Goal: Task Accomplishment & Management: Complete application form

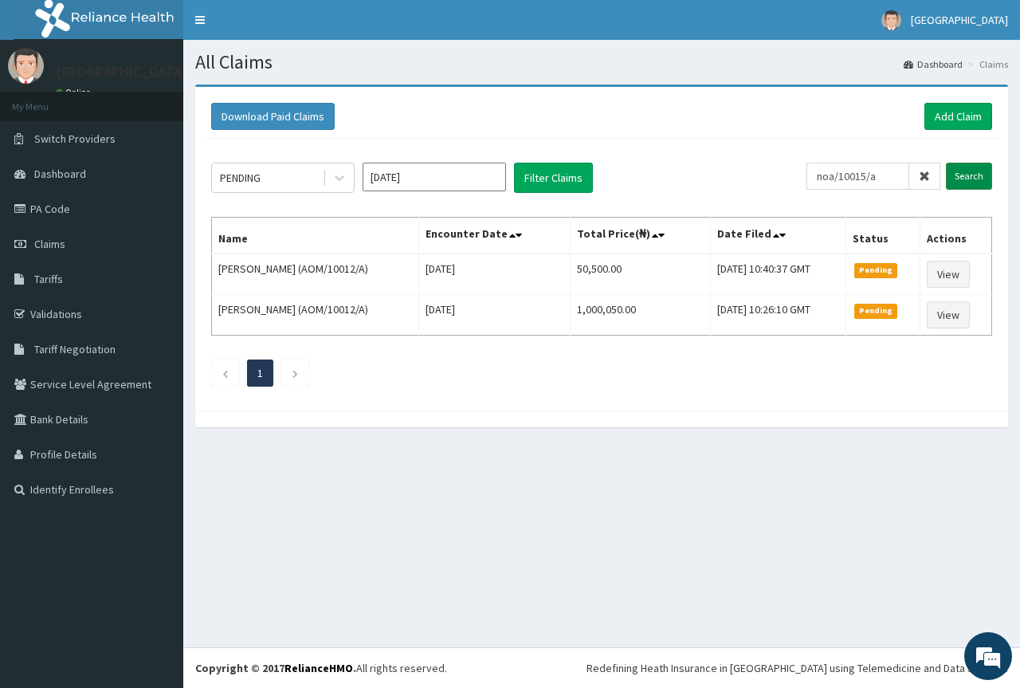
type input "noa/10015/a"
click at [963, 174] on input "Search" at bounding box center [969, 176] width 46 height 27
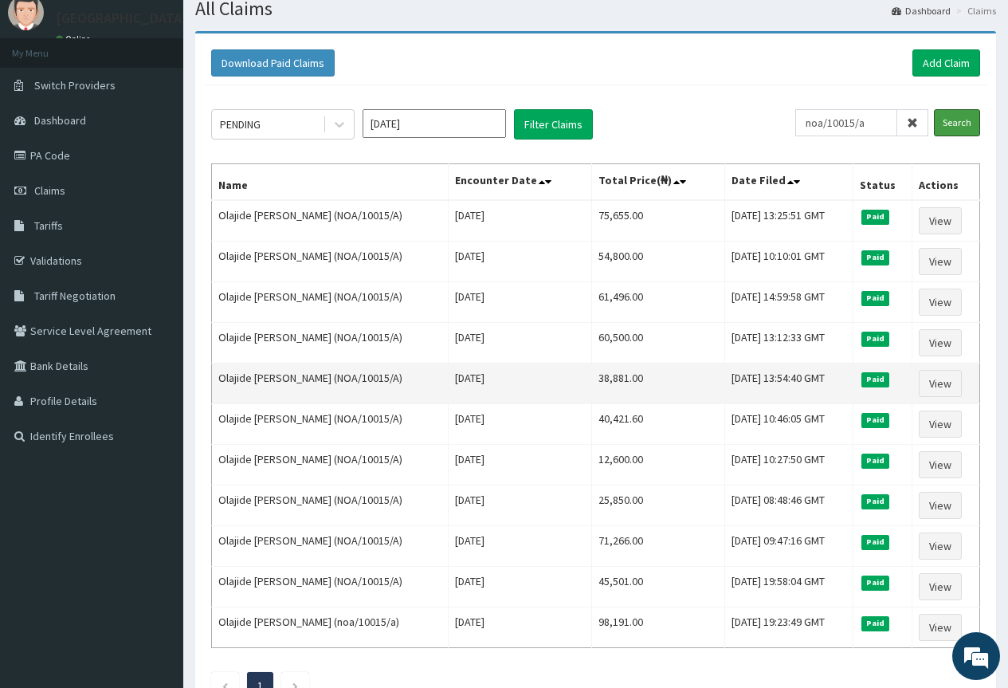
scroll to position [14, 0]
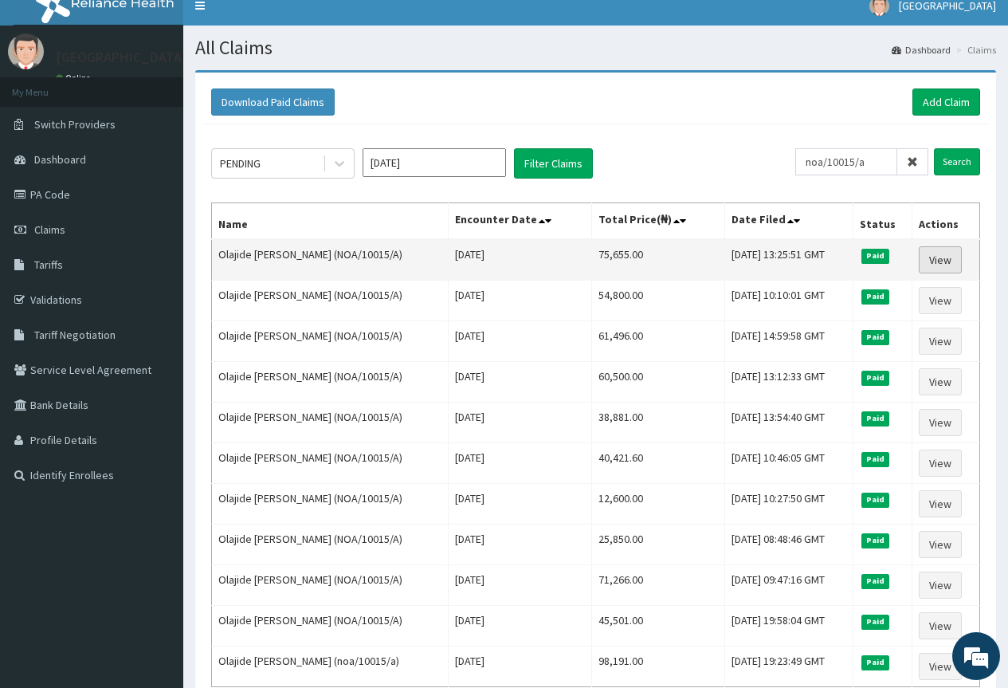
click at [950, 259] on link "View" at bounding box center [940, 259] width 43 height 27
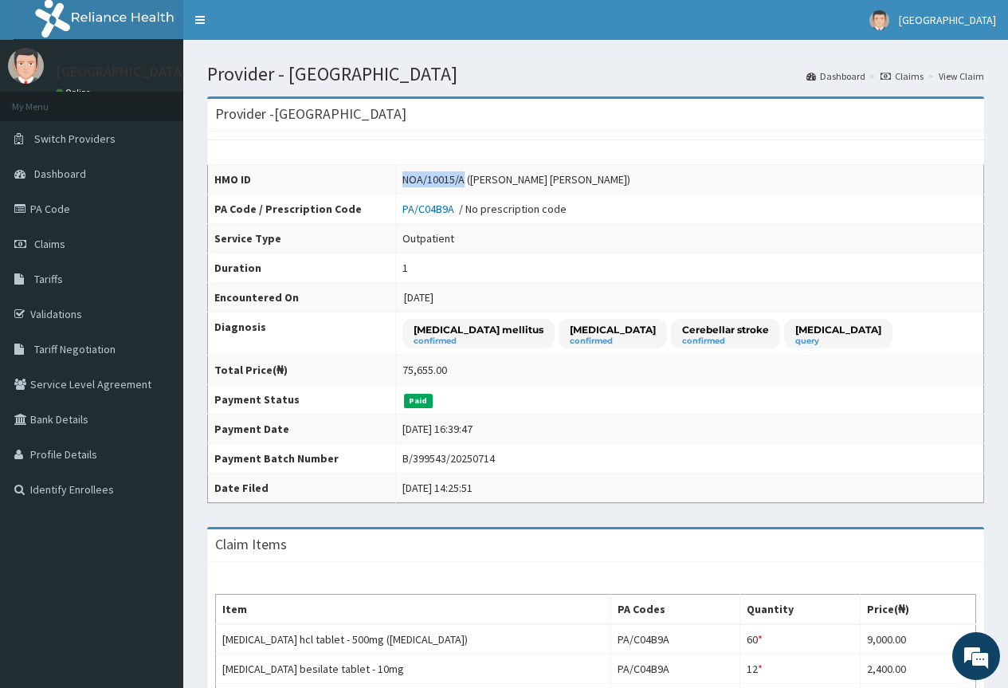
drag, startPoint x: 391, startPoint y: 175, endPoint x: 452, endPoint y: 177, distance: 60.6
click at [452, 177] on div "NOA/10015/A (Olajide Femi Suleiman)" at bounding box center [516, 179] width 228 height 16
copy div "NOA/10015/A"
click at [55, 205] on link "PA Code" at bounding box center [91, 208] width 183 height 35
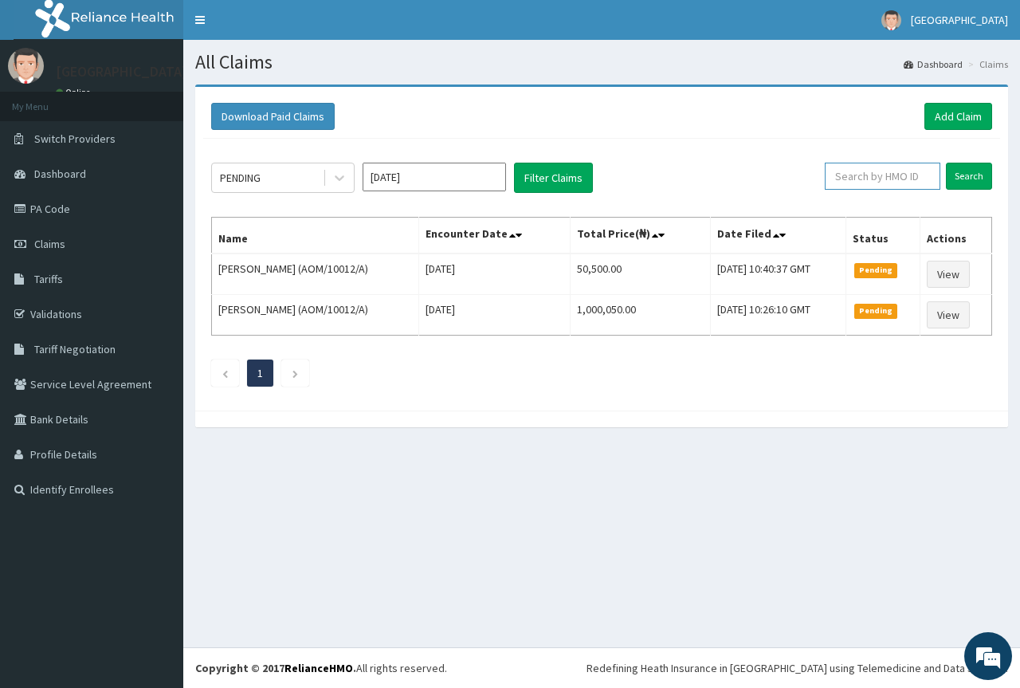
paste input "LHC/10180/A"
type input "LHC/10180/A"
click at [722, 373] on ul "1" at bounding box center [601, 372] width 781 height 27
click at [972, 176] on input "Search" at bounding box center [969, 176] width 46 height 27
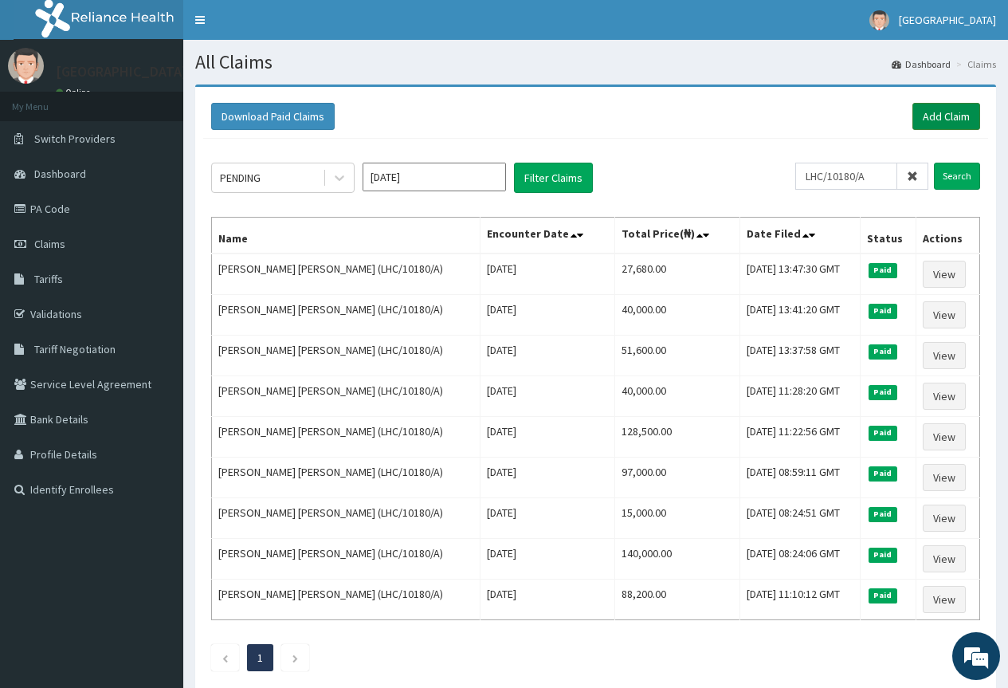
click at [958, 115] on link "Add Claim" at bounding box center [946, 116] width 68 height 27
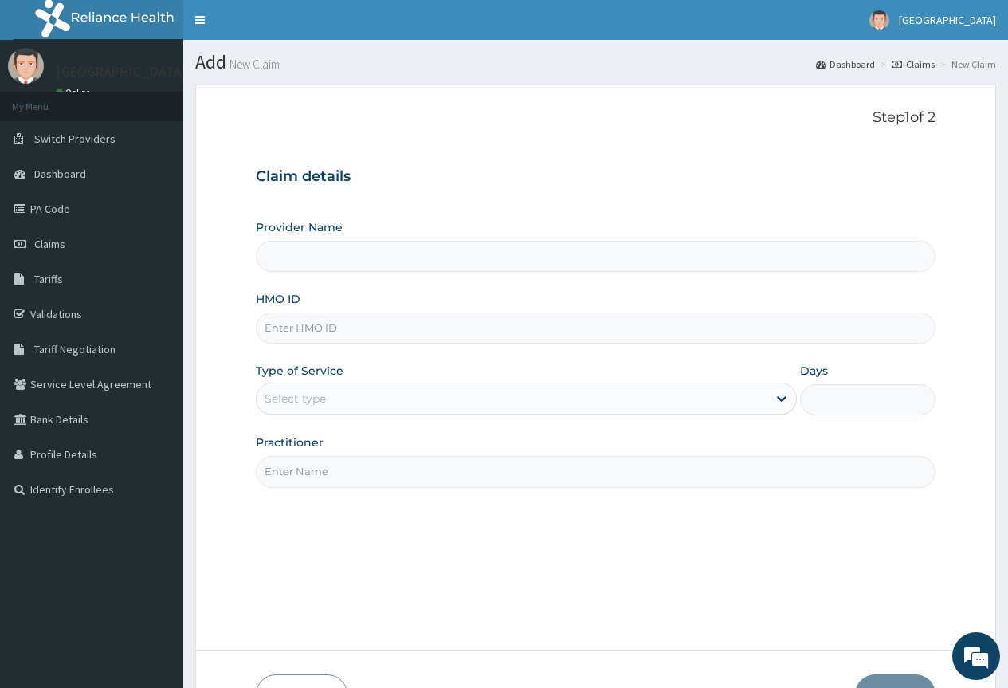
paste input "LHC/10180/A"
type input "LHC/10180/A"
click at [395, 398] on div "Select type" at bounding box center [512, 398] width 511 height 25
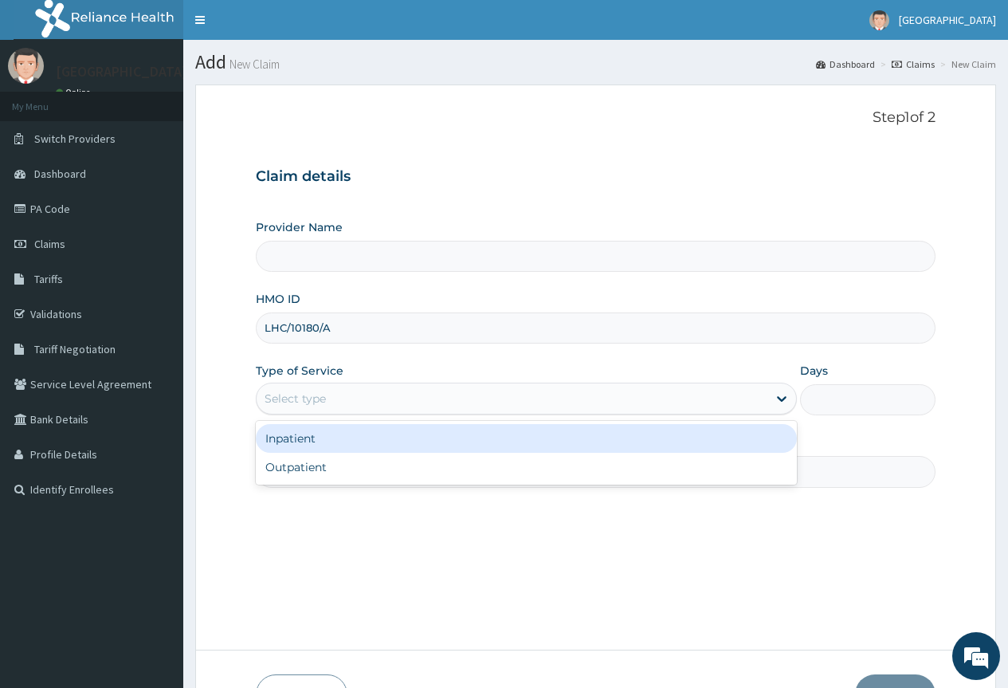
type input "First Rivers Hospital"
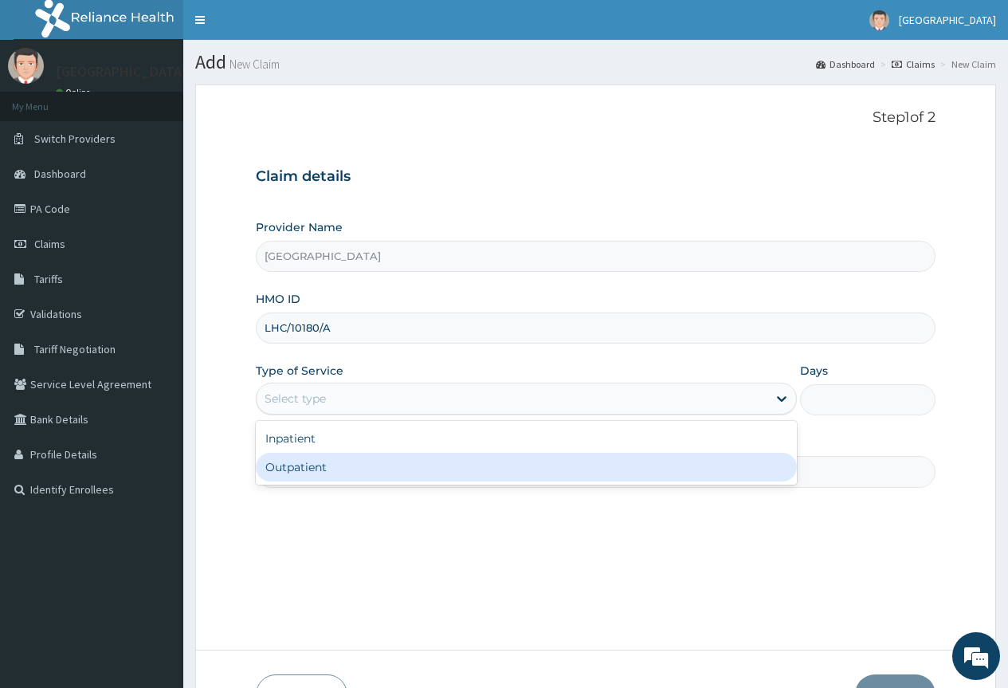
click at [365, 470] on div "Outpatient" at bounding box center [526, 467] width 541 height 29
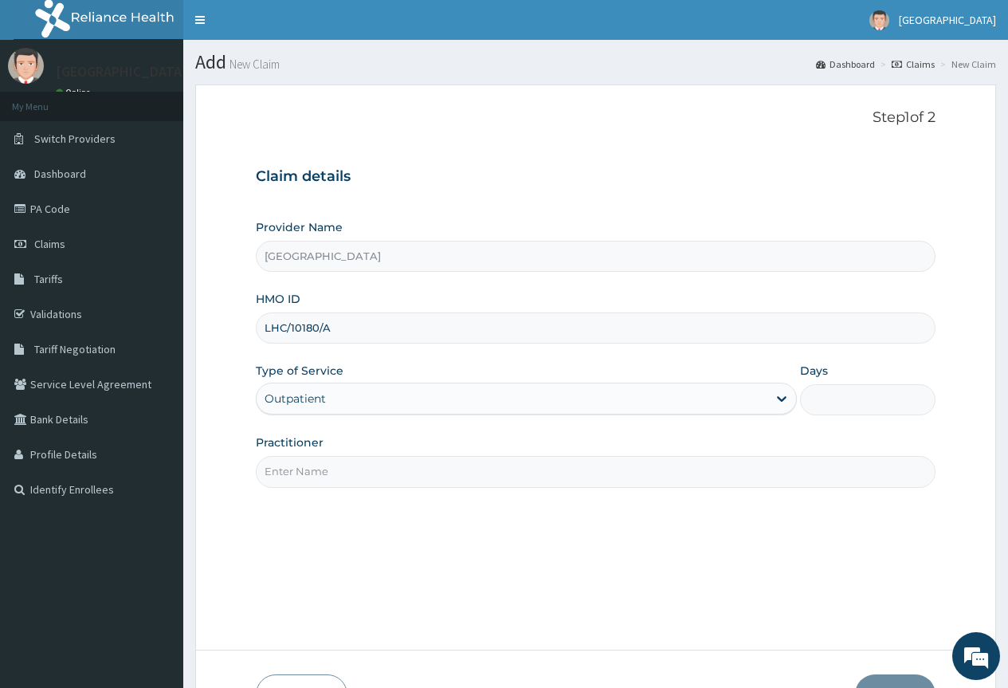
type input "1"
click at [365, 474] on input "Practitioner" at bounding box center [596, 471] width 680 height 31
type input "GP"
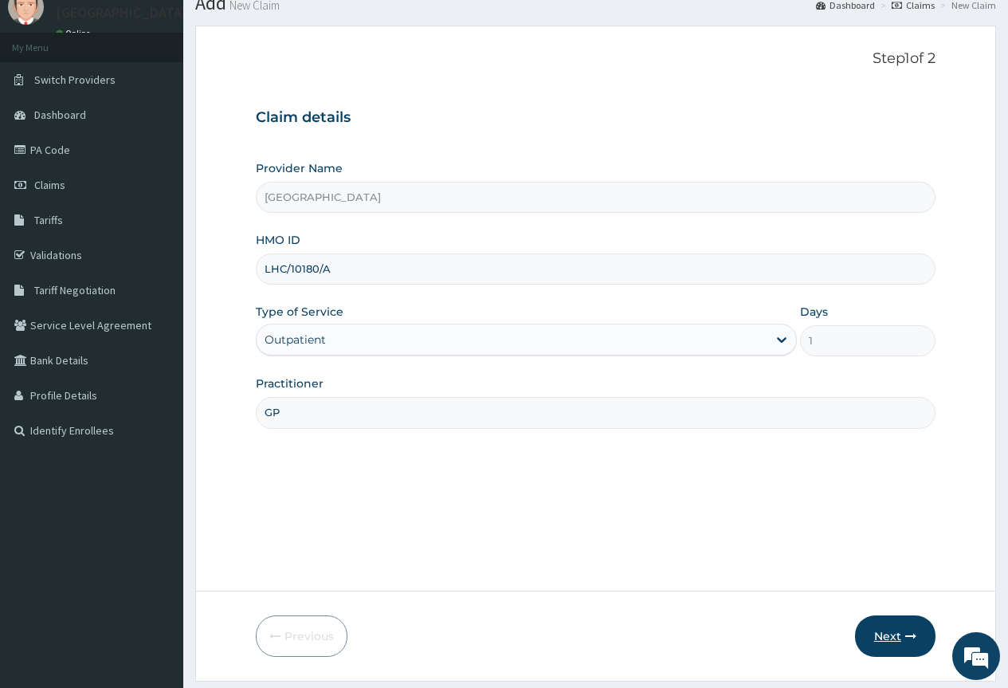
scroll to position [105, 0]
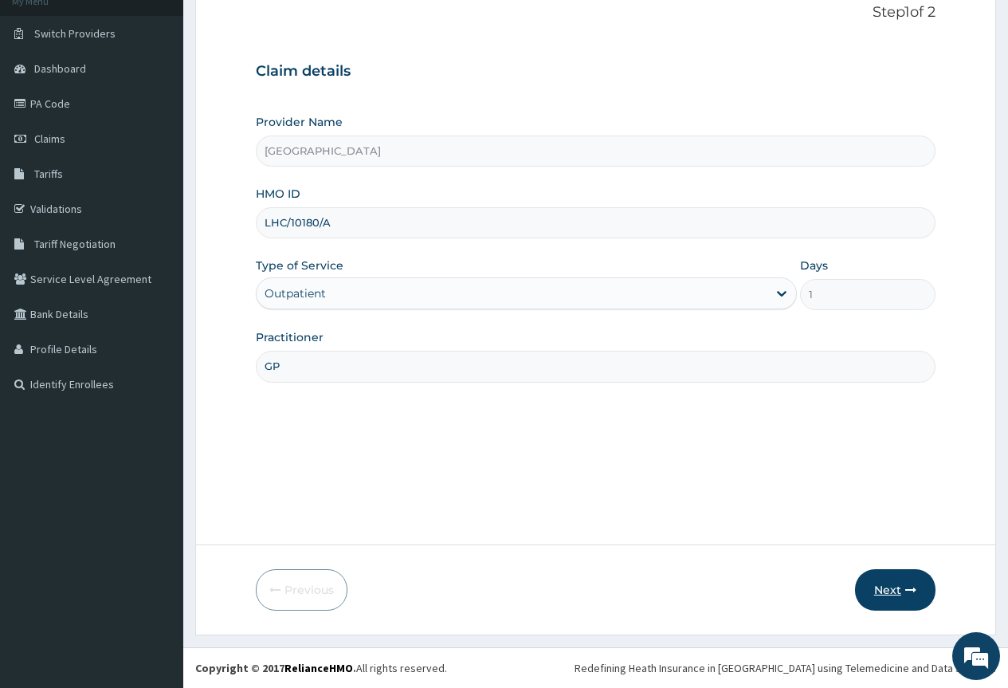
click at [886, 594] on button "Next" at bounding box center [895, 589] width 80 height 41
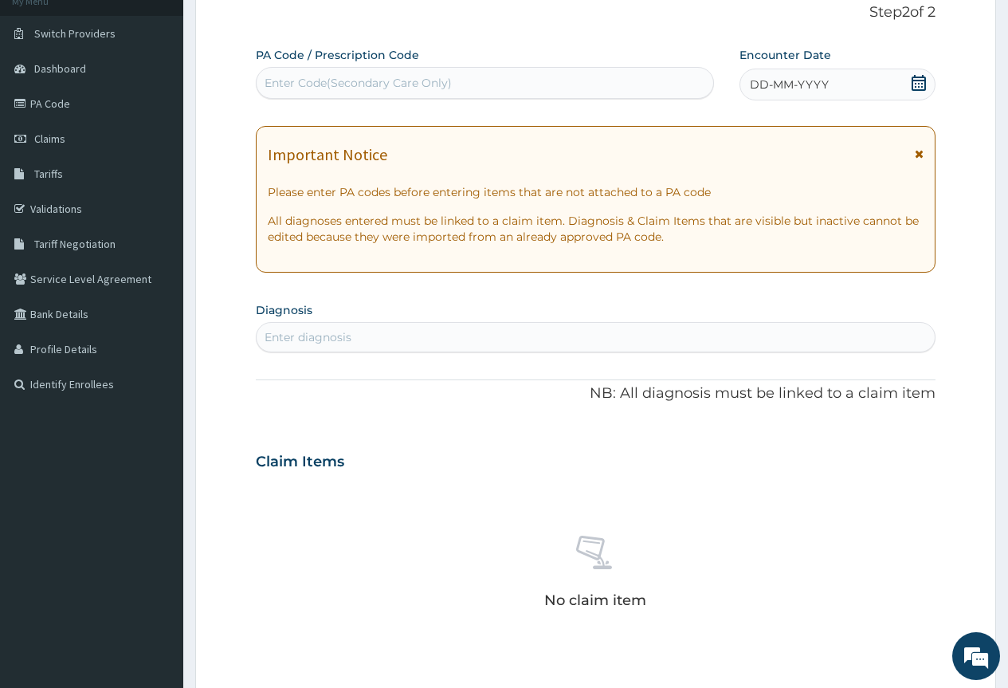
click at [436, 341] on div "Enter diagnosis" at bounding box center [596, 336] width 678 height 25
type input "der"
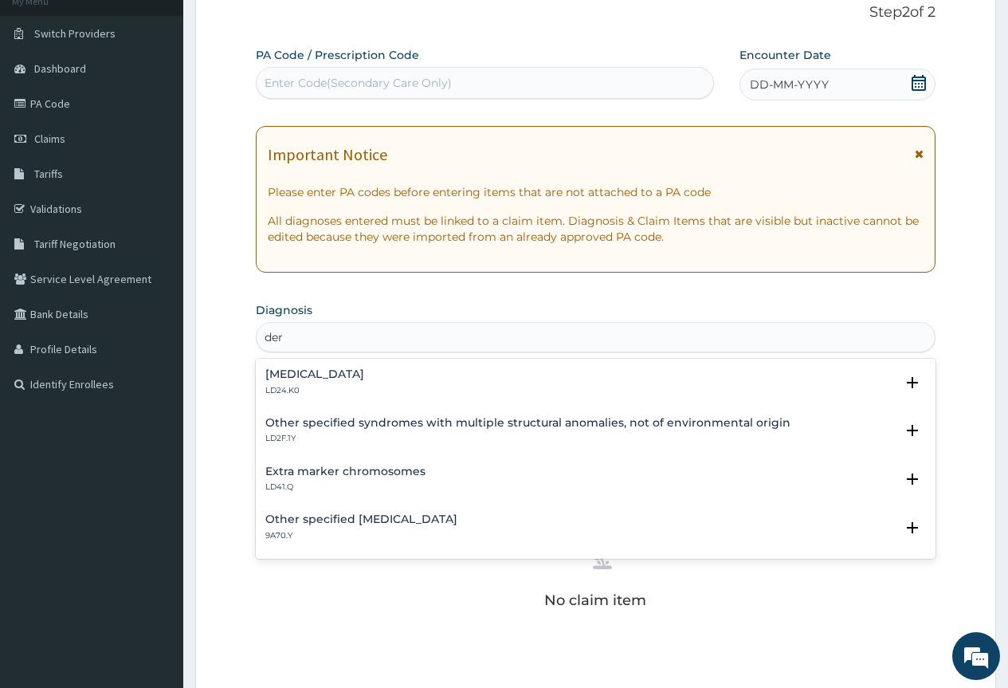
click at [364, 373] on h4 "Osteogenesis imperfecta" at bounding box center [314, 374] width 99 height 12
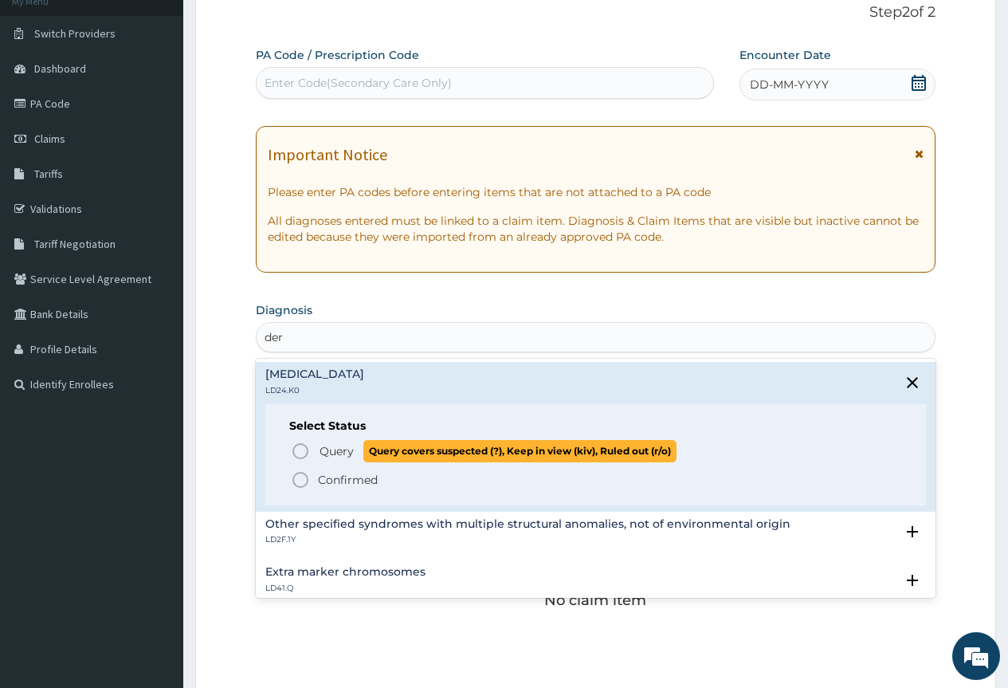
click at [300, 447] on icon "status option query" at bounding box center [300, 450] width 19 height 19
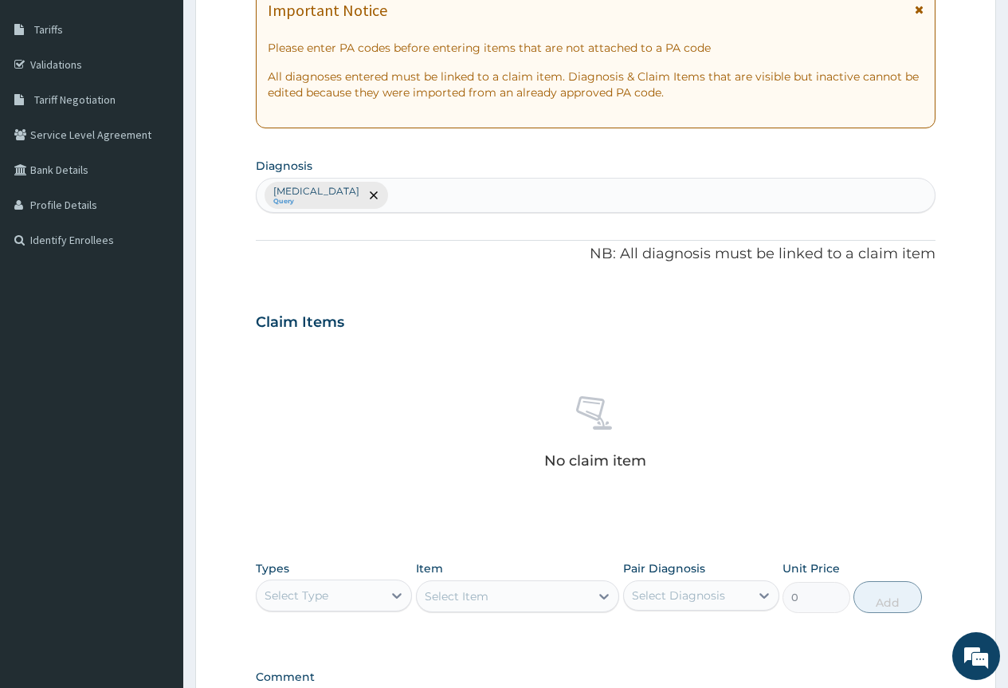
scroll to position [461, 0]
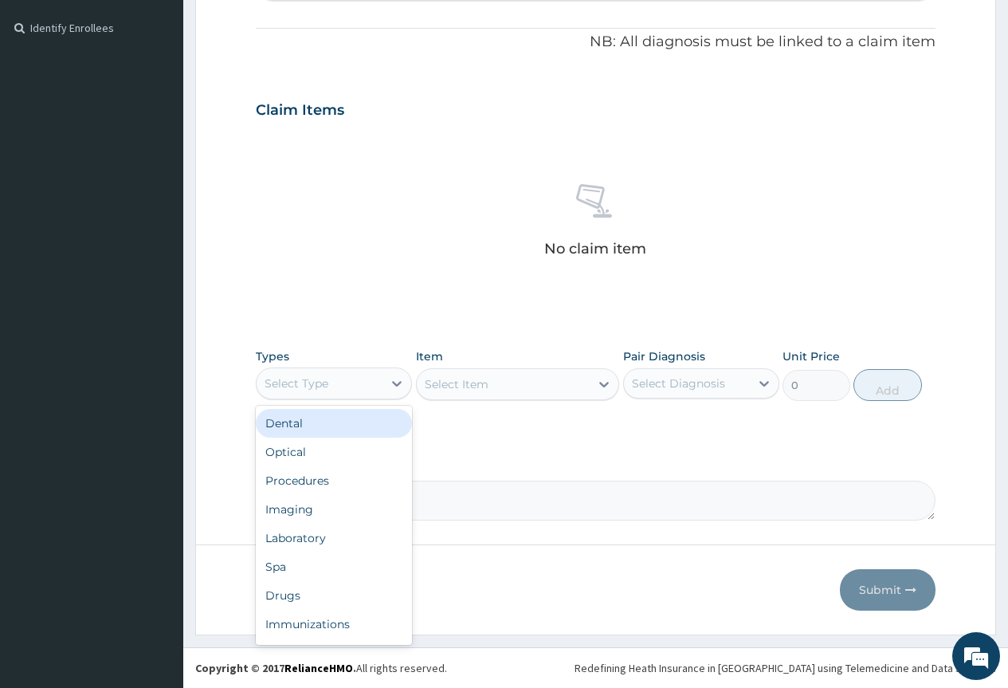
click at [331, 387] on div "Select Type" at bounding box center [320, 383] width 126 height 25
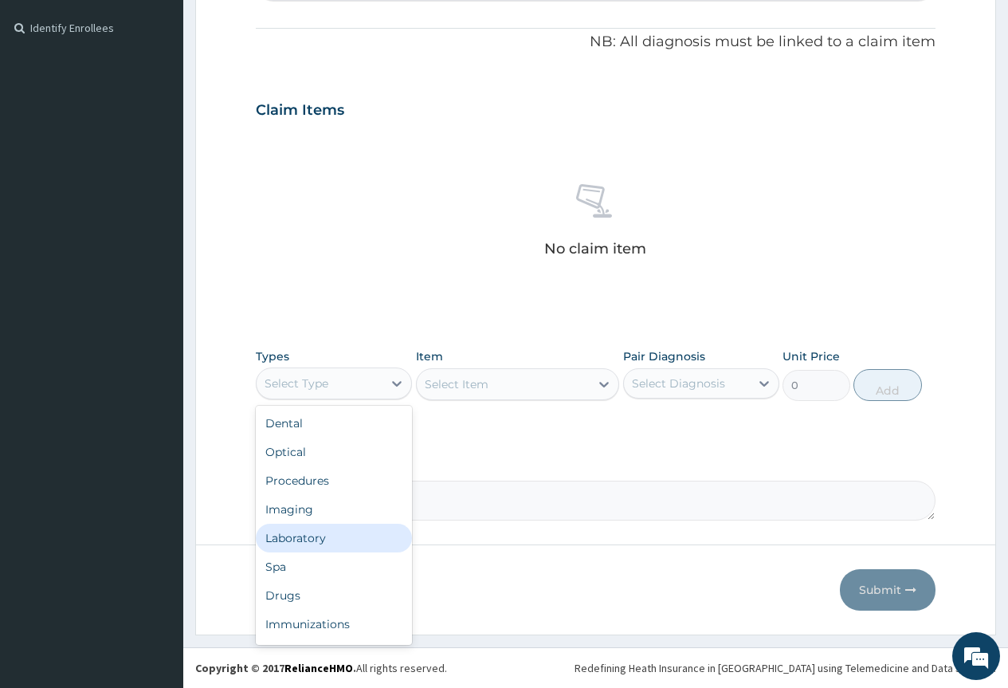
click at [309, 535] on div "Laboratory" at bounding box center [334, 538] width 156 height 29
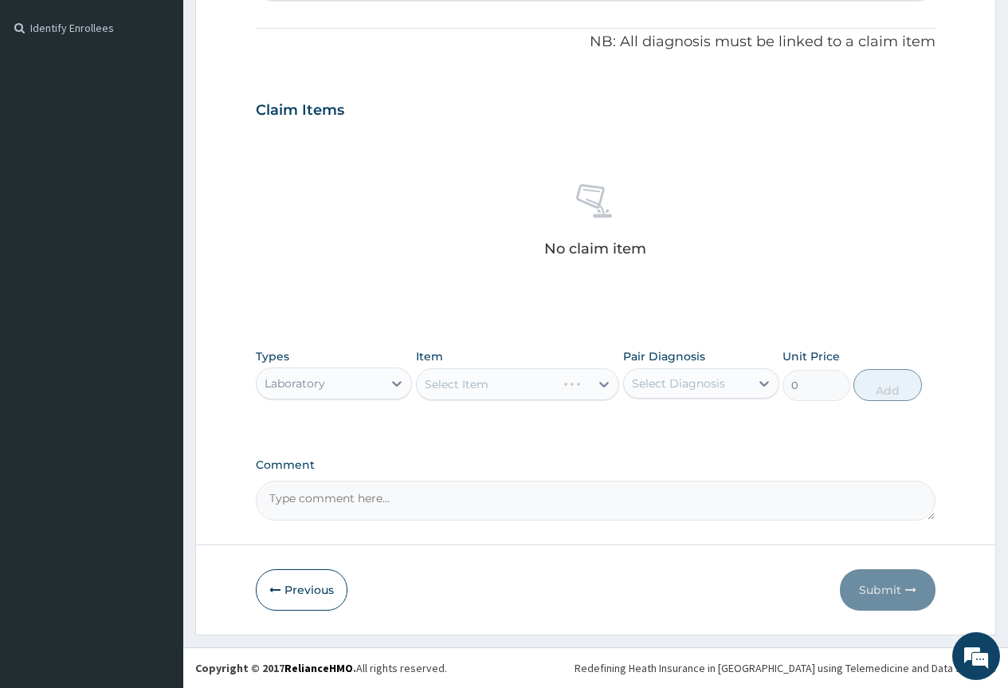
click at [488, 385] on div "Select Item" at bounding box center [518, 384] width 204 height 32
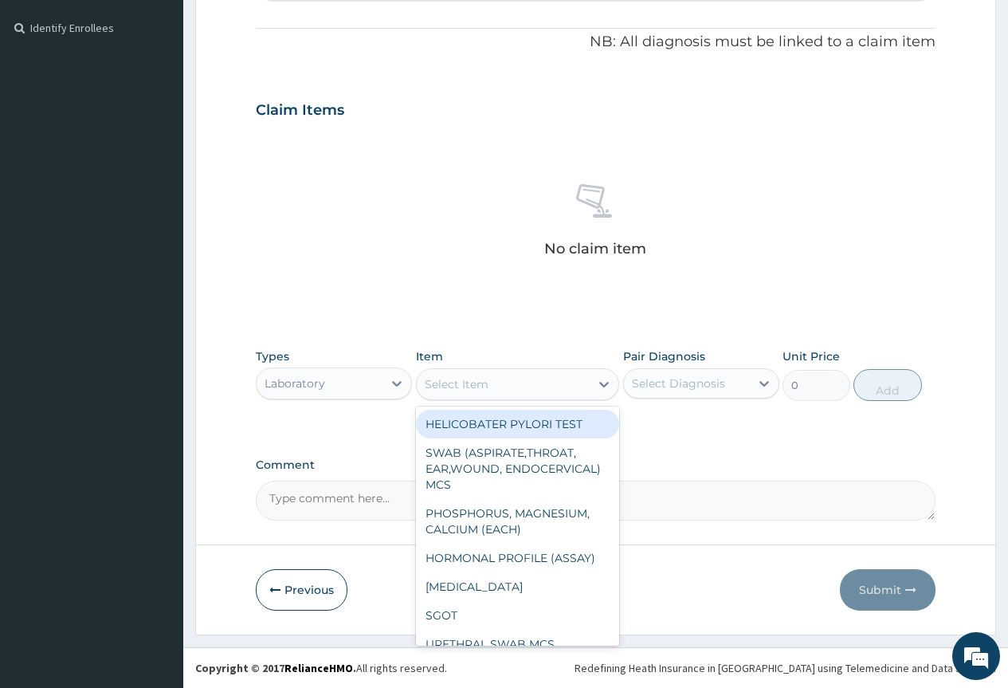
click at [488, 385] on div "Select Item" at bounding box center [457, 384] width 64 height 16
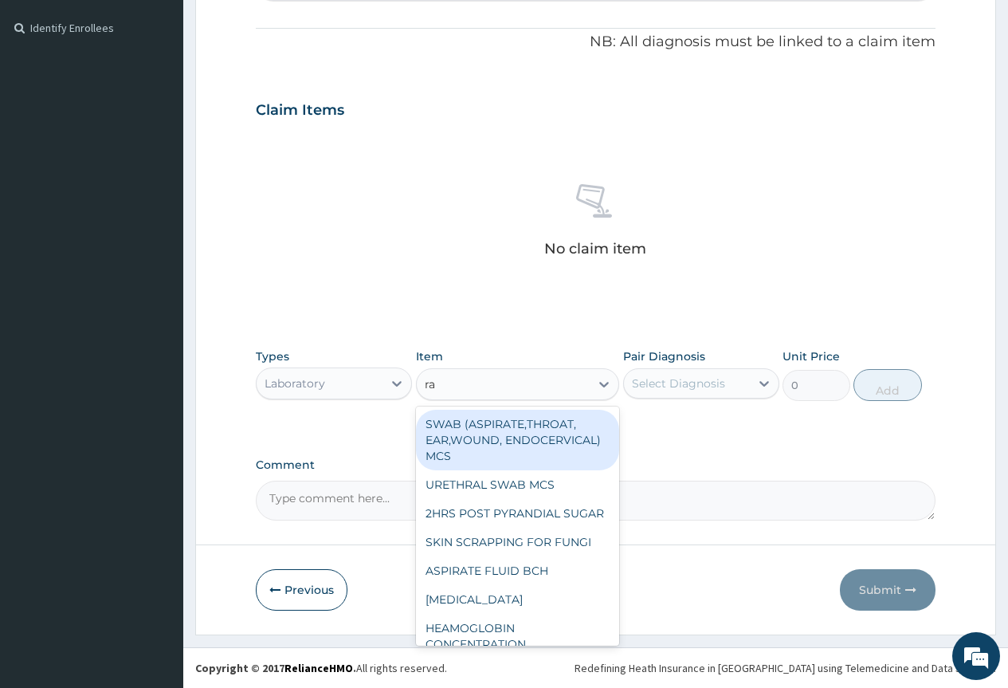
type input "ran"
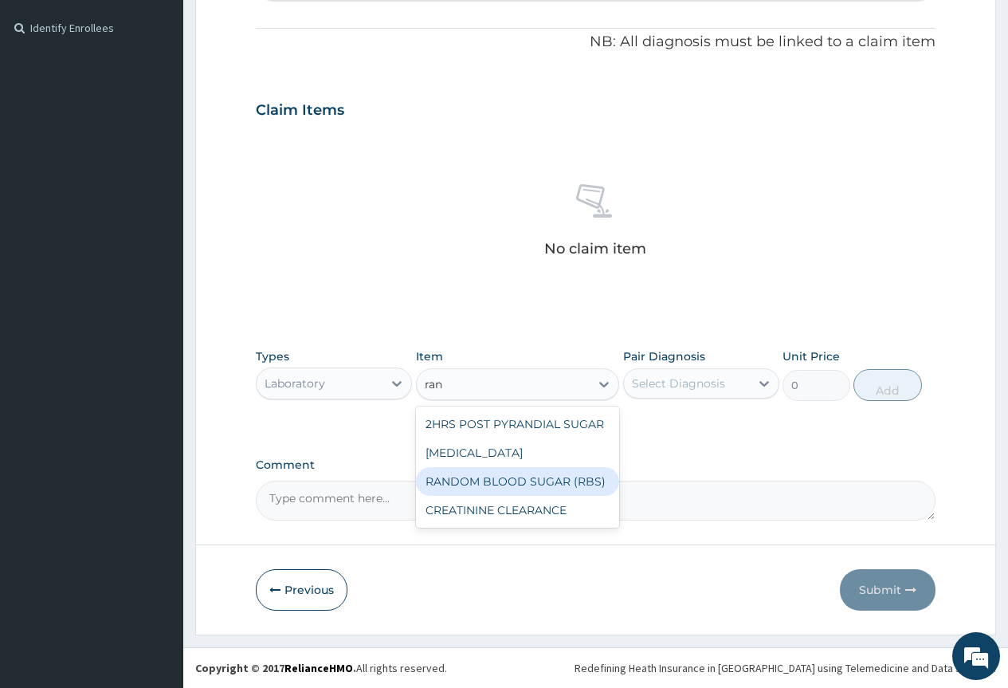
click at [502, 491] on div "RANDOM BLOOD SUGAR (RBS)" at bounding box center [518, 481] width 204 height 29
type input "3500"
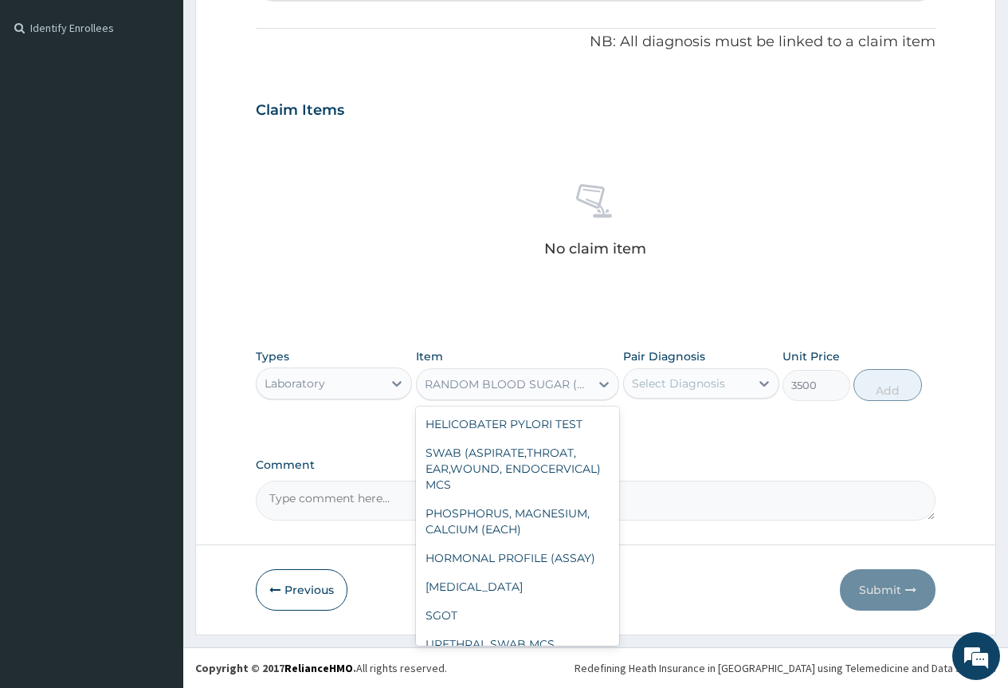
click at [529, 381] on div "RANDOM BLOOD SUGAR (RBS)" at bounding box center [508, 384] width 167 height 16
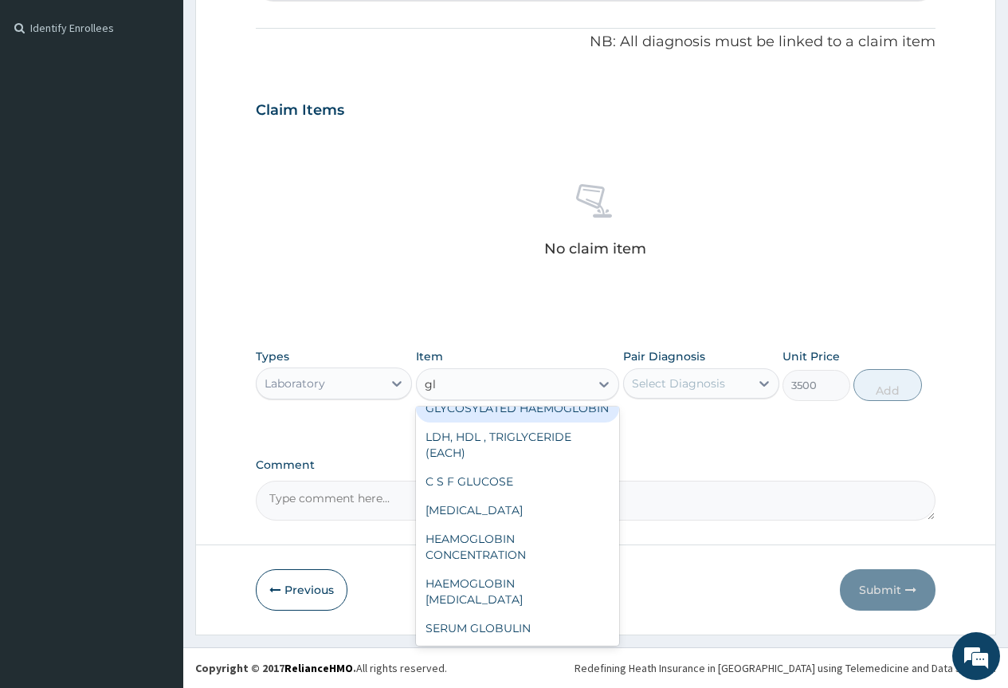
scroll to position [32, 0]
type input "gly"
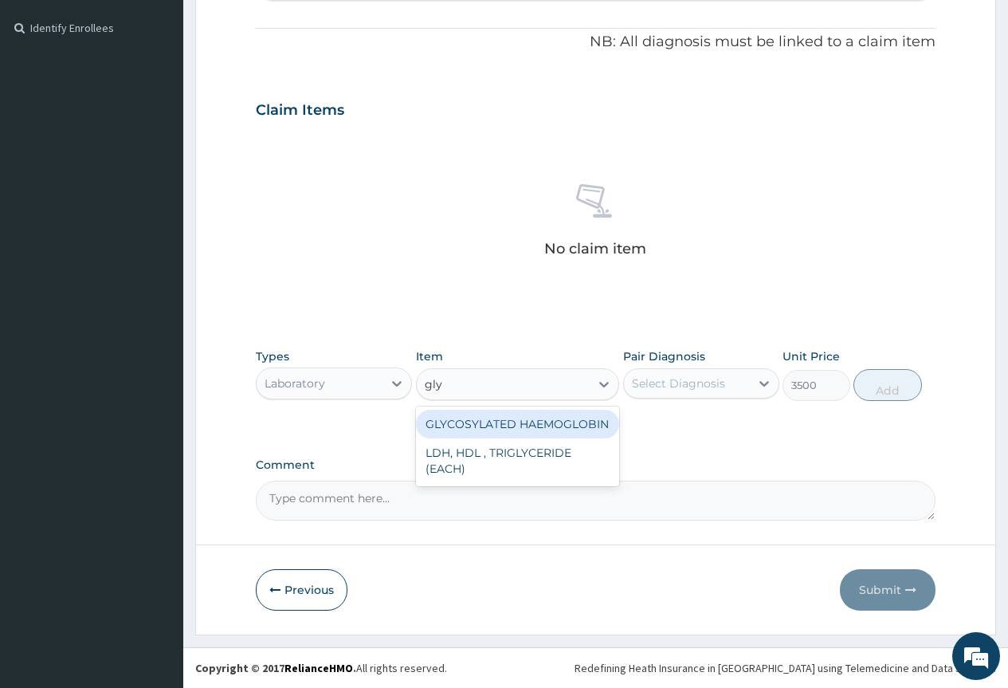
click at [531, 420] on div "GLYCOSYLATED HAEMOGLOBIN" at bounding box center [518, 424] width 204 height 29
type input "12000"
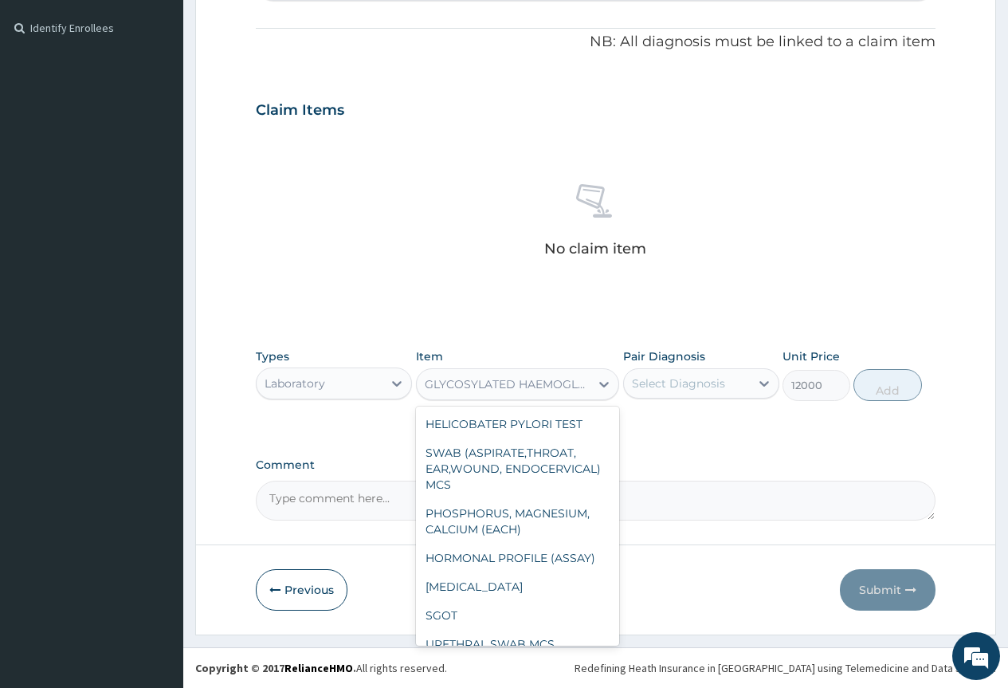
click at [544, 383] on div "GLYCOSYLATED HAEMOGLOBIN" at bounding box center [508, 384] width 167 height 16
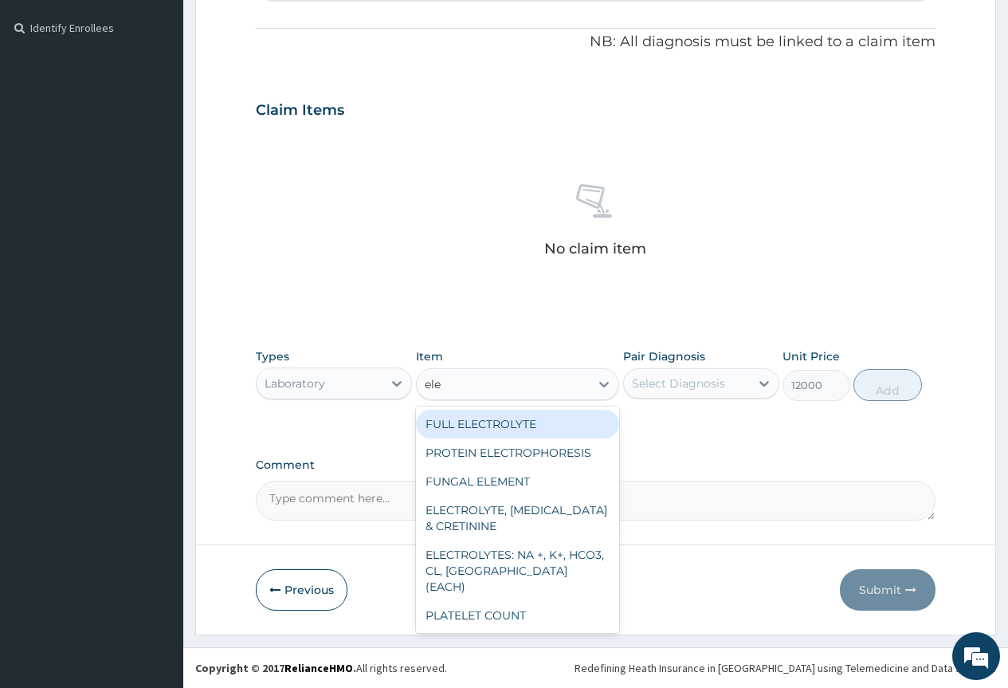
type input "elec"
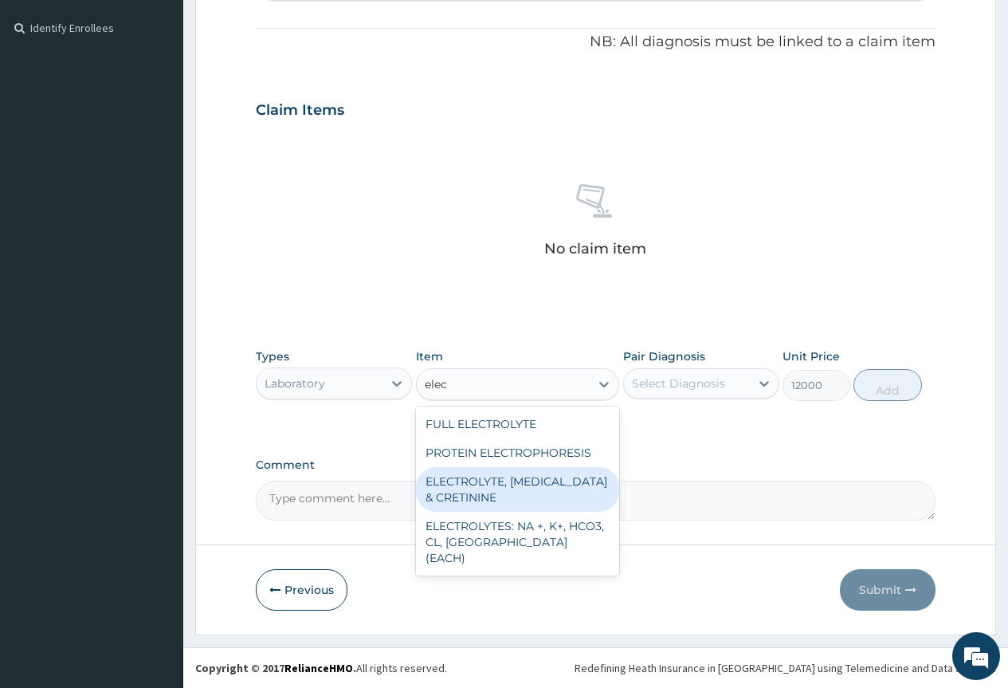
click at [485, 484] on div "ELECTROLYTE, UREA & CRETININE" at bounding box center [518, 489] width 204 height 45
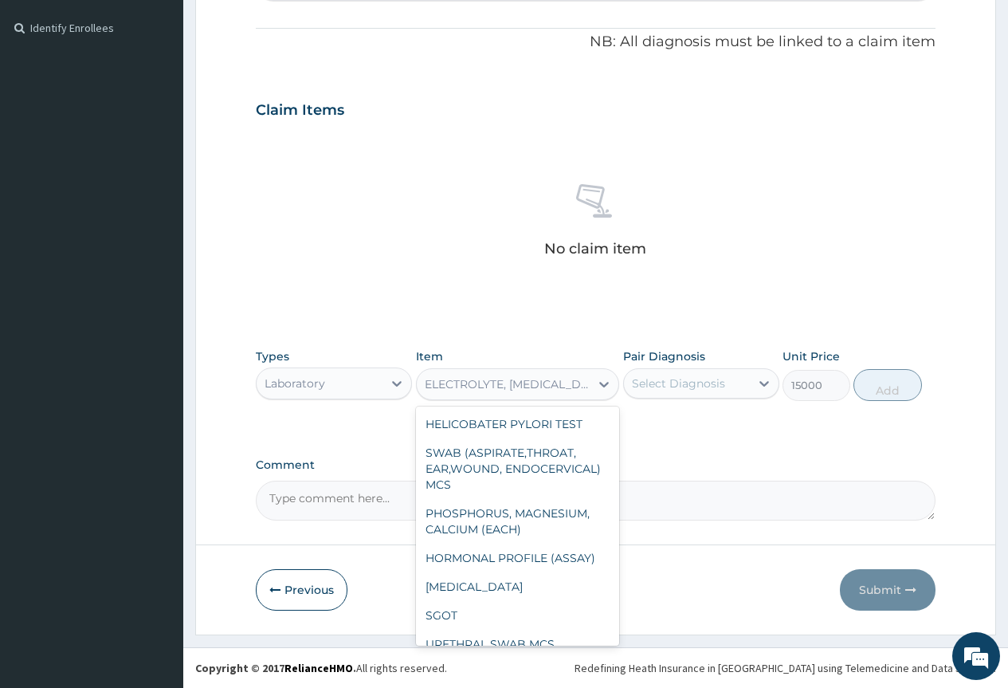
click at [516, 385] on div "ELECTROLYTE, UREA & CRETININE" at bounding box center [508, 384] width 167 height 16
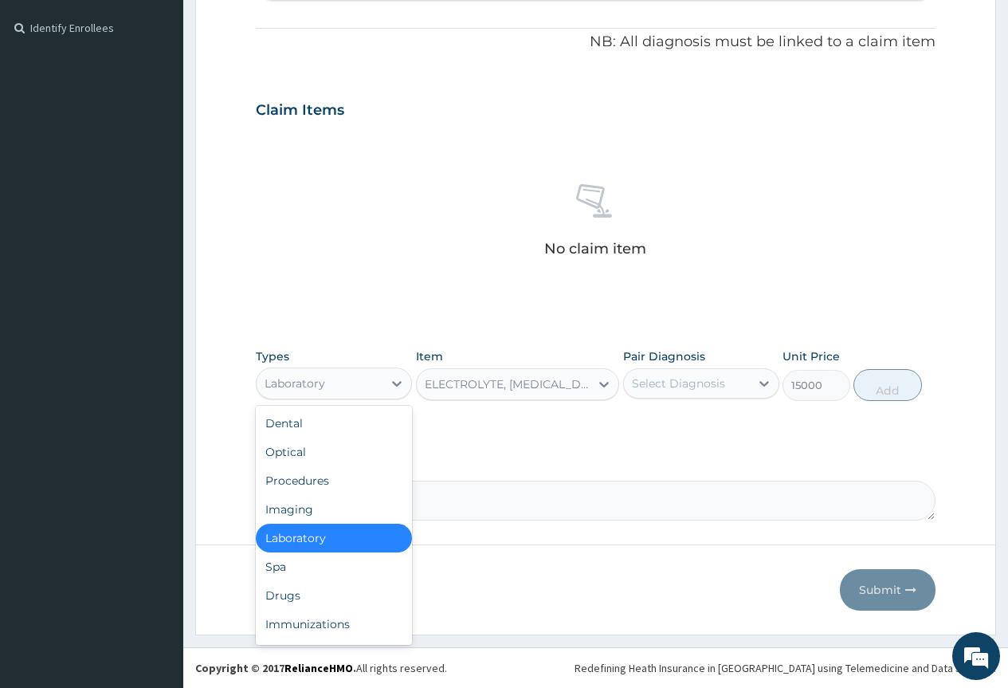
click at [346, 381] on div "Laboratory" at bounding box center [320, 383] width 126 height 25
click at [299, 593] on div "Drugs" at bounding box center [334, 595] width 156 height 29
type input "0"
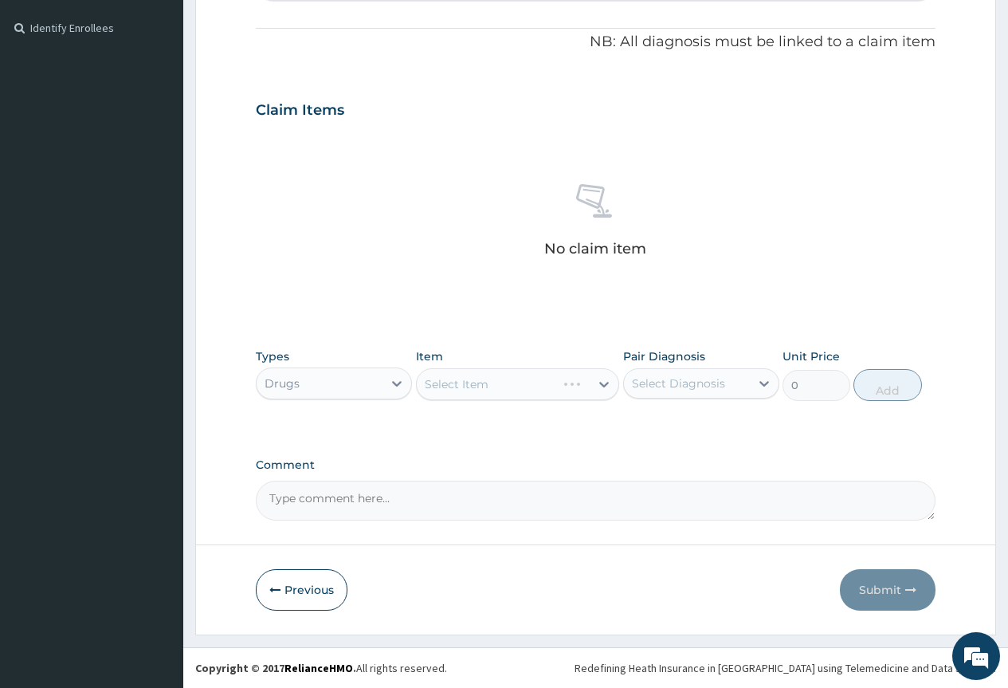
click at [486, 380] on div "Select Item" at bounding box center [518, 384] width 204 height 32
click at [489, 381] on div "Select Item" at bounding box center [504, 383] width 174 height 25
type input "vin"
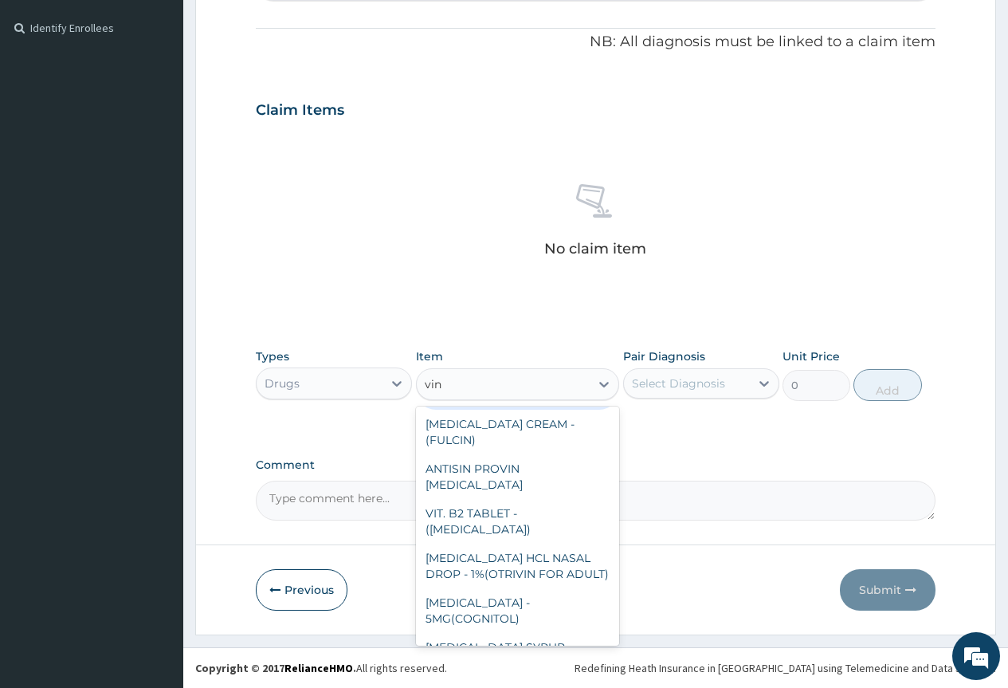
scroll to position [110, 0]
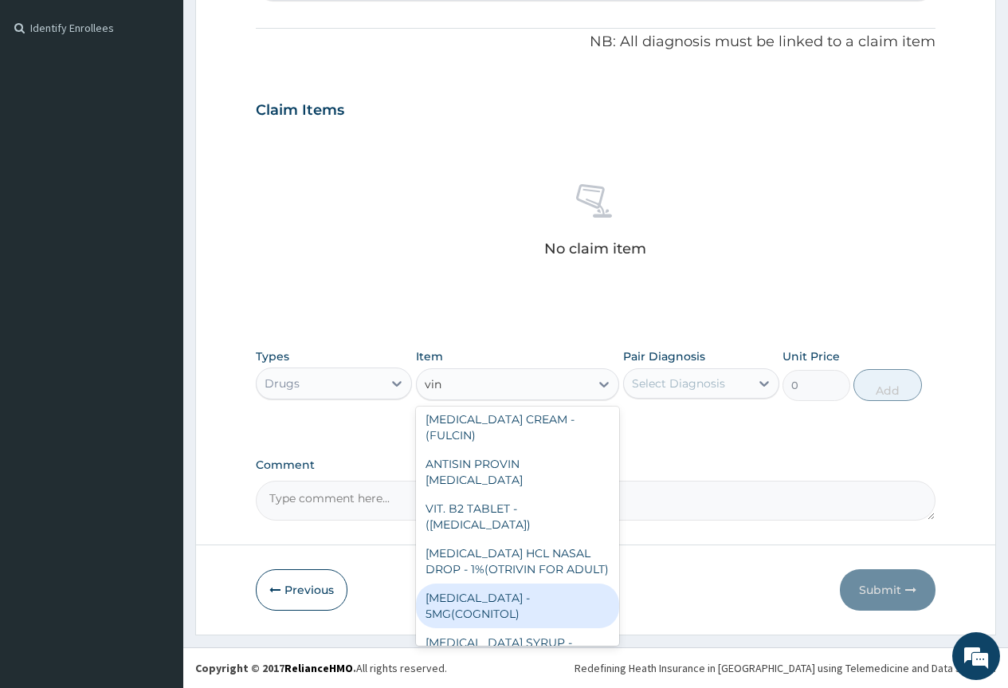
click at [496, 583] on div "VINPOCETINE - 5MG(COGNITOL)" at bounding box center [518, 605] width 204 height 45
type input "400"
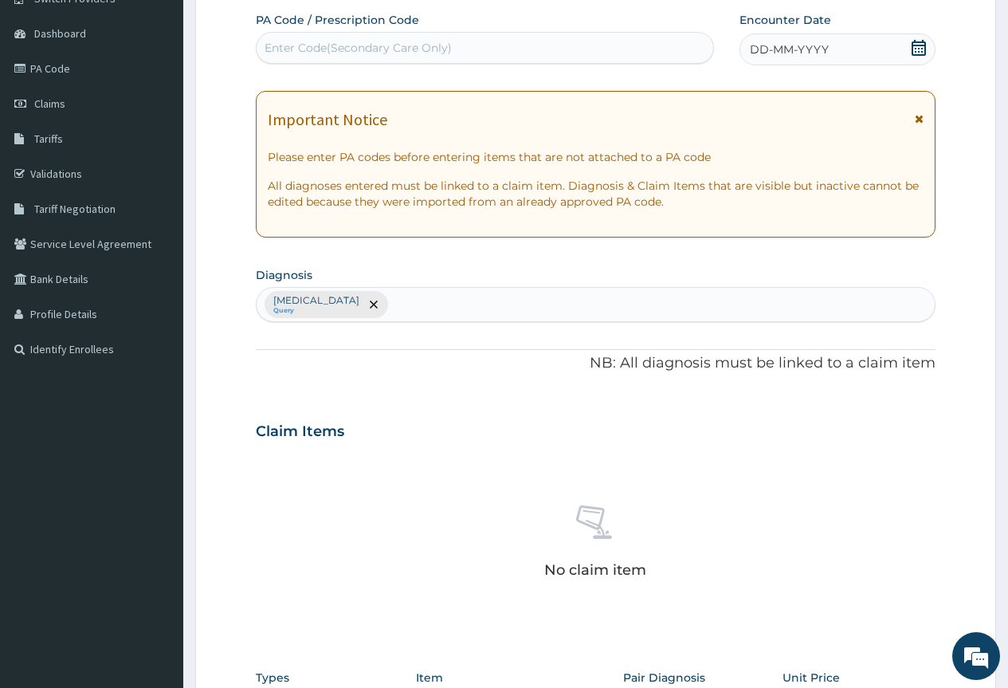
scroll to position [63, 0]
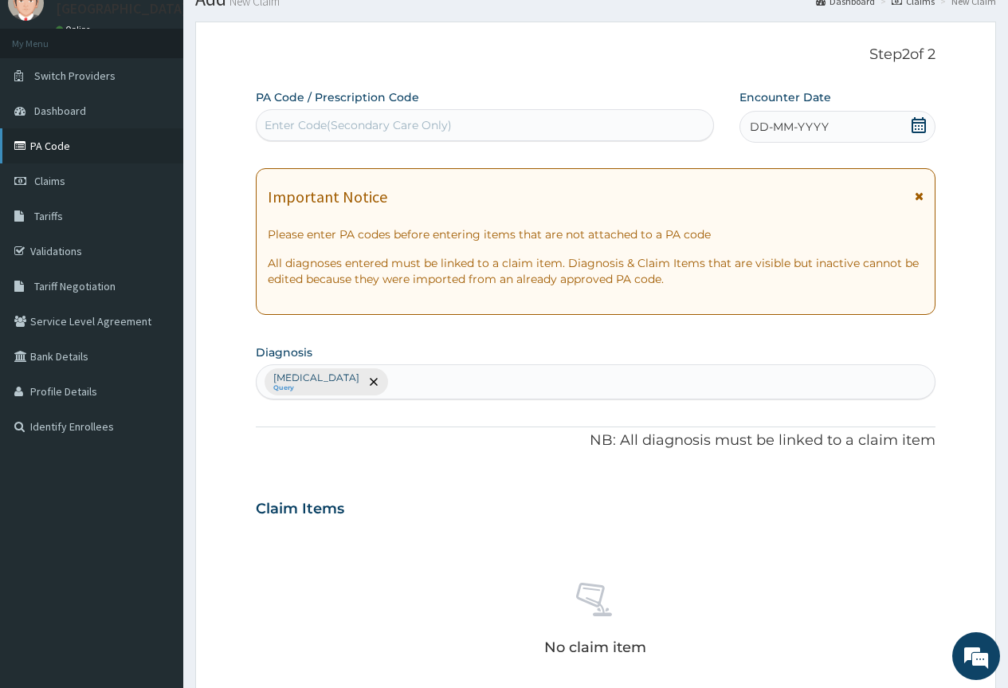
click at [53, 143] on link "PA Code" at bounding box center [91, 145] width 183 height 35
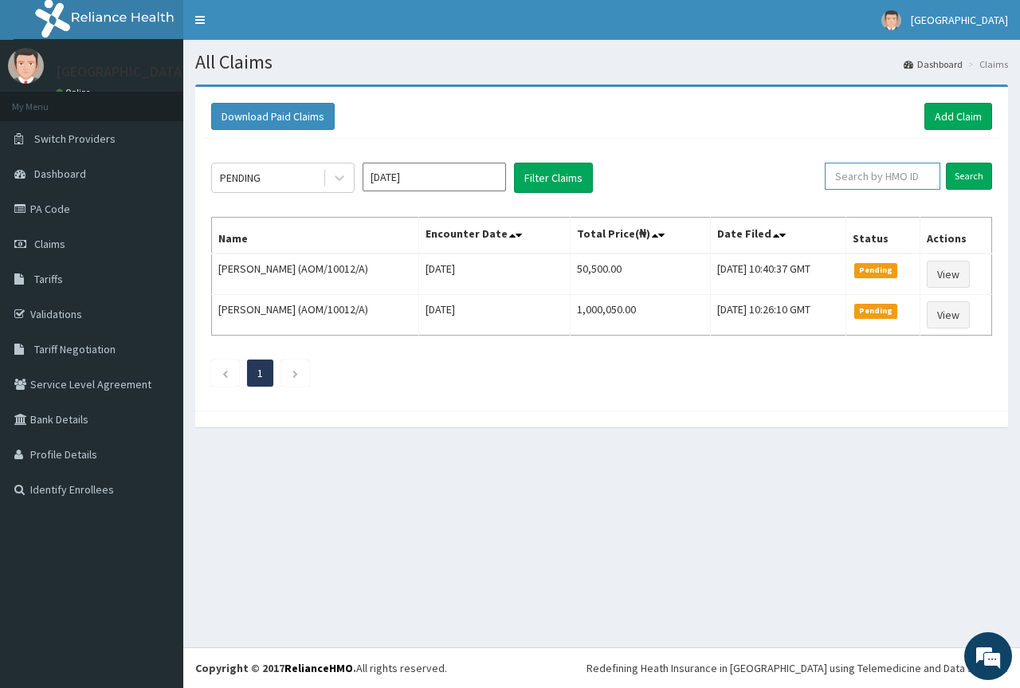
paste input "NOA/10015/A"
type input "NOA/10015/A"
click at [970, 182] on input "Search" at bounding box center [969, 176] width 46 height 27
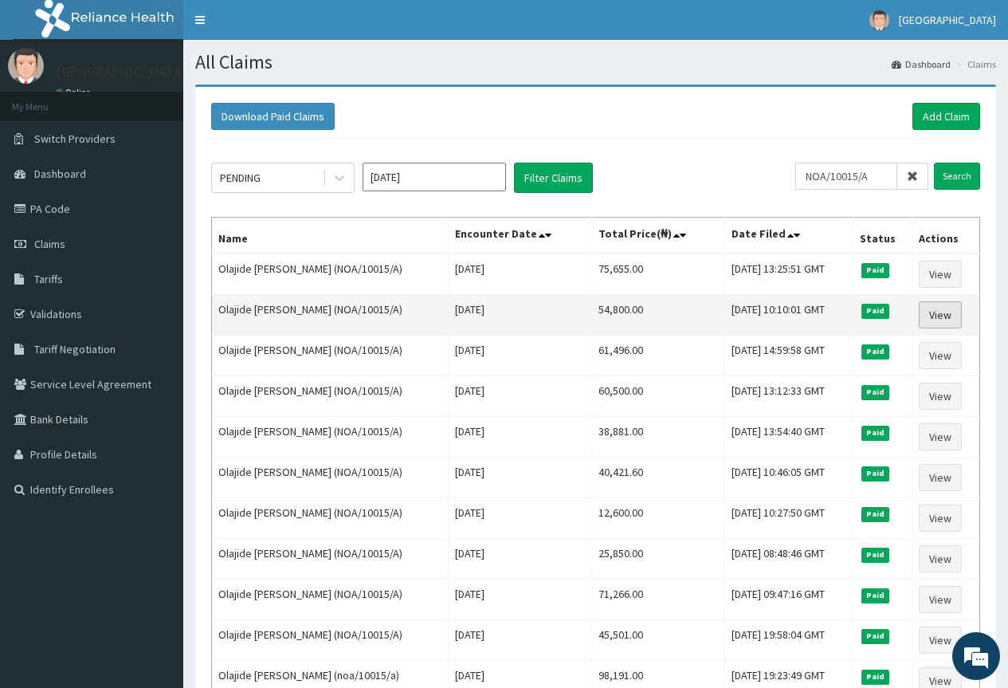
click at [937, 317] on link "View" at bounding box center [940, 314] width 43 height 27
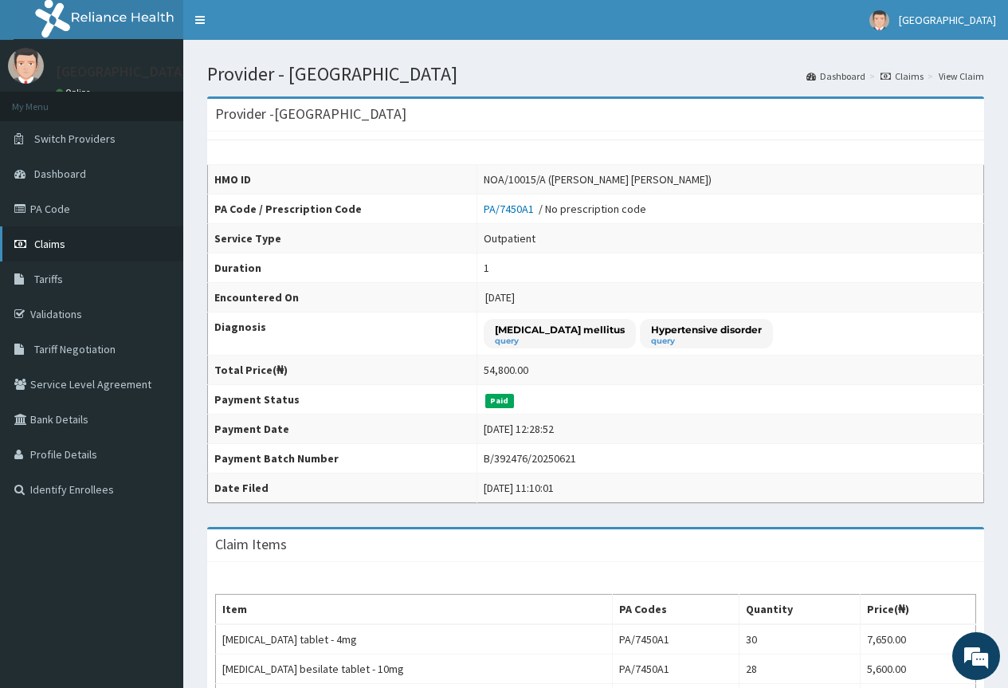
click at [54, 246] on span "Claims" at bounding box center [49, 244] width 31 height 14
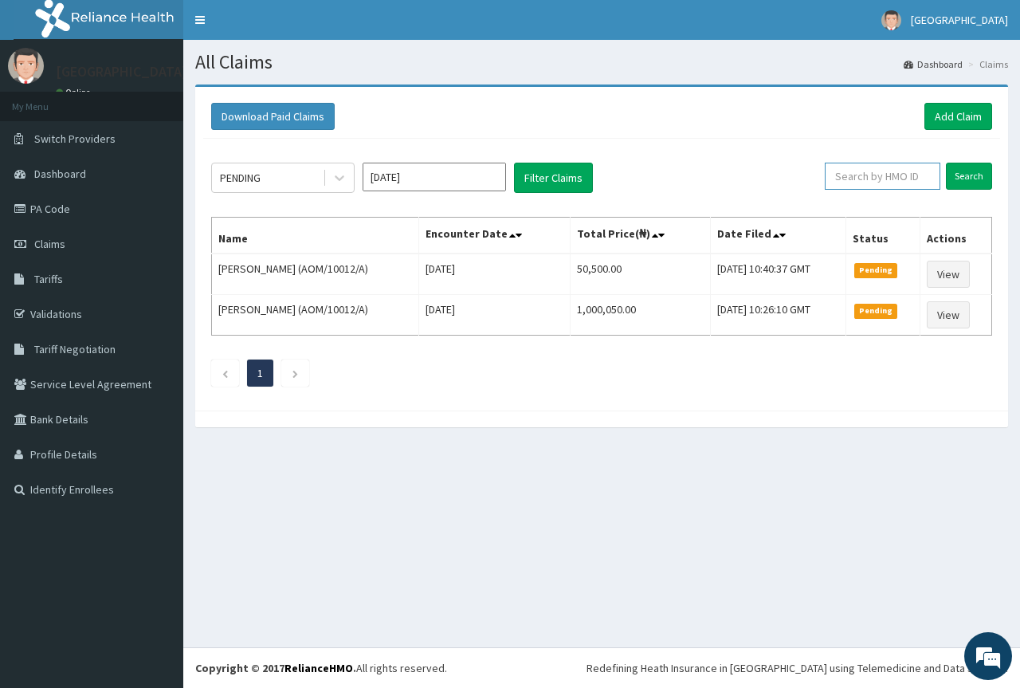
paste input "NOA/10015/A"
type input "NOA/10015/A"
click at [963, 181] on input "Search" at bounding box center [969, 176] width 46 height 27
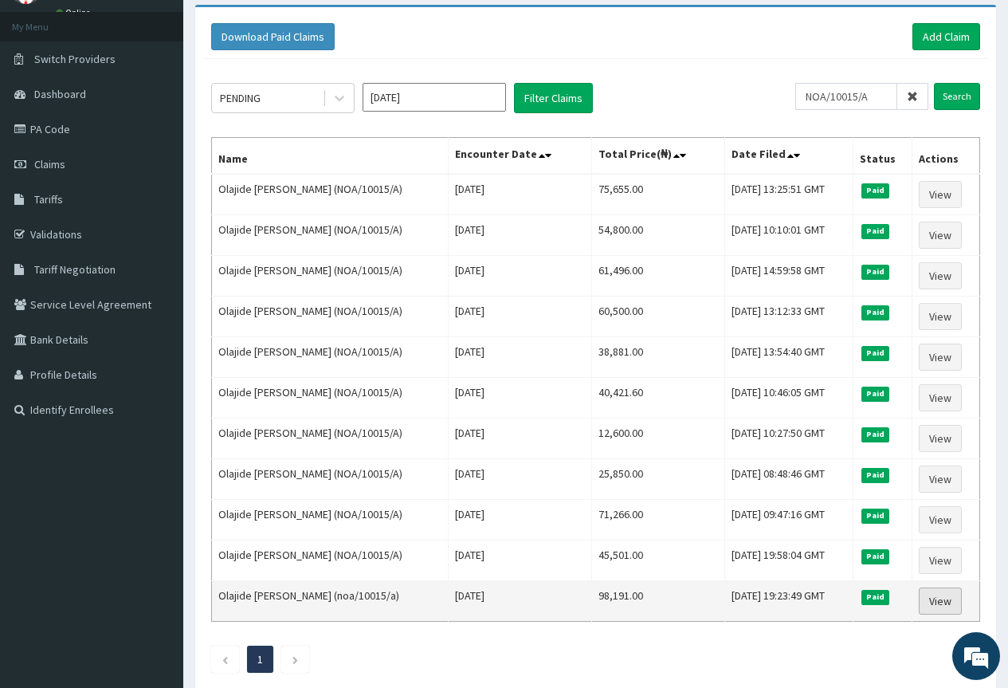
click at [942, 601] on link "View" at bounding box center [940, 600] width 43 height 27
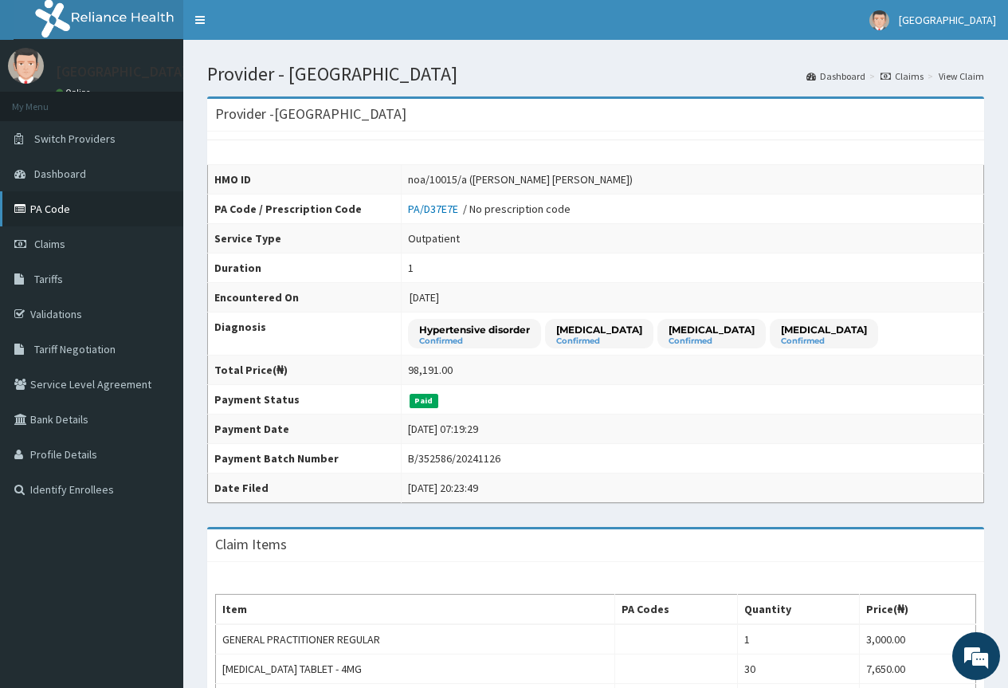
click at [49, 210] on link "PA Code" at bounding box center [91, 208] width 183 height 35
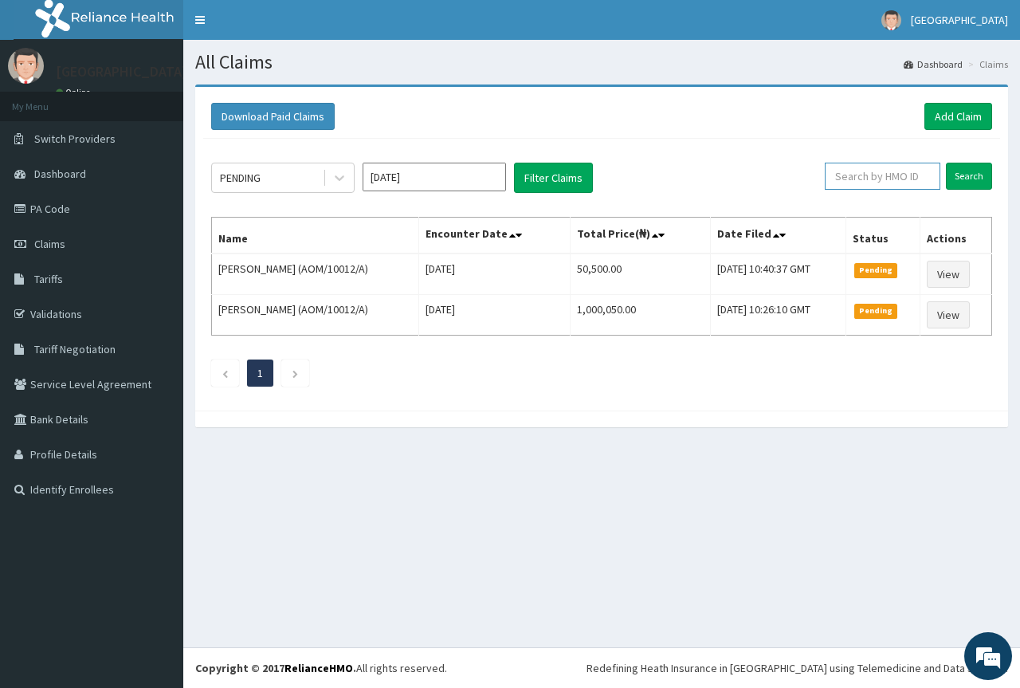
paste input "NOA/10015/A"
type input "NOA/10015/A"
click at [971, 178] on input "Search" at bounding box center [969, 176] width 46 height 27
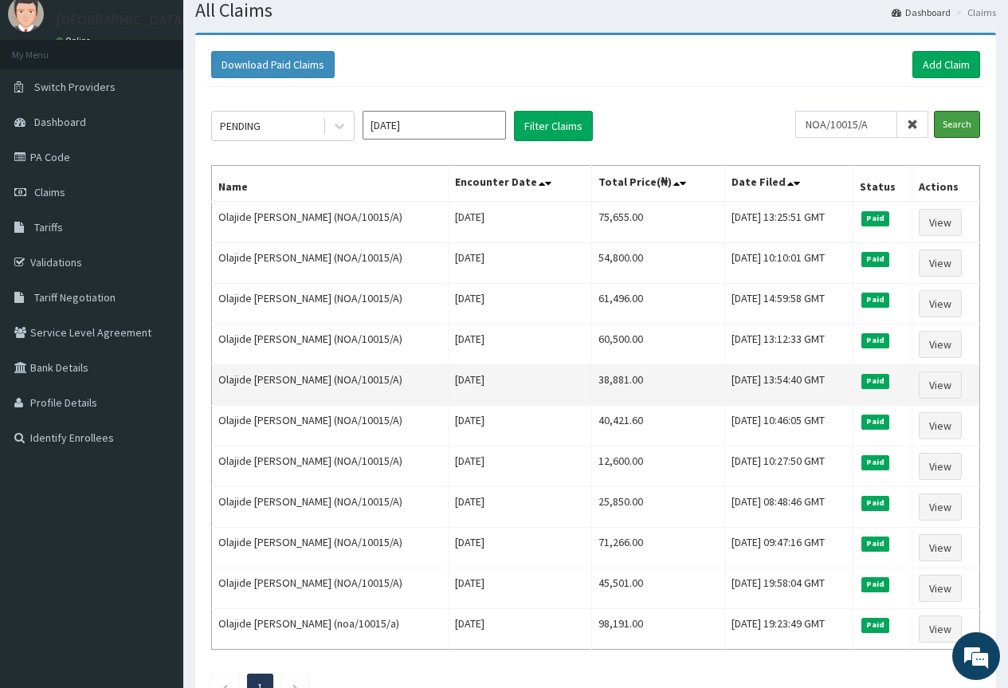
scroll to position [80, 0]
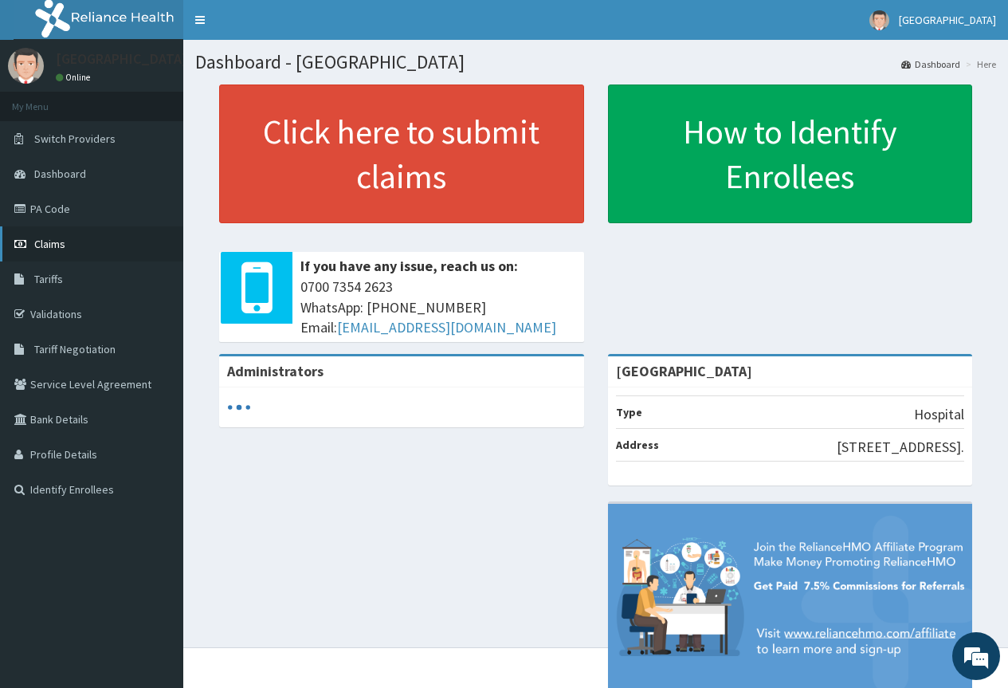
click at [62, 247] on span "Claims" at bounding box center [49, 244] width 31 height 14
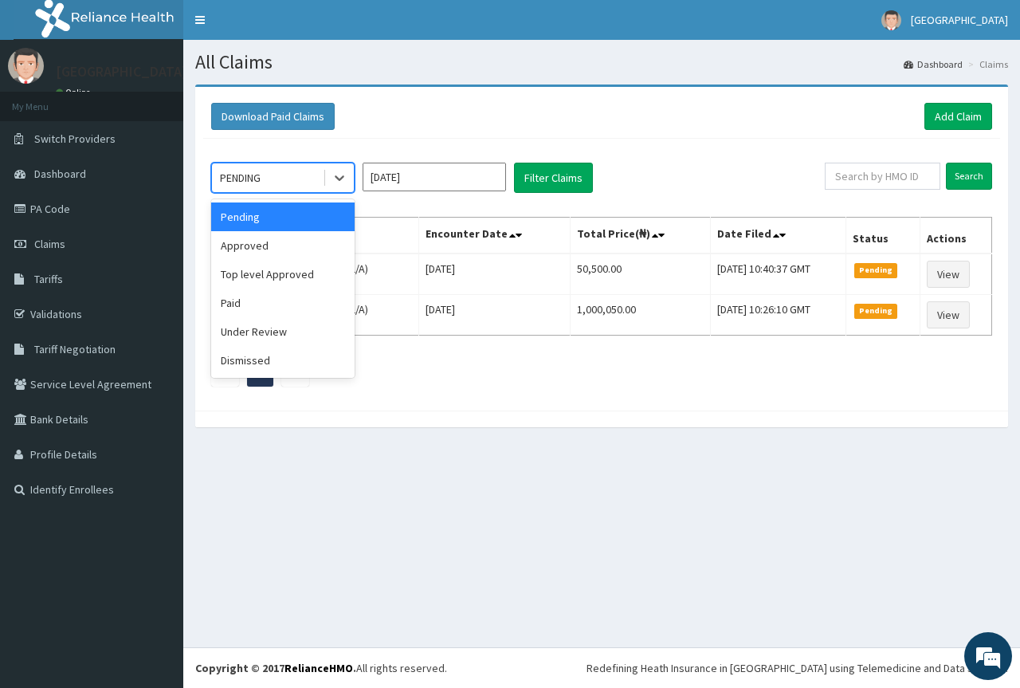
click at [289, 175] on div "PENDING" at bounding box center [267, 177] width 111 height 25
click at [245, 302] on div "Paid" at bounding box center [282, 302] width 143 height 29
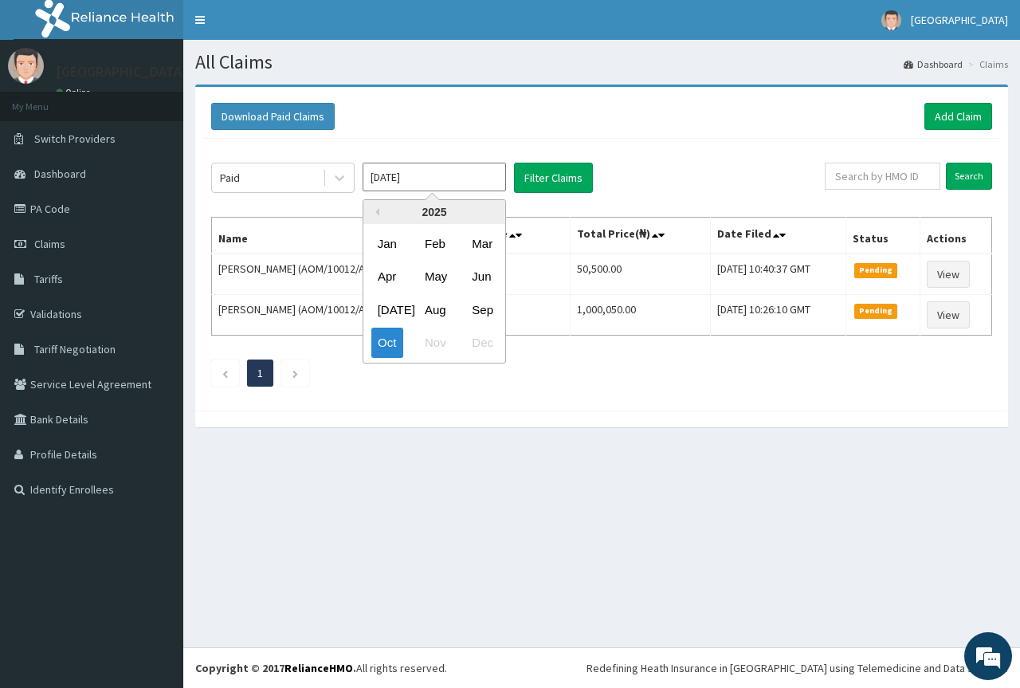
click at [462, 176] on input "Oct 2025" at bounding box center [434, 177] width 143 height 29
click at [372, 214] on button "Previous Year" at bounding box center [375, 212] width 8 height 8
click at [483, 311] on div "Sep" at bounding box center [481, 309] width 32 height 29
type input "Sep 2024"
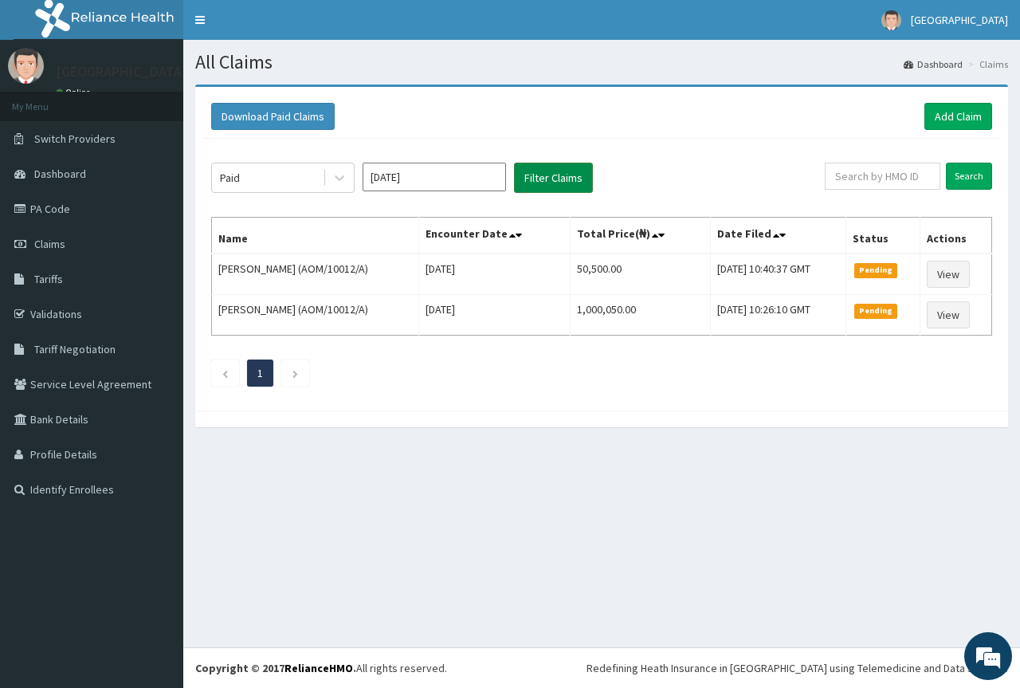
click at [540, 180] on button "Filter Claims" at bounding box center [553, 178] width 79 height 30
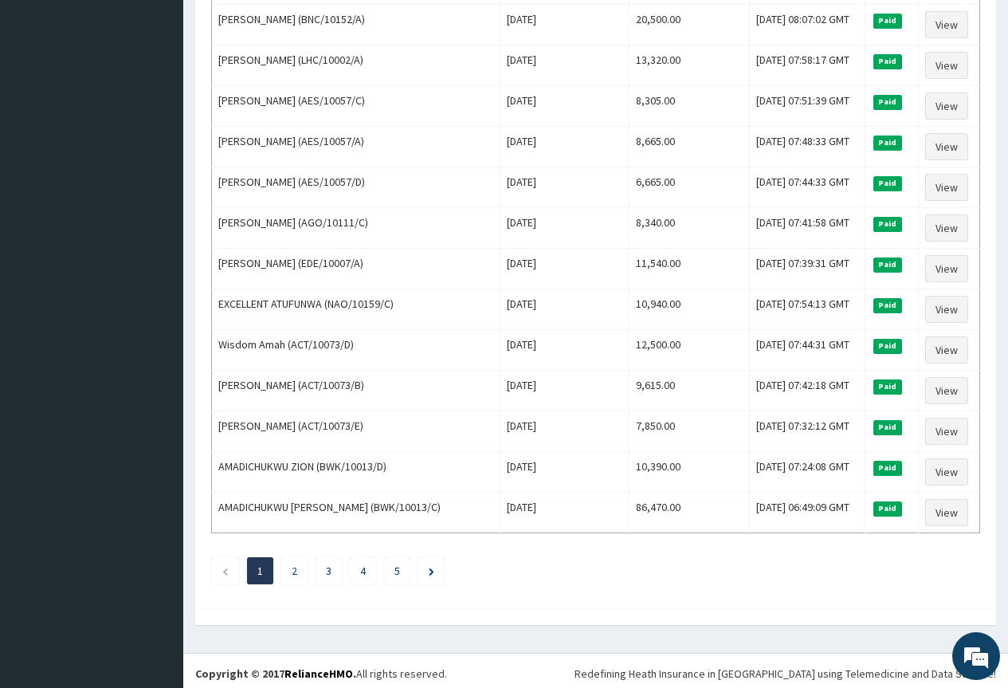
scroll to position [1759, 0]
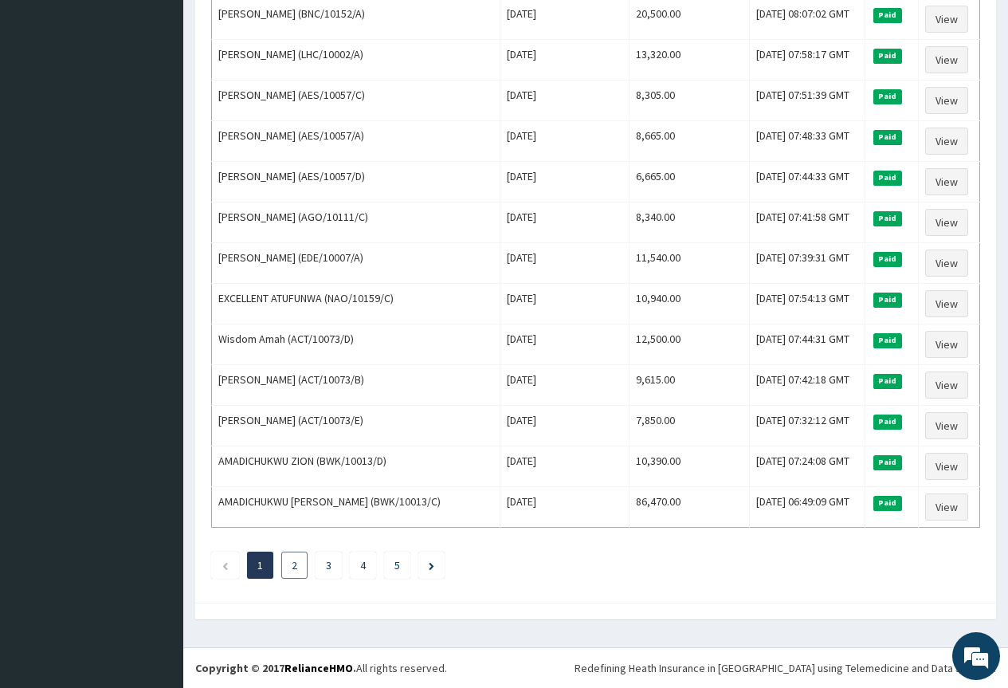
click at [292, 567] on link "2" at bounding box center [295, 565] width 6 height 14
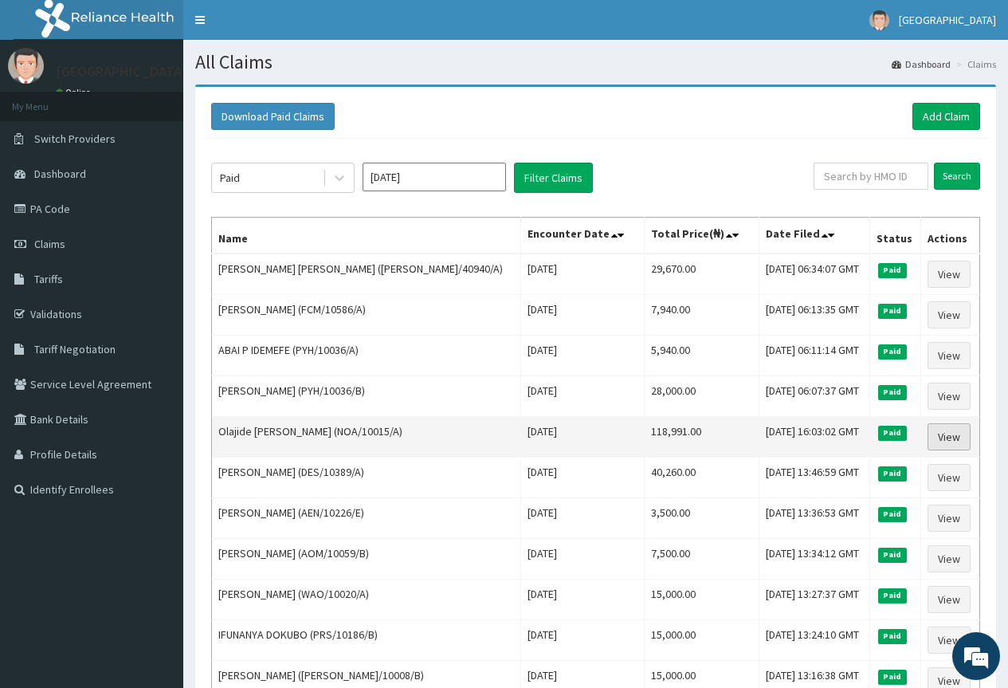
click at [951, 437] on link "View" at bounding box center [948, 436] width 43 height 27
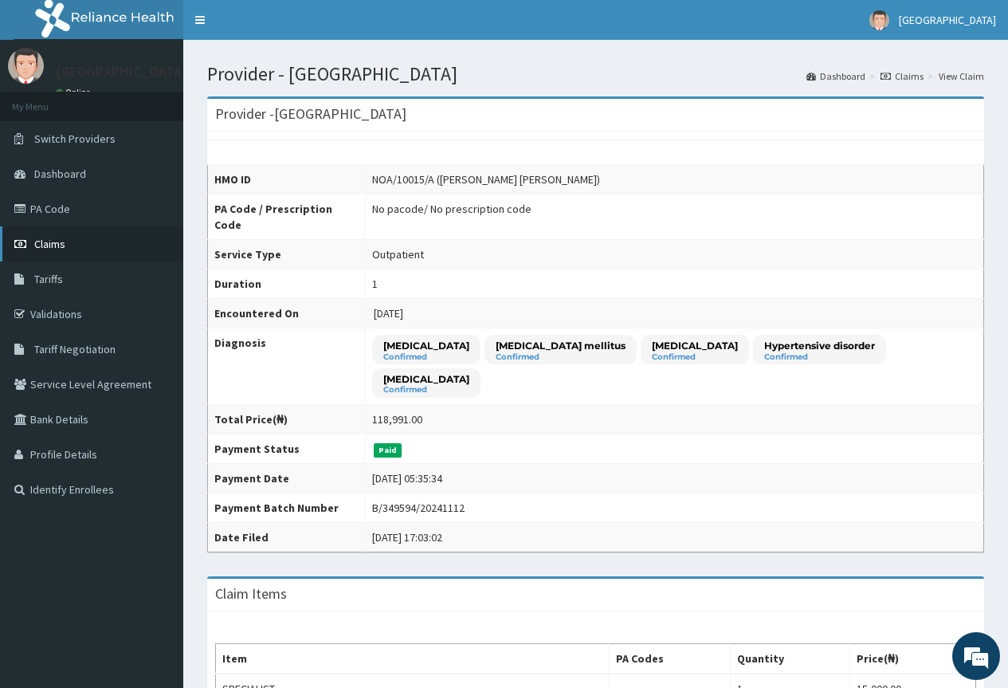
click at [52, 245] on span "Claims" at bounding box center [49, 244] width 31 height 14
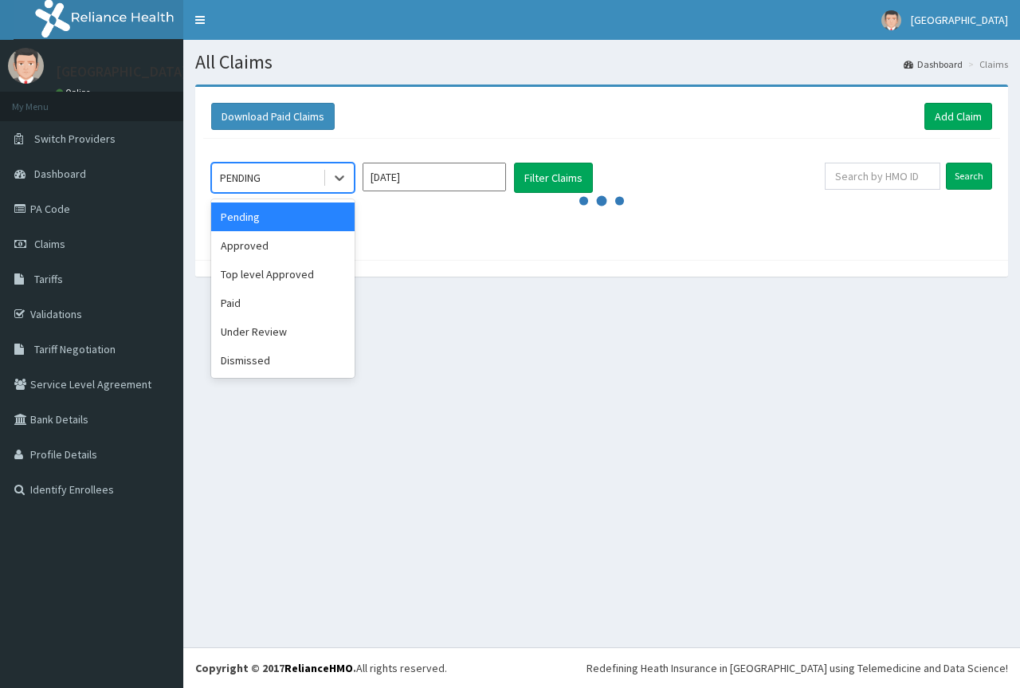
click at [288, 178] on div "PENDING" at bounding box center [267, 177] width 111 height 25
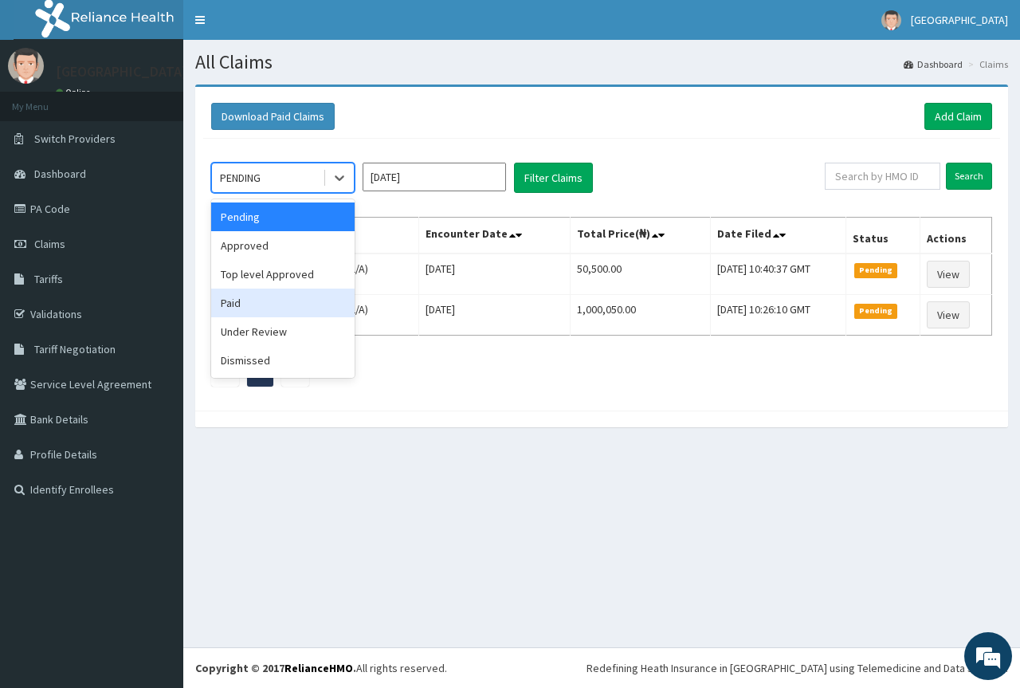
drag, startPoint x: 235, startPoint y: 300, endPoint x: 334, endPoint y: 273, distance: 102.7
click at [235, 301] on div "Paid" at bounding box center [282, 302] width 143 height 29
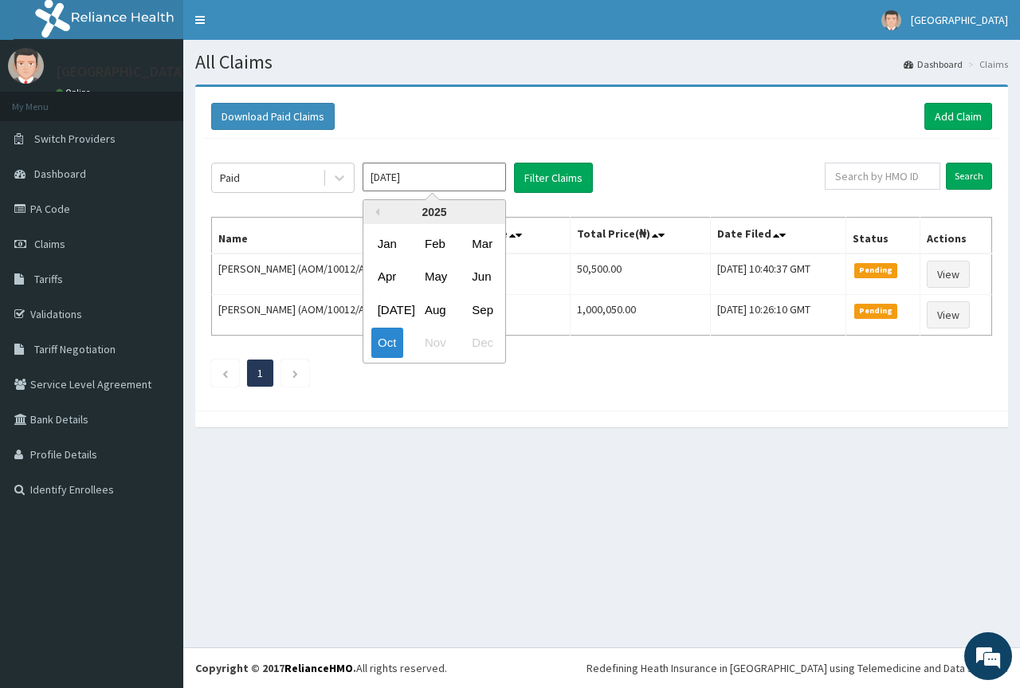
click at [461, 175] on input "[DATE]" at bounding box center [434, 177] width 143 height 29
click at [374, 213] on button "Previous Year" at bounding box center [375, 212] width 8 height 8
click at [438, 338] on div "Nov" at bounding box center [434, 342] width 32 height 29
type input "Nov 2024"
click at [439, 338] on div "Paid Nov 2024 Previous Year Next Year 2024 Jan Feb Mar Apr May Jun Jul Aug Sep …" at bounding box center [601, 271] width 797 height 264
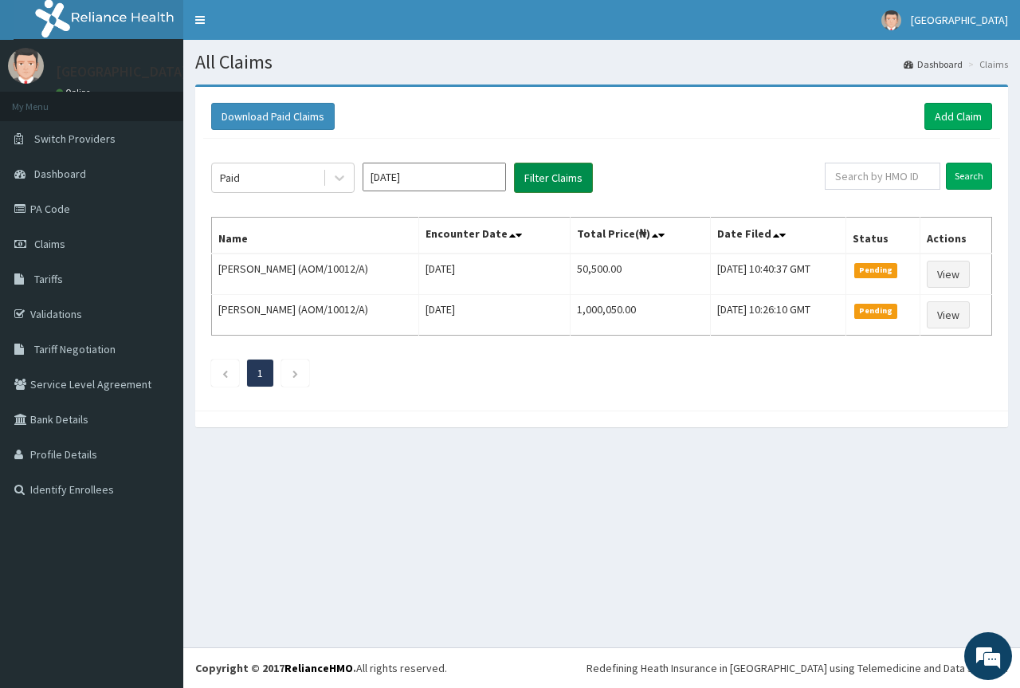
click at [554, 174] on button "Filter Claims" at bounding box center [553, 178] width 79 height 30
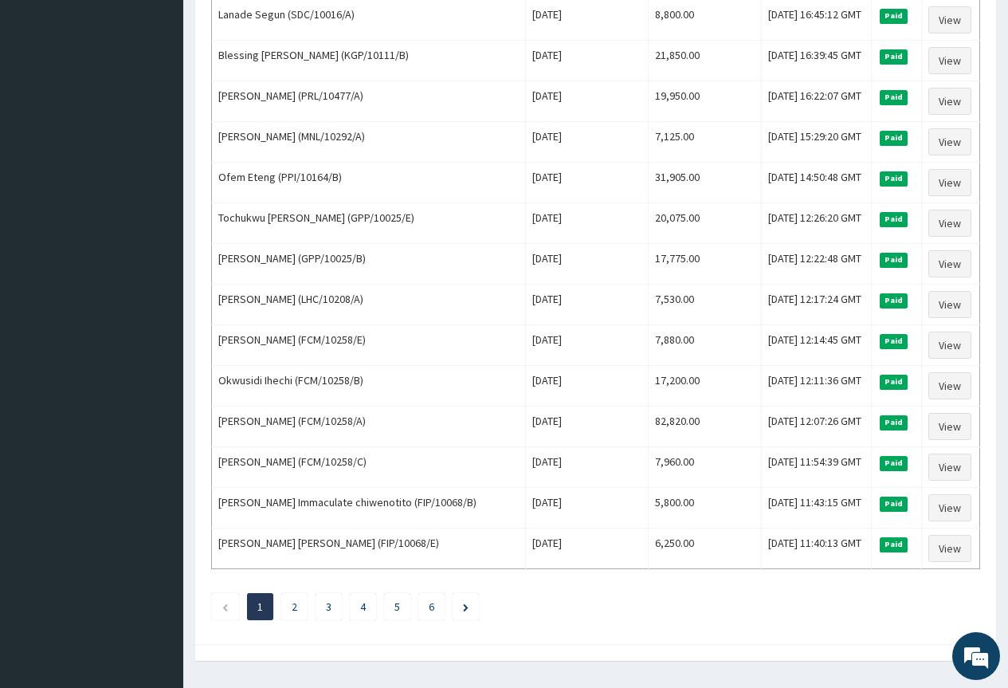
scroll to position [1753, 0]
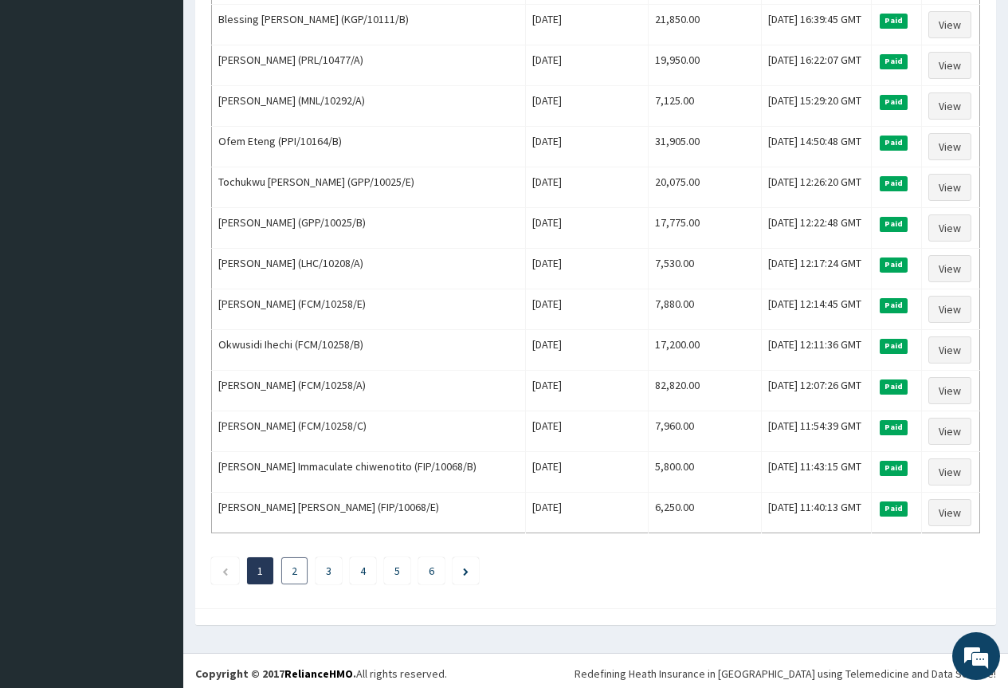
click at [294, 575] on link "2" at bounding box center [295, 570] width 6 height 14
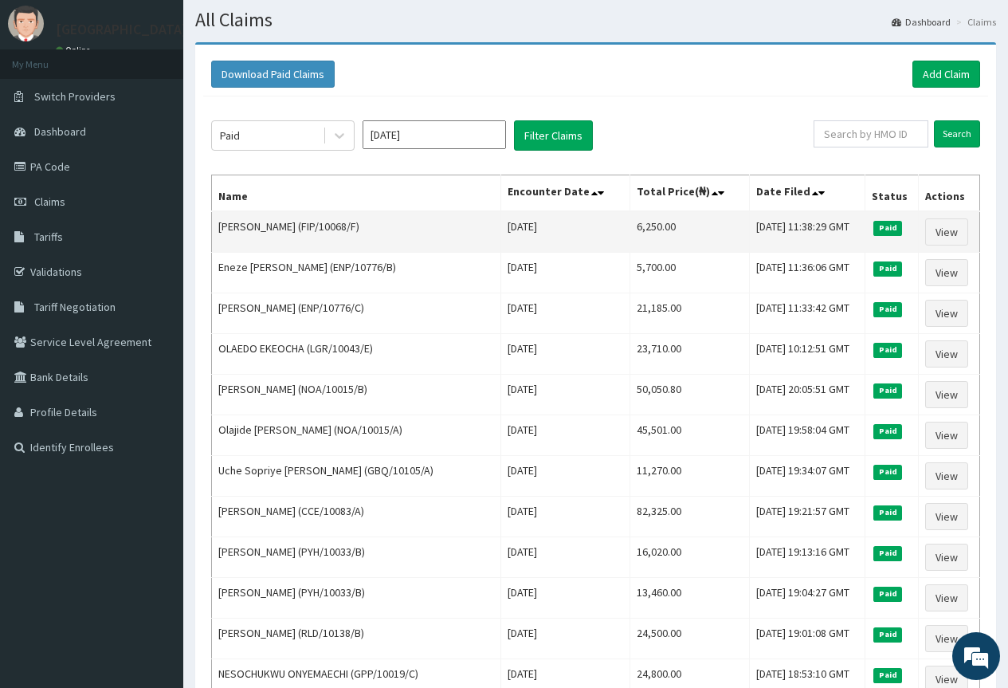
scroll to position [80, 0]
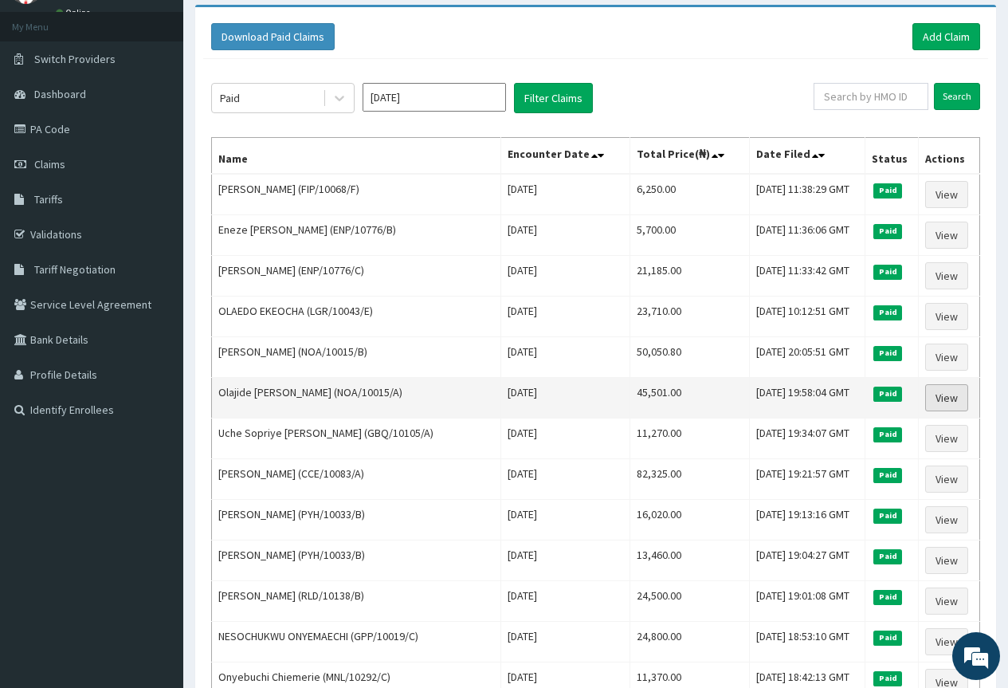
click at [948, 401] on link "View" at bounding box center [946, 397] width 43 height 27
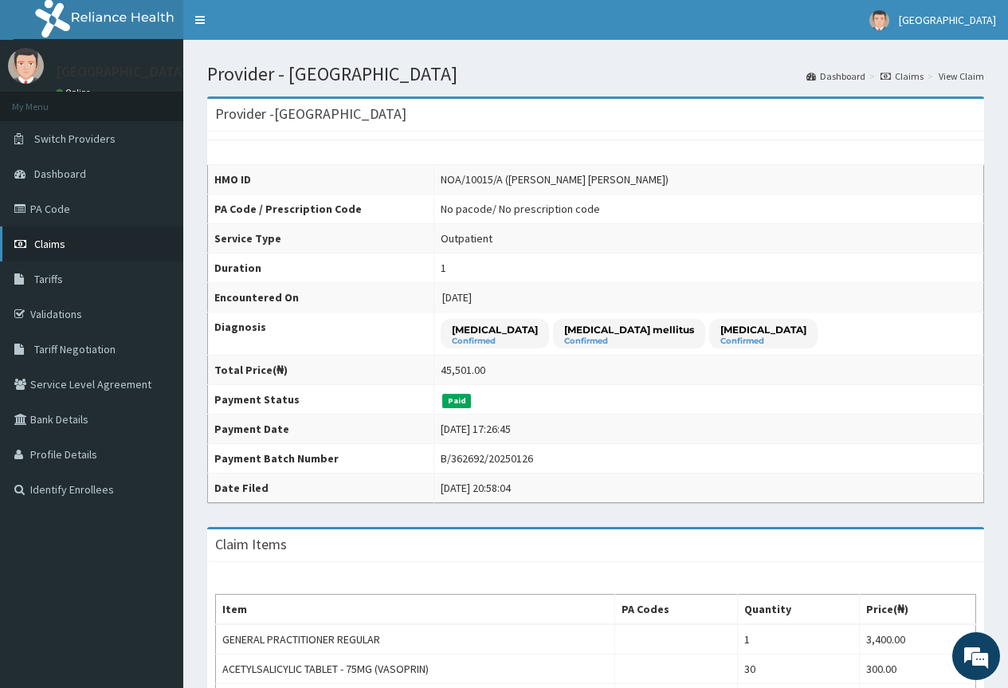
click at [54, 242] on span "Claims" at bounding box center [49, 244] width 31 height 14
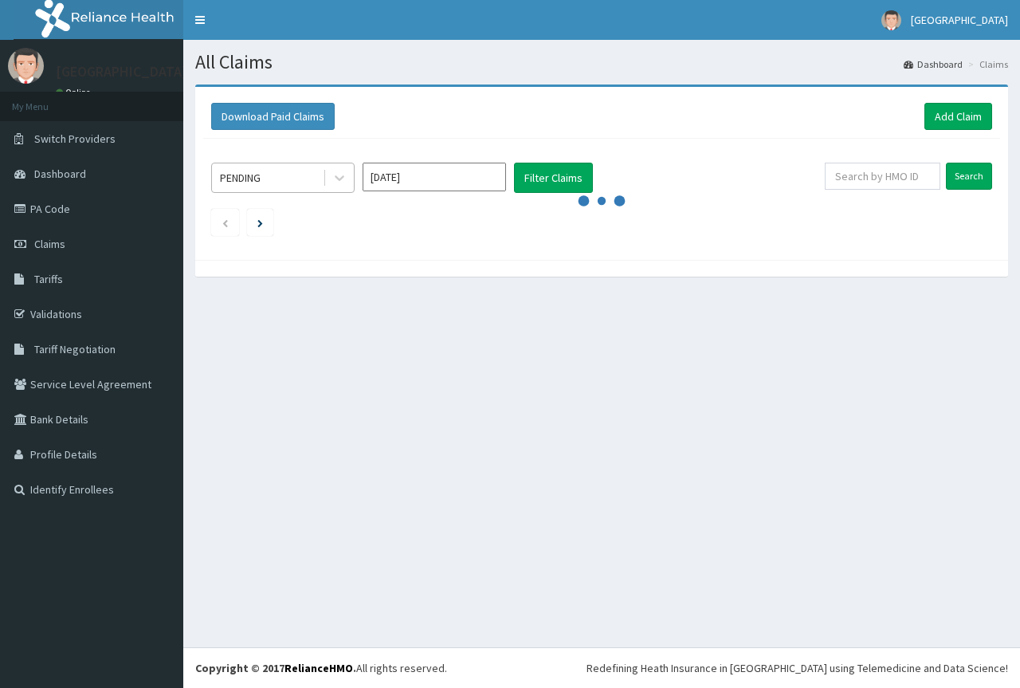
click at [284, 179] on div "PENDING" at bounding box center [267, 177] width 111 height 25
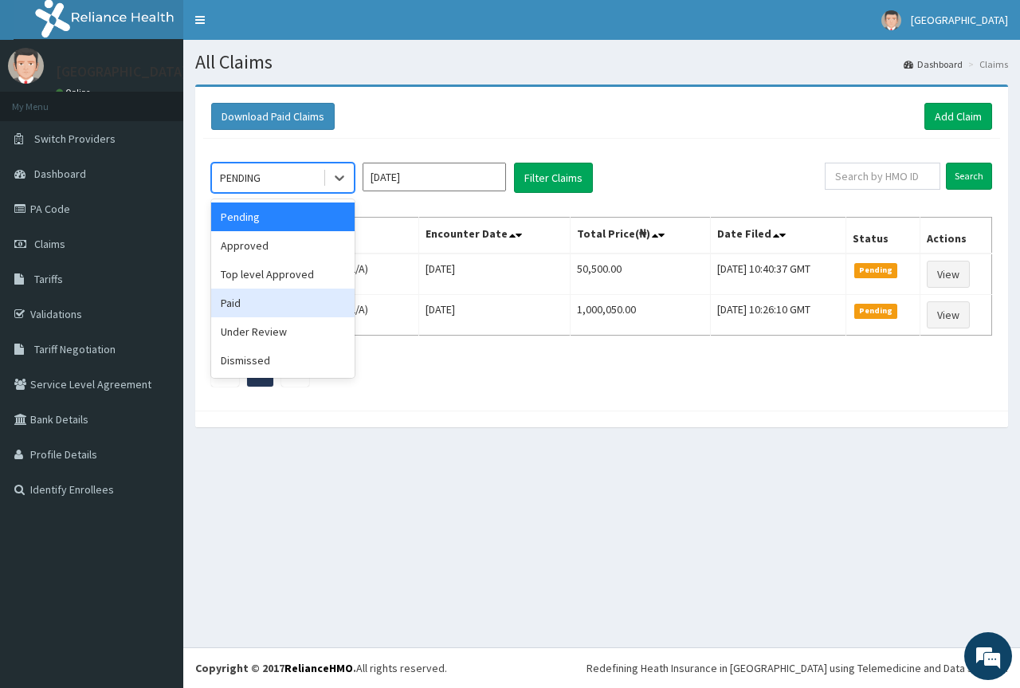
click at [245, 298] on div "Paid" at bounding box center [282, 302] width 143 height 29
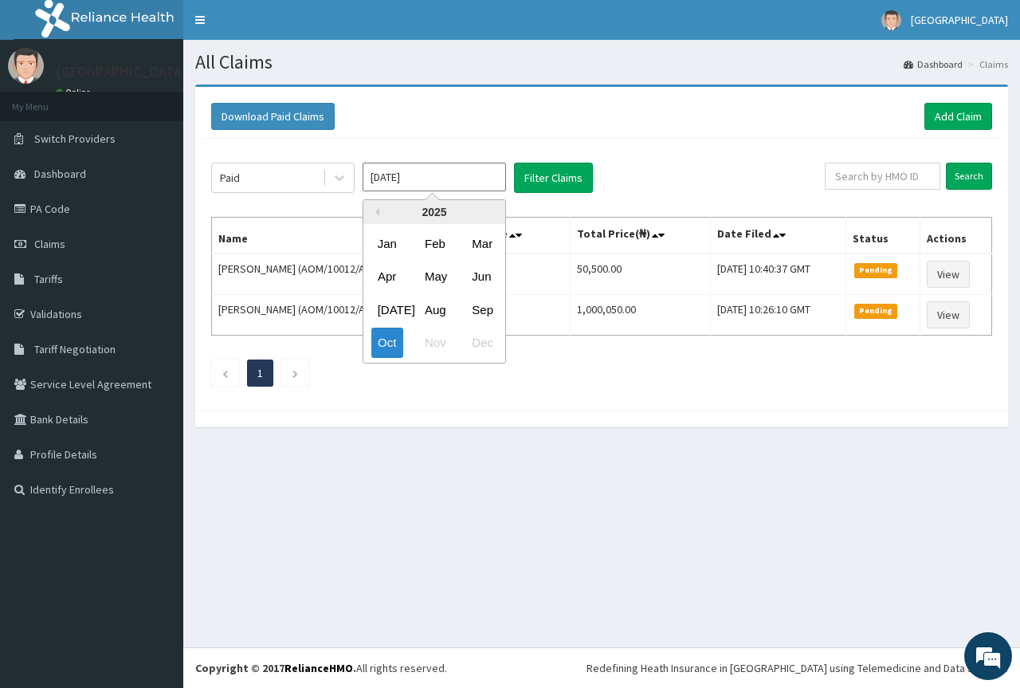
click at [478, 174] on input "[DATE]" at bounding box center [434, 177] width 143 height 29
click at [378, 212] on button "Previous Year" at bounding box center [375, 212] width 8 height 8
click at [480, 243] on div "Mar" at bounding box center [481, 243] width 32 height 29
type input "[DATE]"
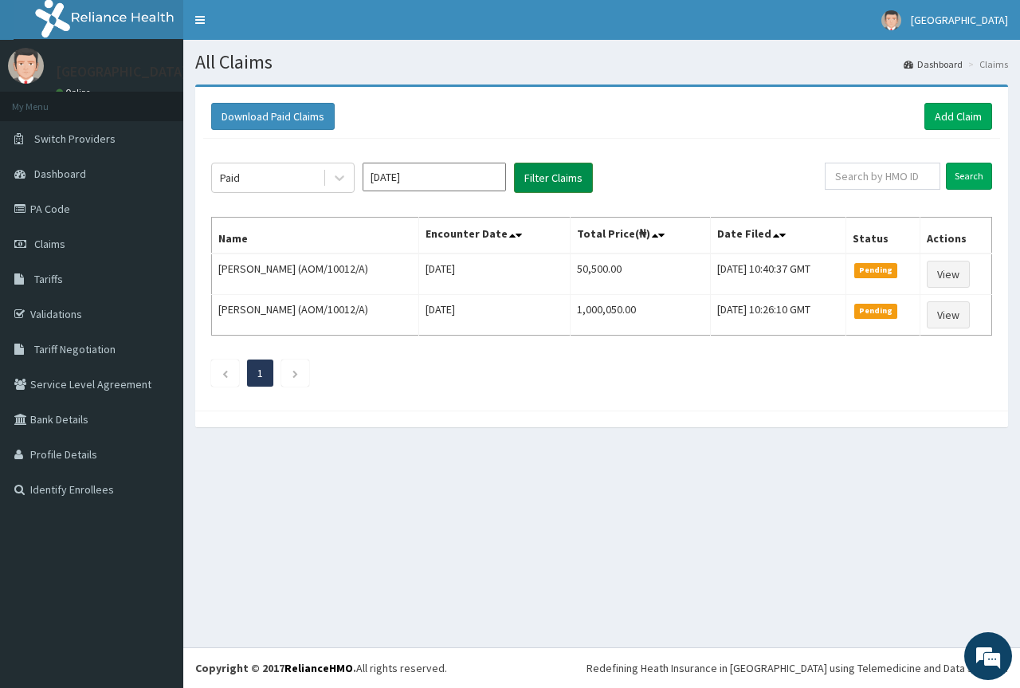
click at [558, 182] on button "Filter Claims" at bounding box center [553, 178] width 79 height 30
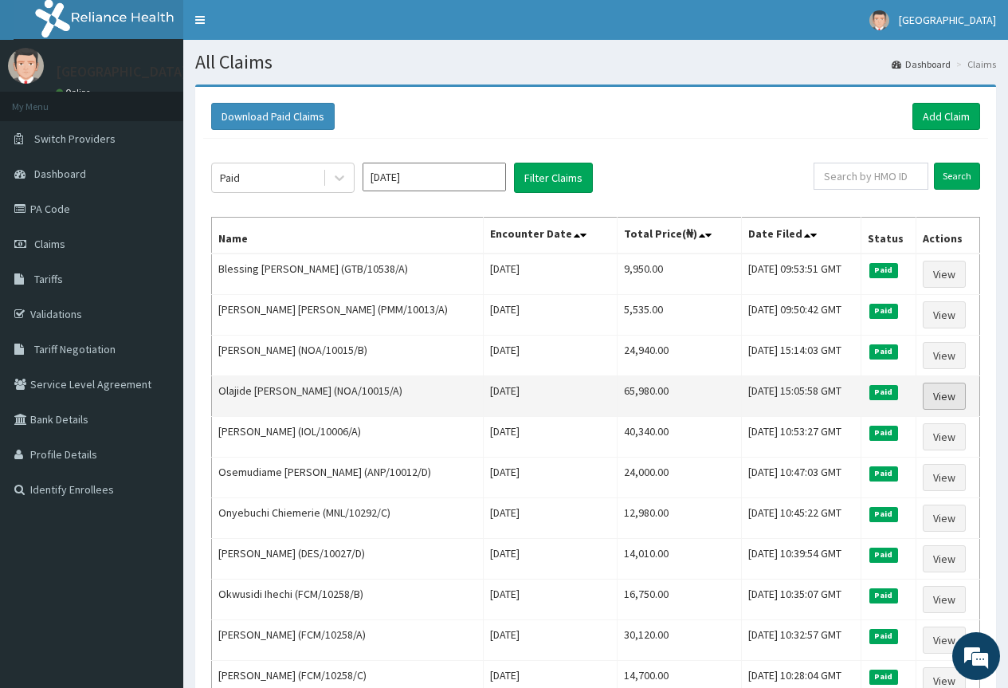
click at [936, 397] on link "View" at bounding box center [944, 395] width 43 height 27
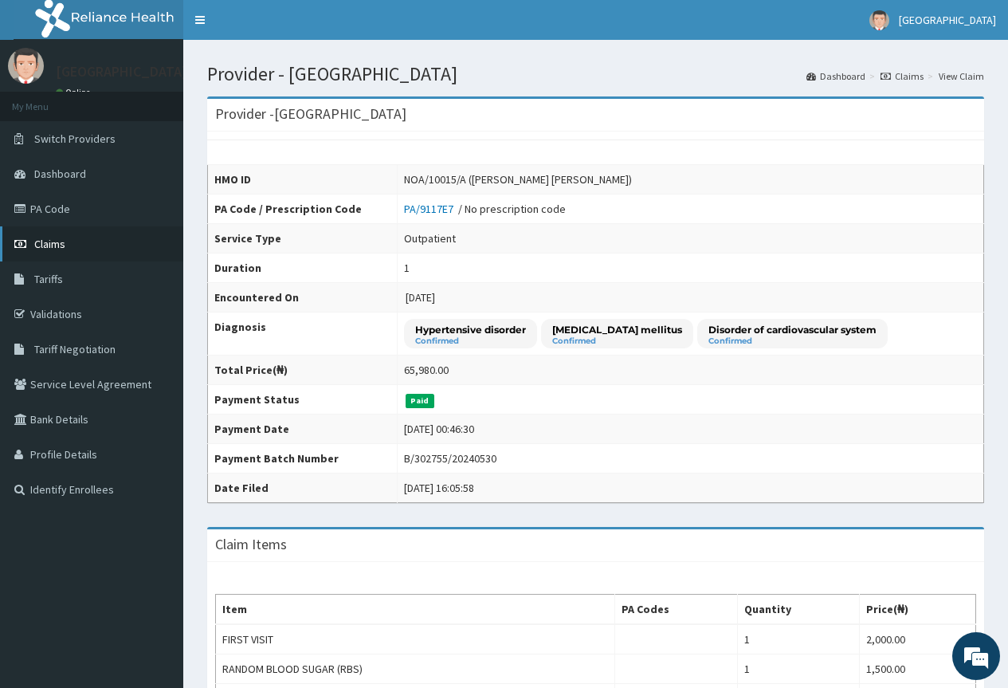
click at [49, 242] on span "Claims" at bounding box center [49, 244] width 31 height 14
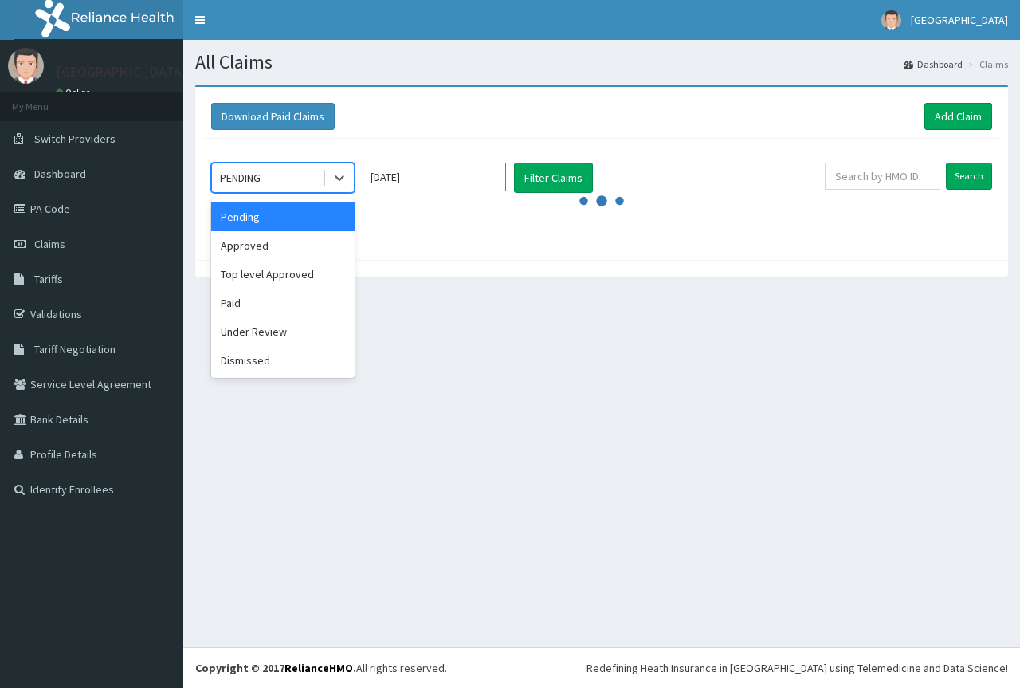
click at [284, 176] on div "PENDING" at bounding box center [267, 177] width 111 height 25
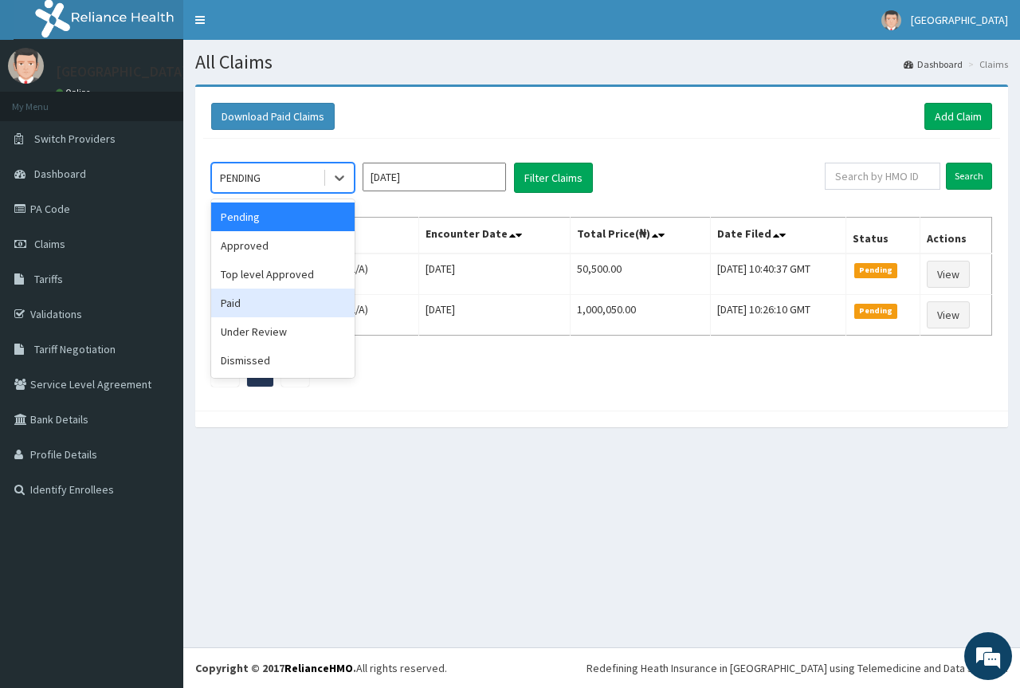
click at [244, 307] on div "Paid" at bounding box center [282, 302] width 143 height 29
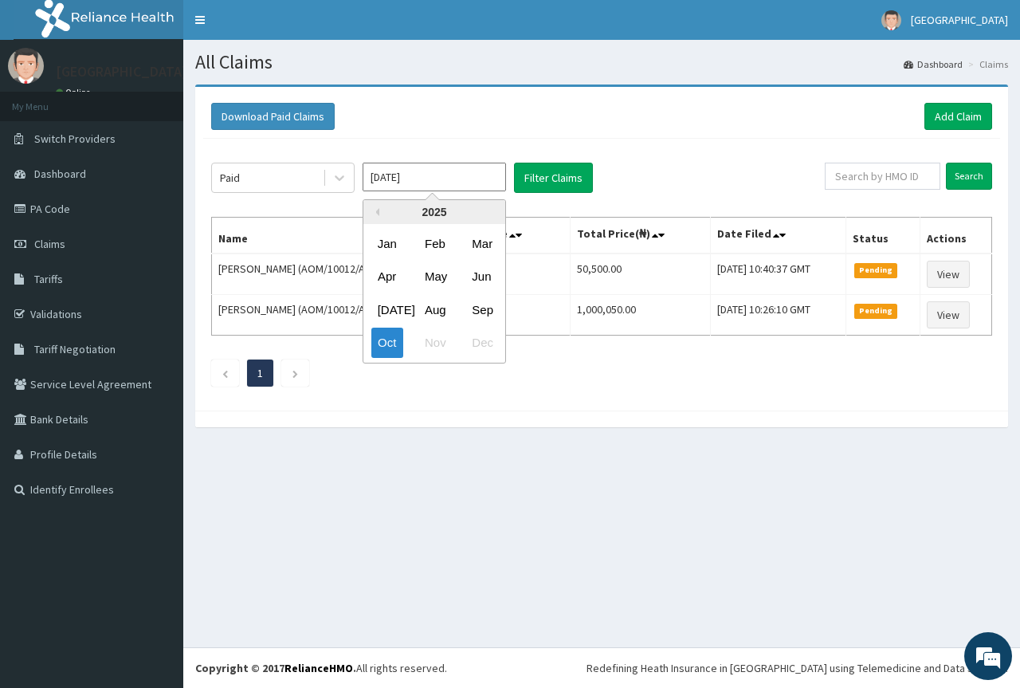
click at [448, 178] on input "[DATE]" at bounding box center [434, 177] width 143 height 29
click at [374, 213] on button "Previous Year" at bounding box center [375, 212] width 8 height 8
click at [495, 344] on div "Dec" at bounding box center [481, 342] width 32 height 29
type input "[DATE]"
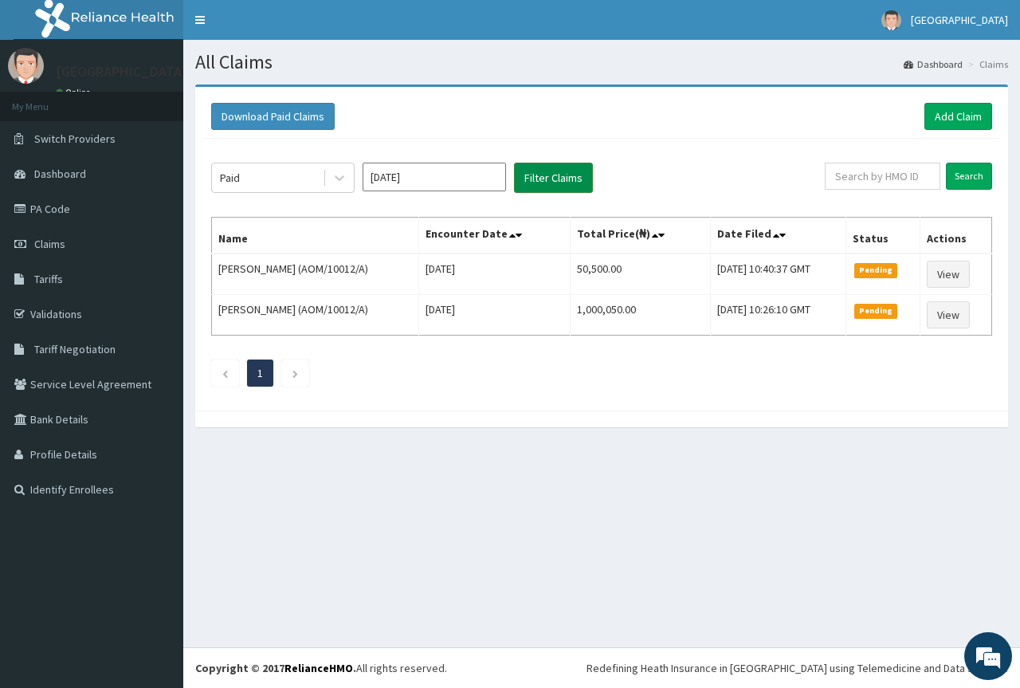
click at [546, 181] on button "Filter Claims" at bounding box center [553, 178] width 79 height 30
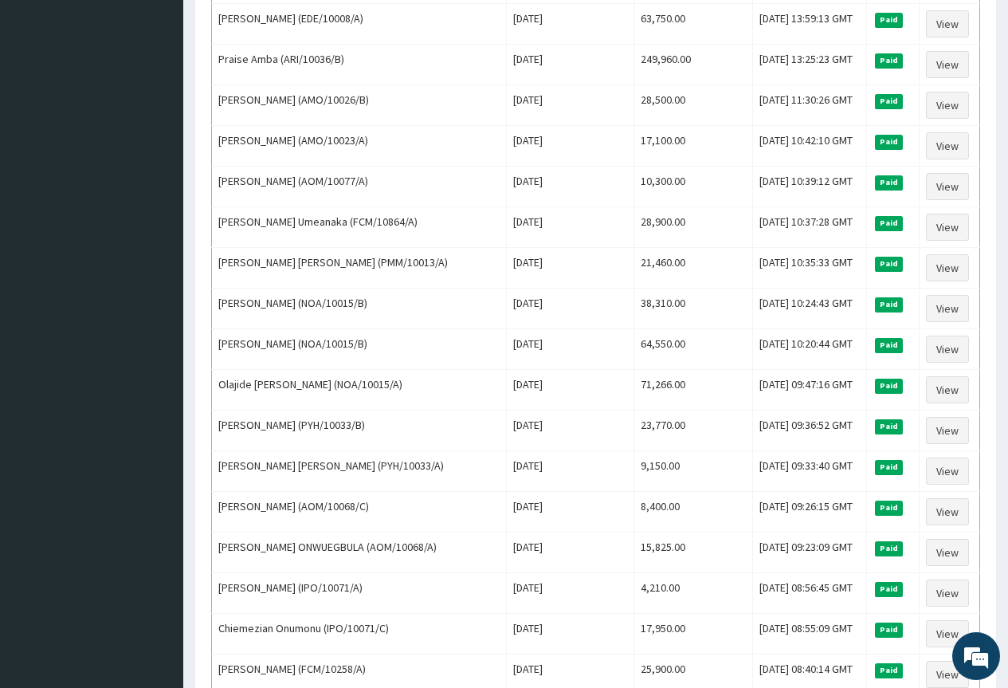
scroll to position [1434, 0]
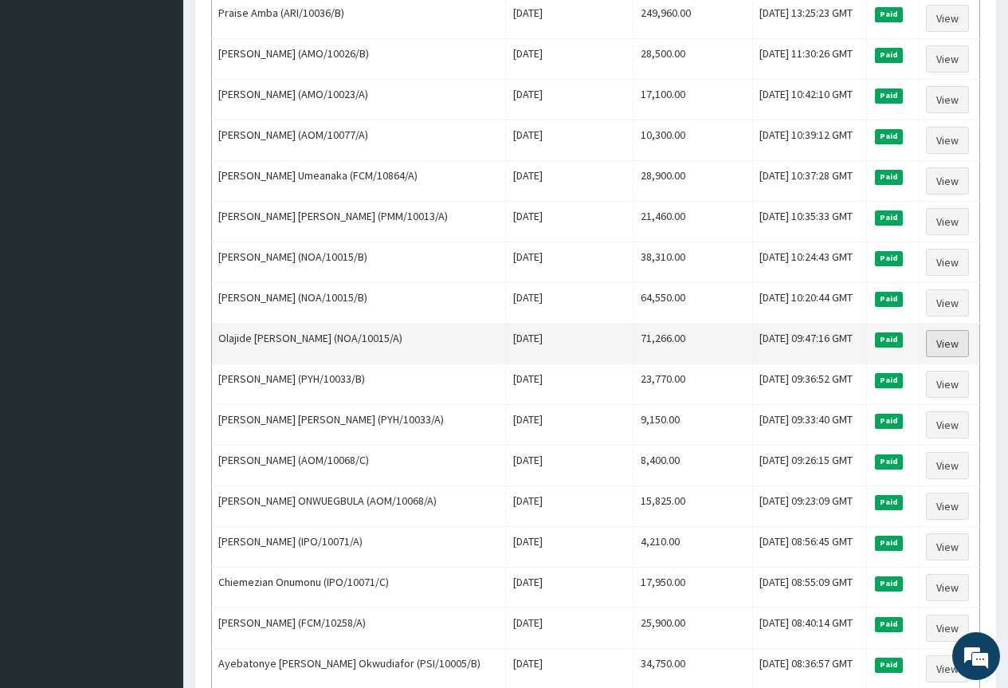
click at [950, 343] on link "View" at bounding box center [947, 343] width 43 height 27
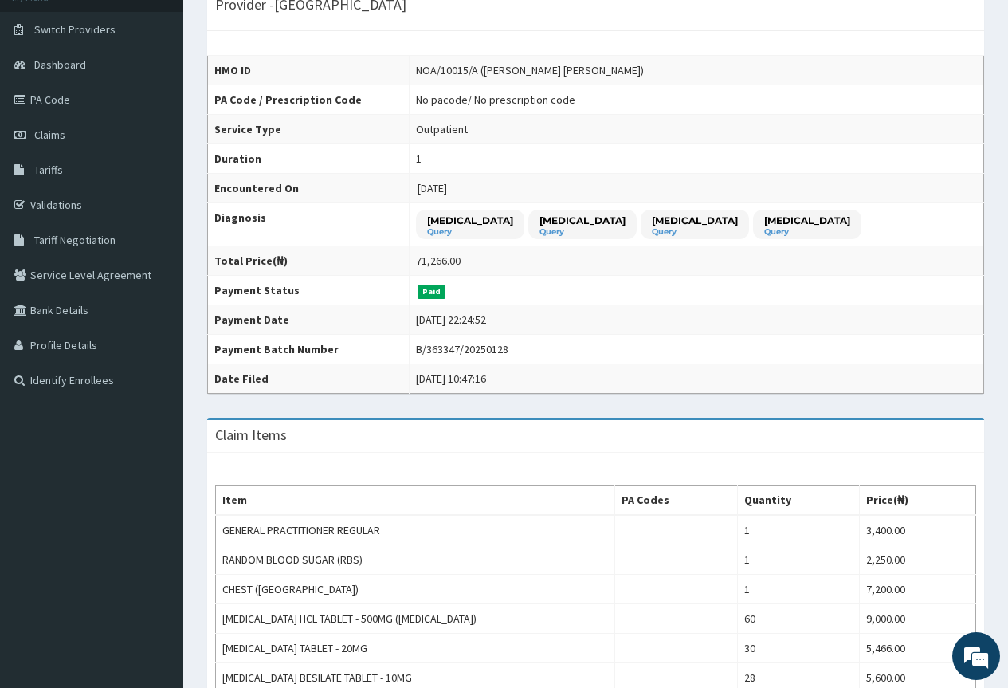
scroll to position [80, 0]
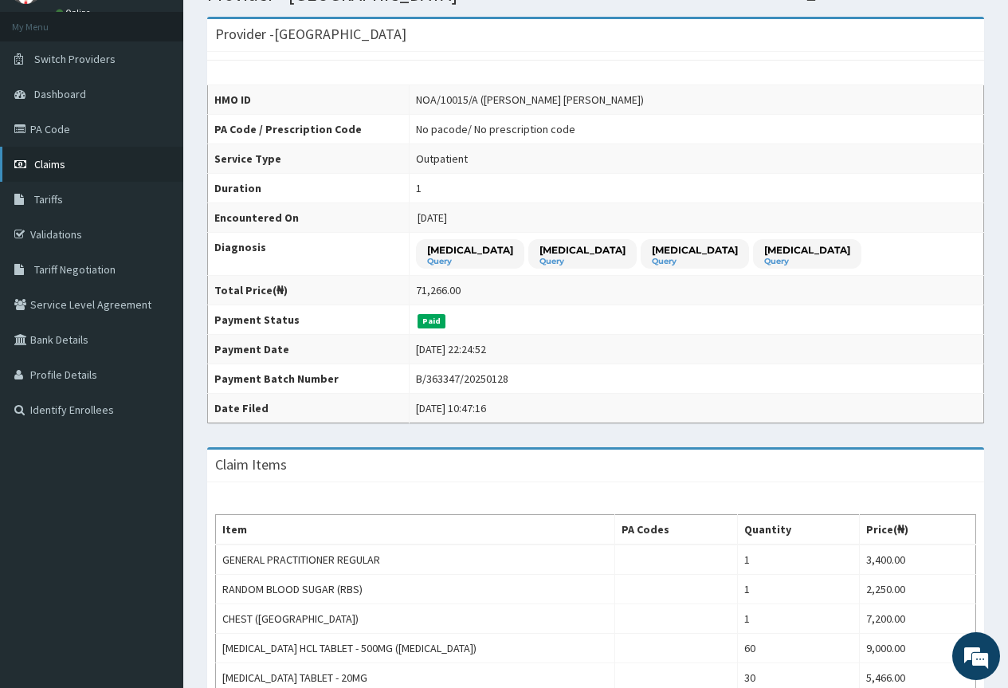
click at [56, 166] on span "Claims" at bounding box center [49, 164] width 31 height 14
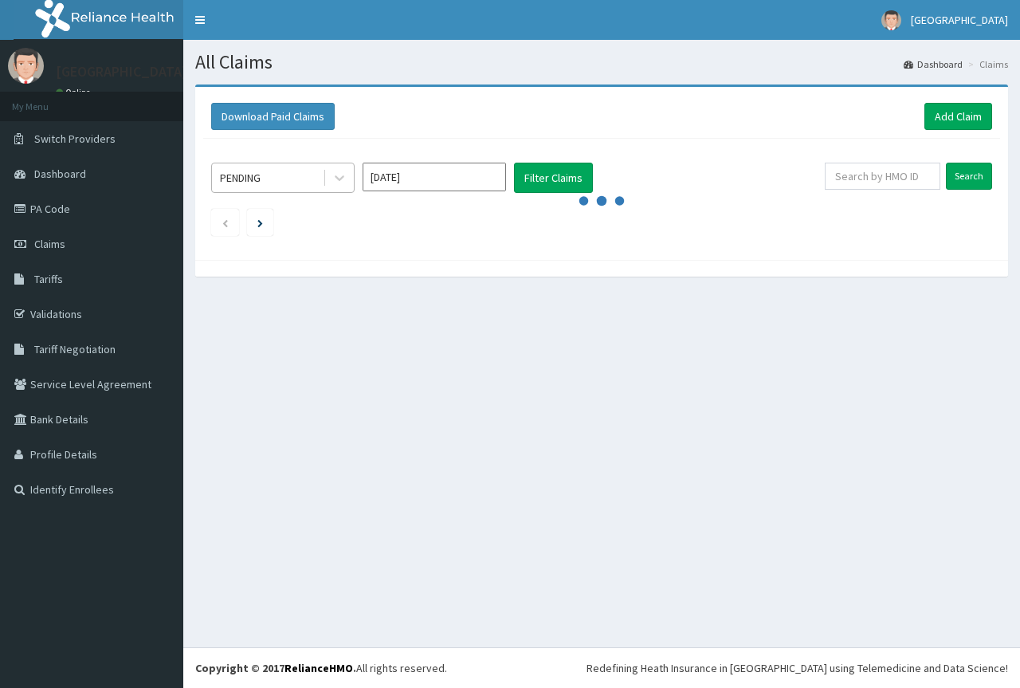
click at [276, 180] on div "PENDING" at bounding box center [267, 177] width 111 height 25
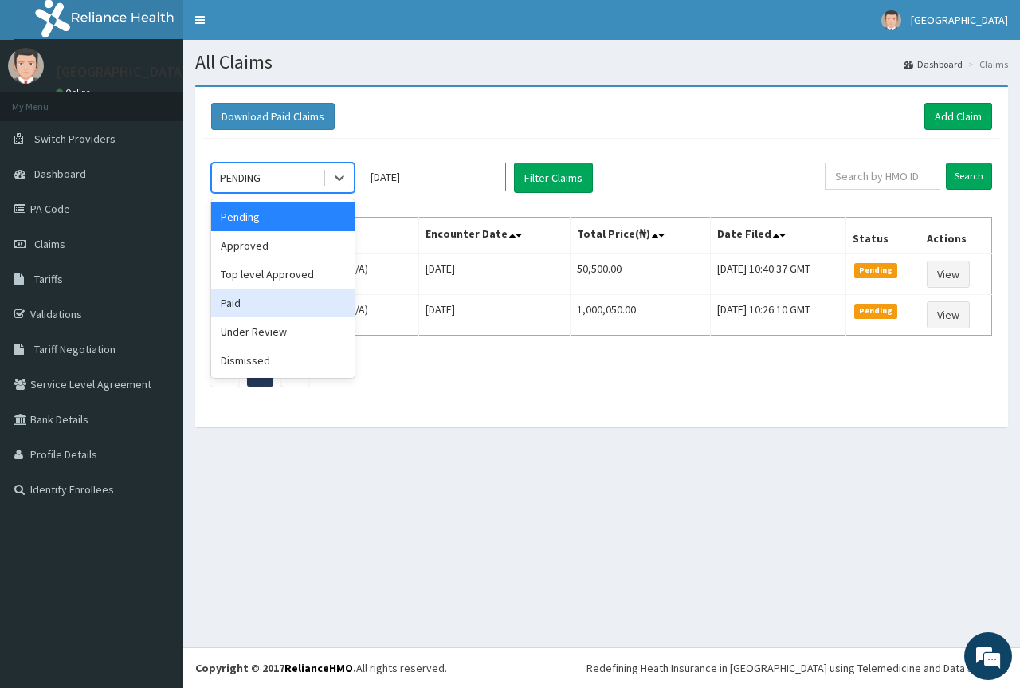
click at [230, 304] on div "Paid" at bounding box center [282, 302] width 143 height 29
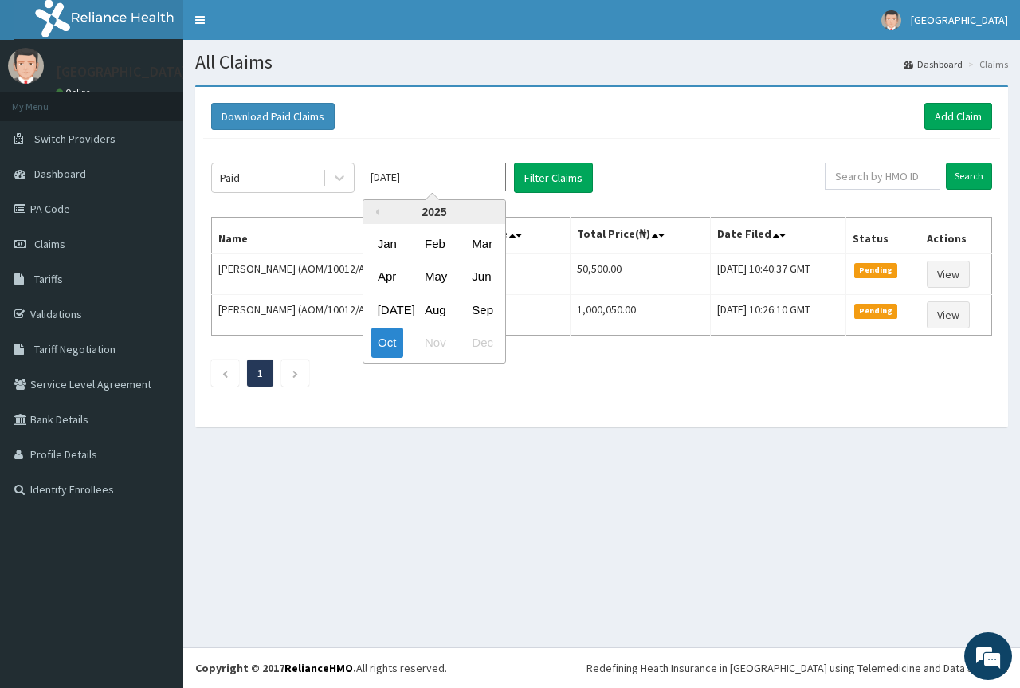
click at [463, 182] on input "Oct 2025" at bounding box center [434, 177] width 143 height 29
click at [437, 246] on div "Feb" at bounding box center [434, 243] width 32 height 29
click at [434, 176] on input "Feb 2025" at bounding box center [434, 177] width 143 height 29
click at [379, 211] on div "2025" at bounding box center [434, 212] width 142 height 24
click at [375, 214] on button "Previous Year" at bounding box center [375, 212] width 8 height 8
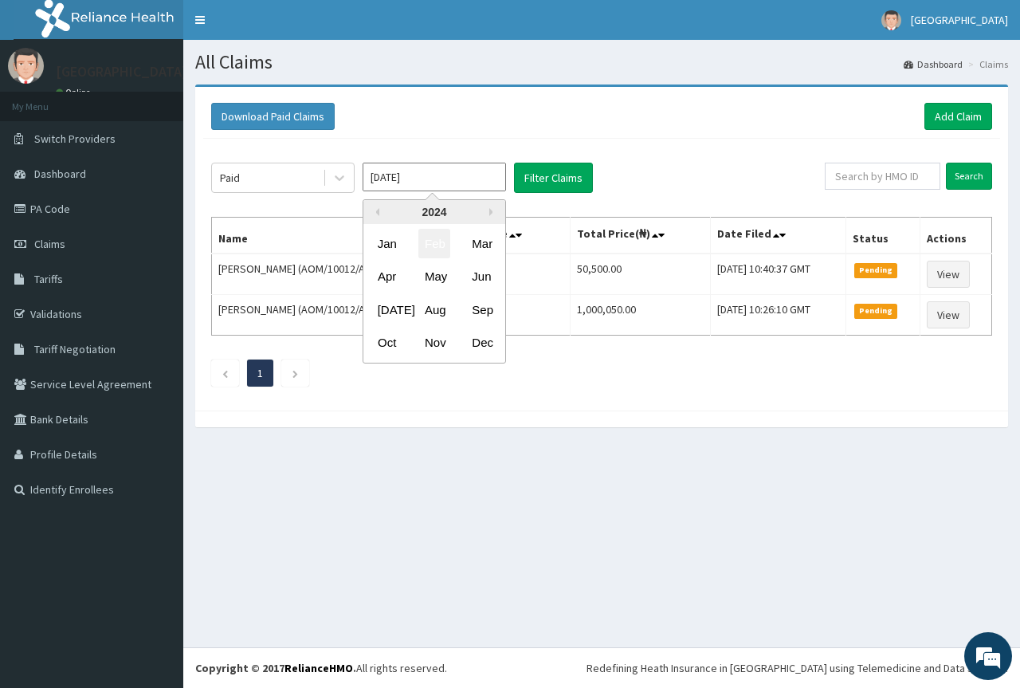
click at [431, 243] on div "Feb" at bounding box center [434, 243] width 32 height 29
type input "Feb 2024"
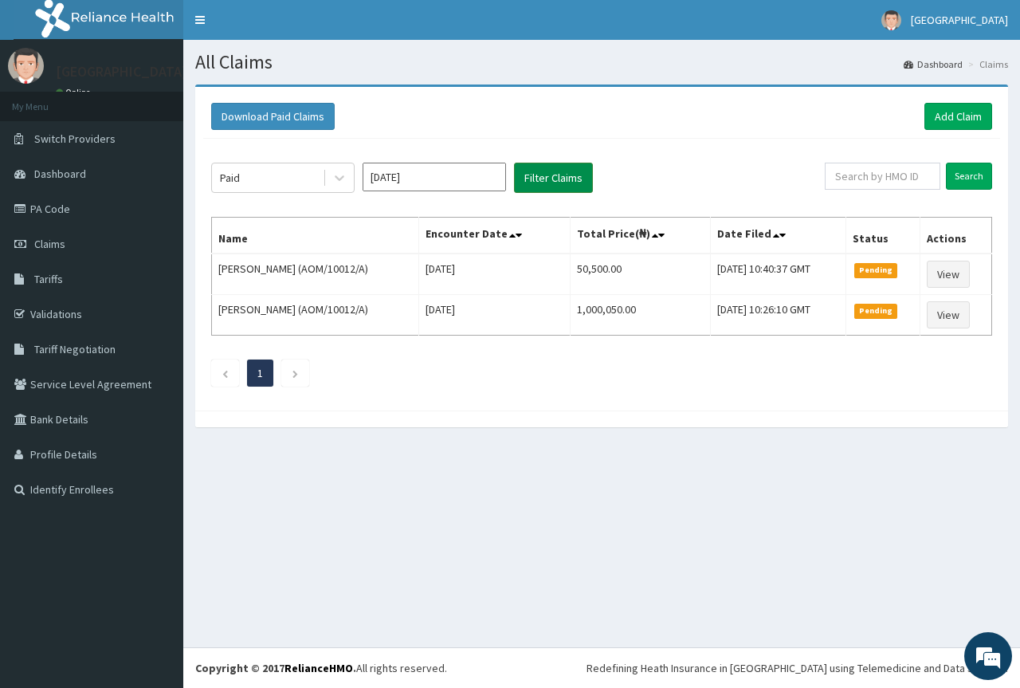
click at [550, 185] on button "Filter Claims" at bounding box center [553, 178] width 79 height 30
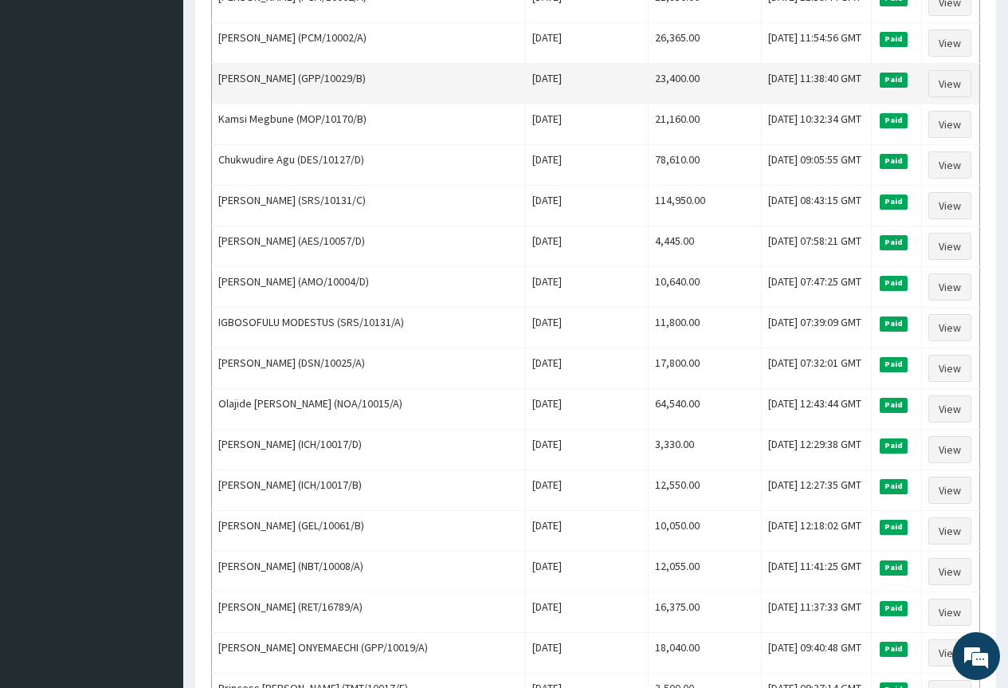
scroll to position [717, 0]
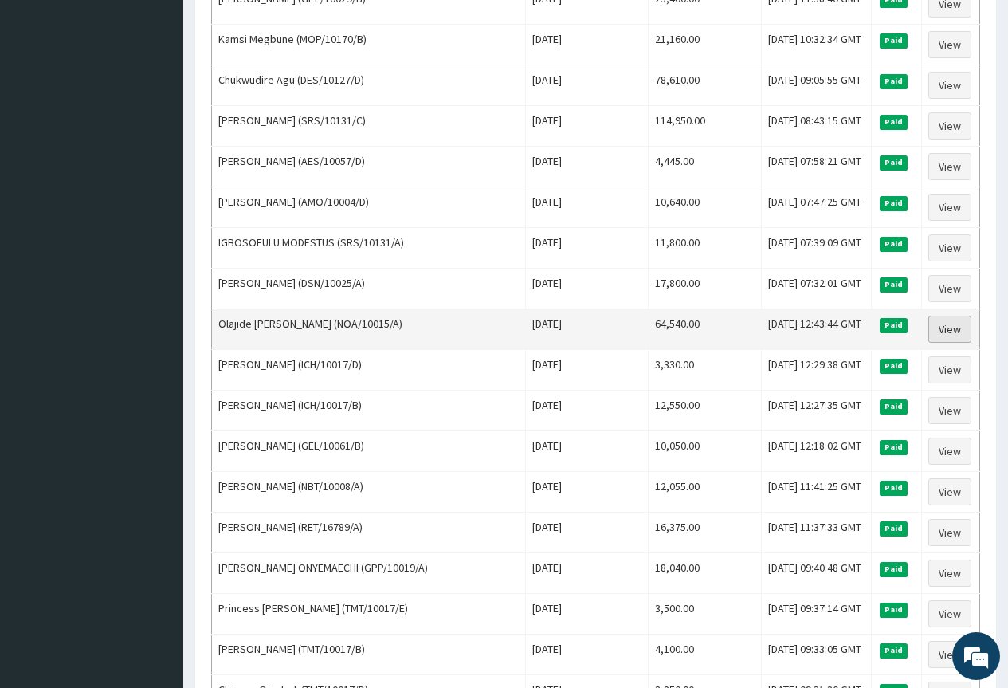
click at [937, 331] on link "View" at bounding box center [949, 329] width 43 height 27
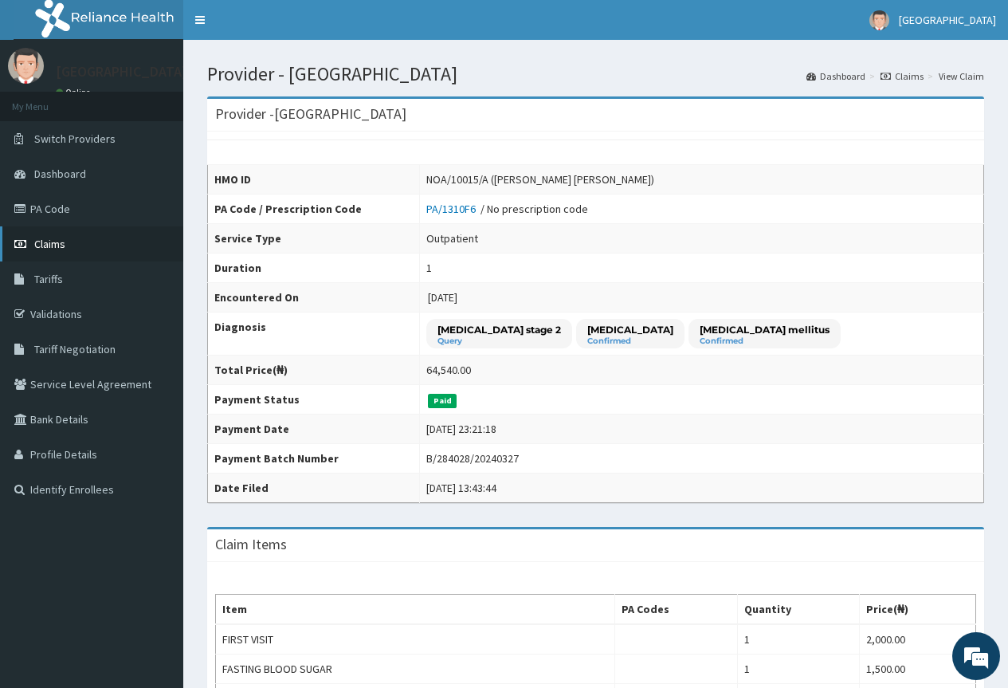
click at [51, 242] on span "Claims" at bounding box center [49, 244] width 31 height 14
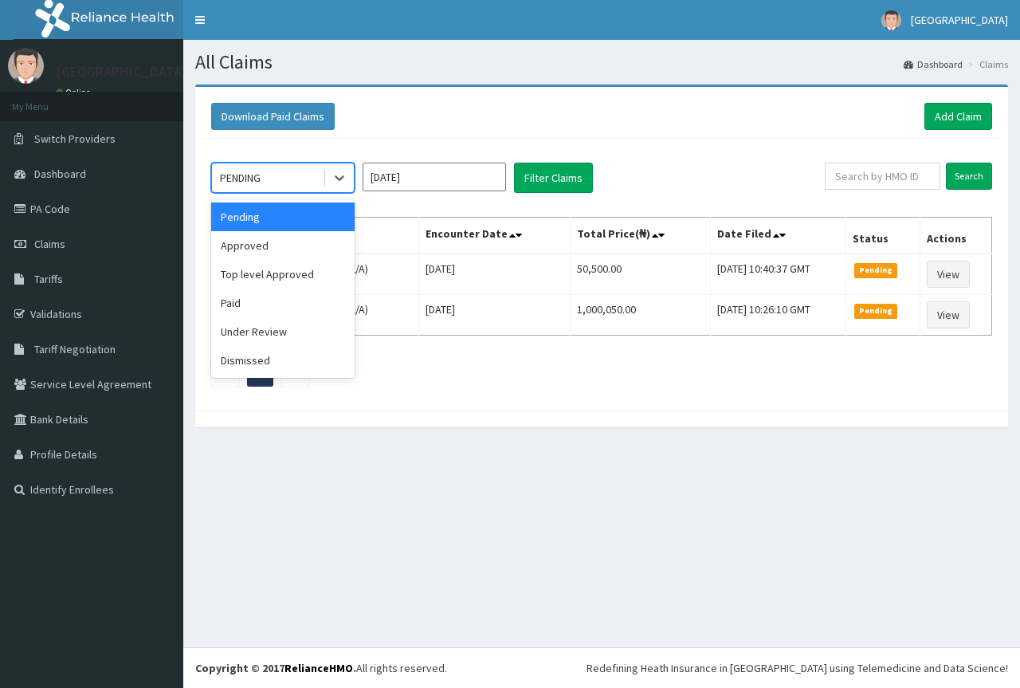
click at [284, 185] on div "PENDING" at bounding box center [267, 177] width 111 height 25
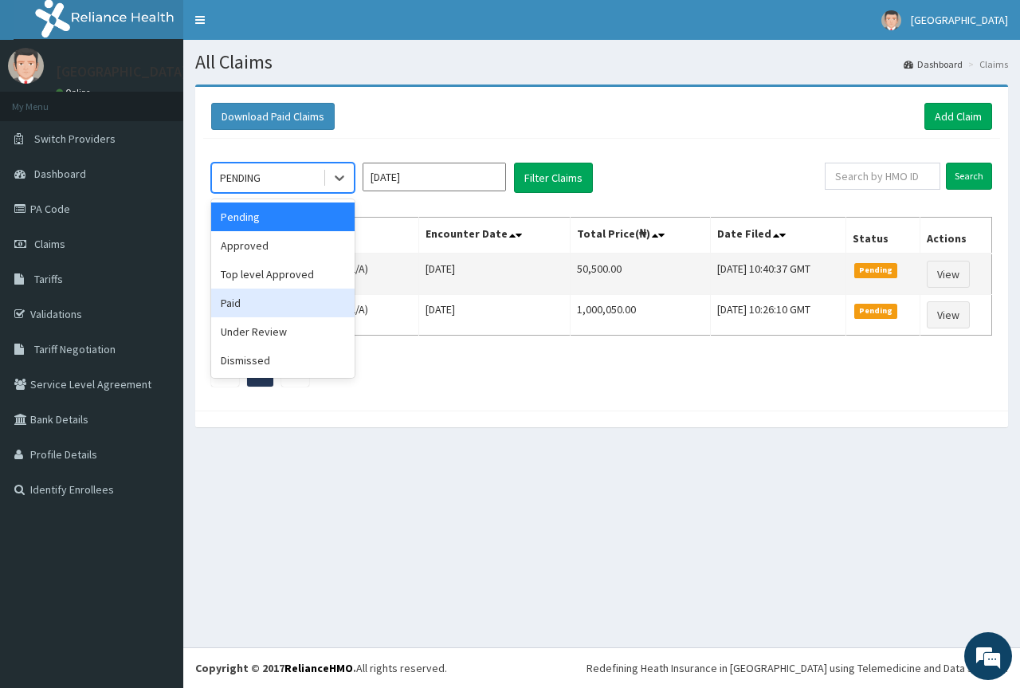
drag, startPoint x: 241, startPoint y: 297, endPoint x: 285, endPoint y: 287, distance: 45.0
click at [242, 298] on div "Paid" at bounding box center [282, 302] width 143 height 29
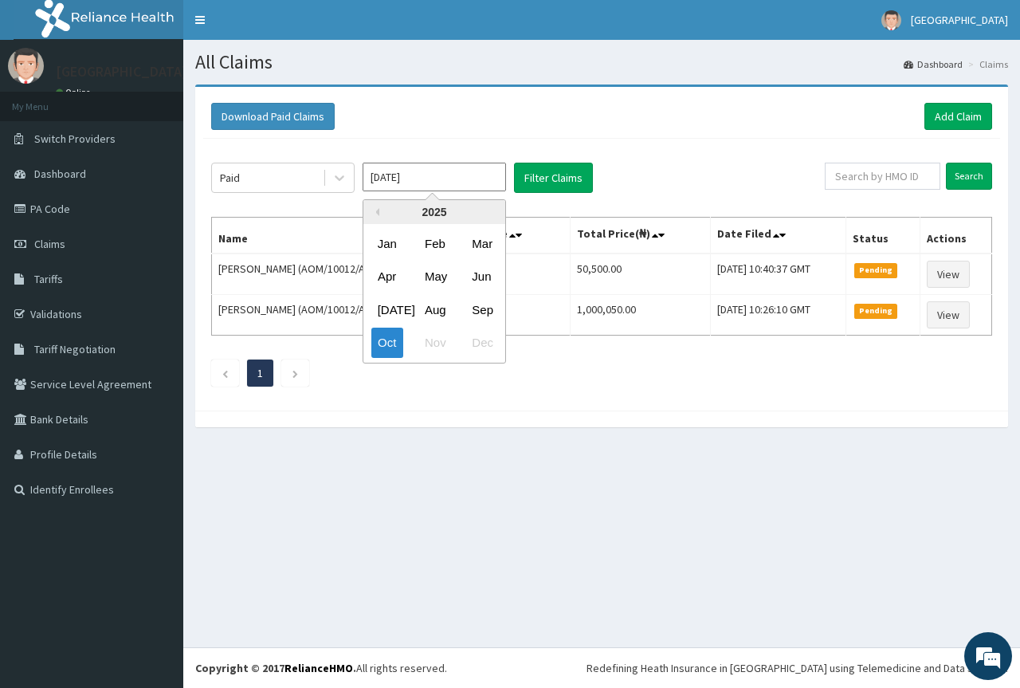
click at [437, 181] on input "[DATE]" at bounding box center [434, 177] width 143 height 29
click at [377, 213] on button "Previous Year" at bounding box center [375, 212] width 8 height 8
click at [430, 343] on div "Nov" at bounding box center [434, 342] width 32 height 29
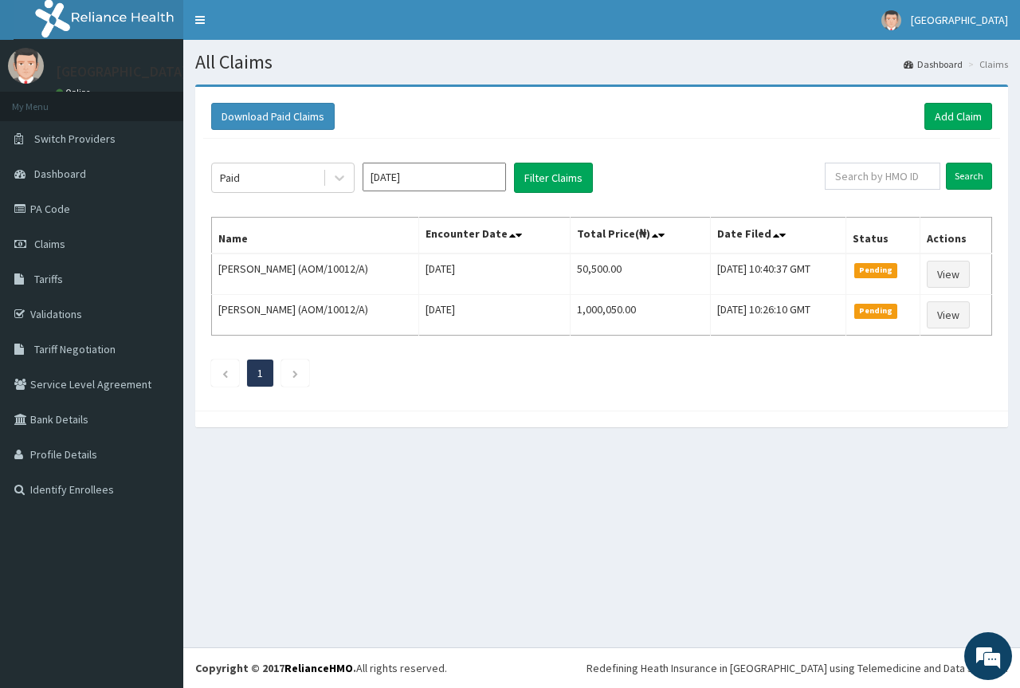
type input "Nov 2023"
click at [547, 182] on button "Filter Claims" at bounding box center [553, 178] width 79 height 30
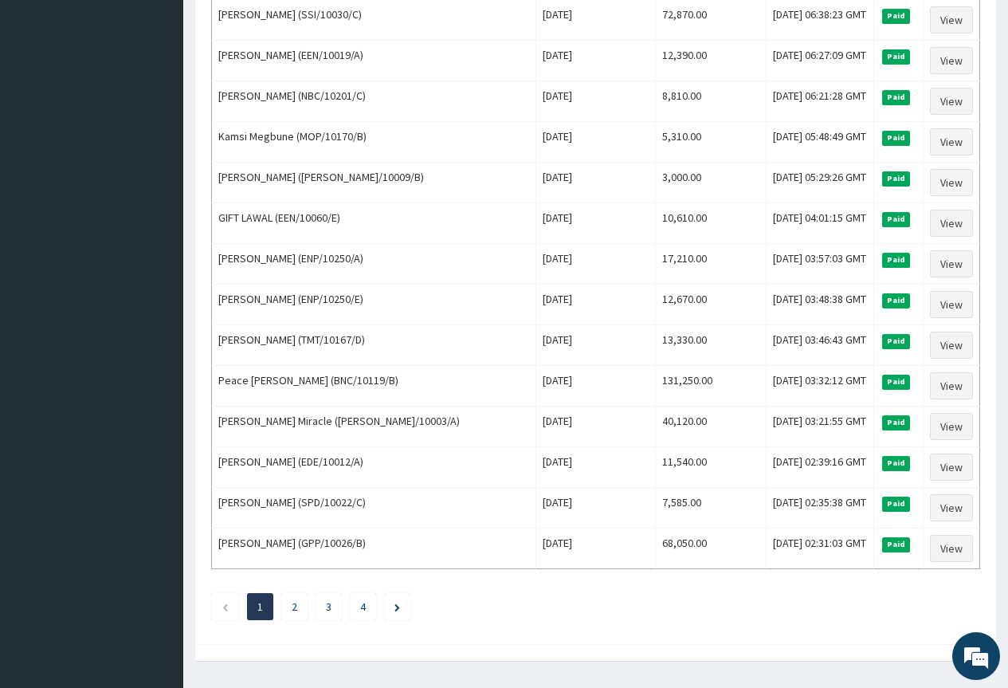
scroll to position [1753, 0]
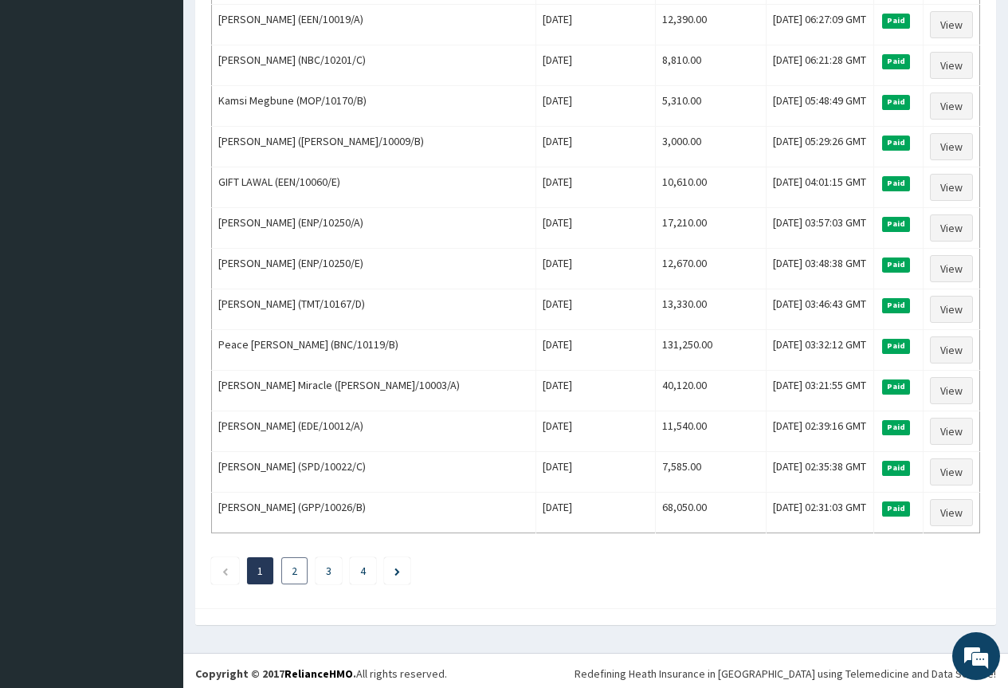
click at [288, 574] on li "2" at bounding box center [294, 570] width 26 height 27
click at [292, 570] on link "2" at bounding box center [295, 570] width 6 height 14
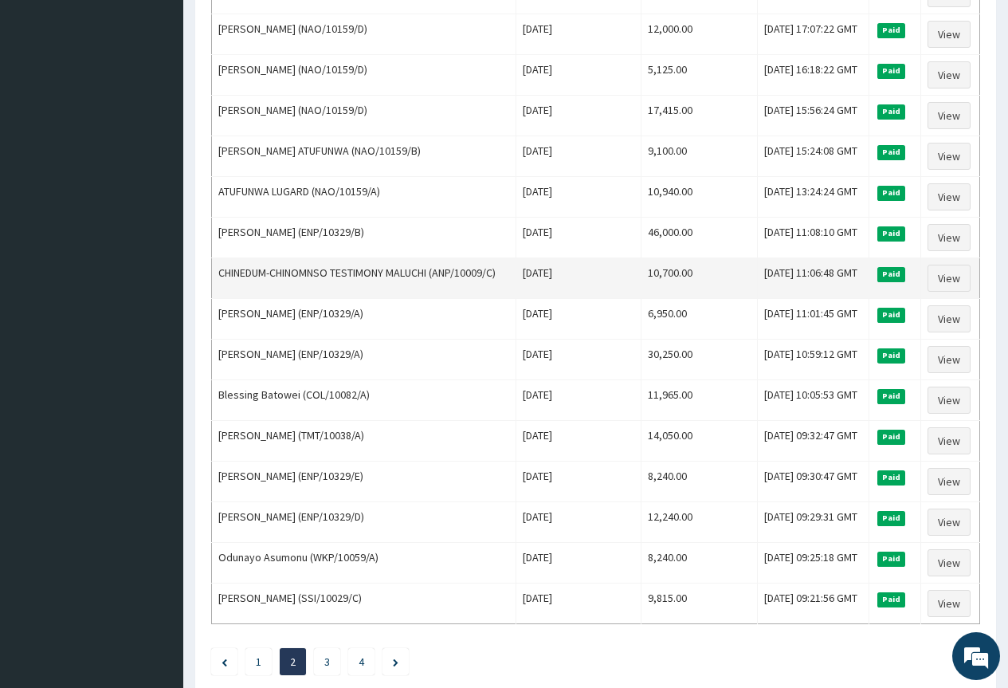
scroll to position [1908, 0]
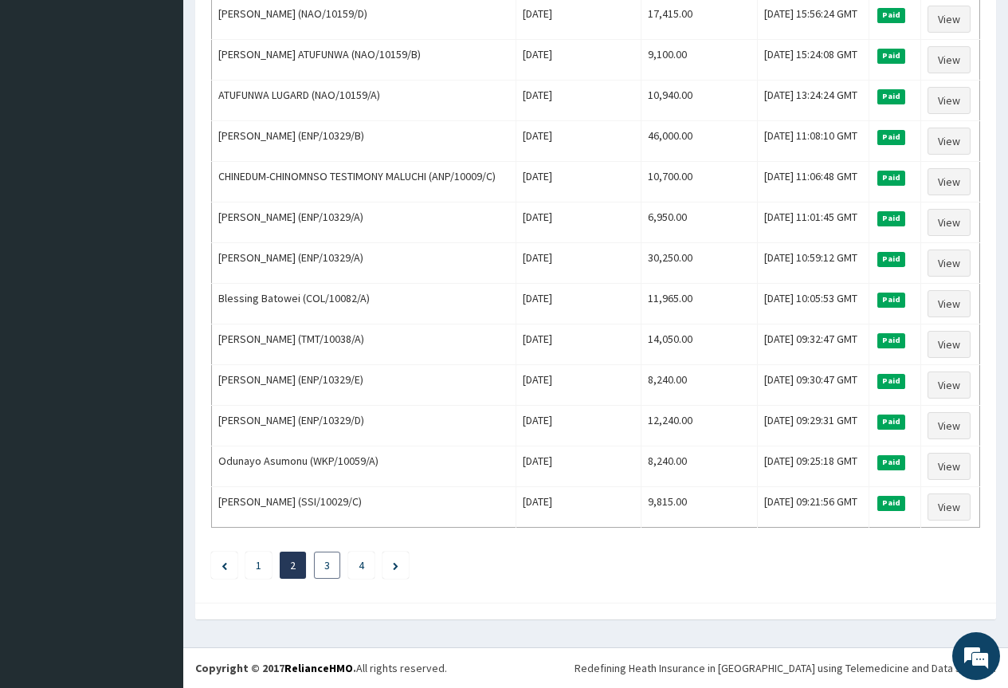
click at [327, 565] on link "3" at bounding box center [327, 565] width 6 height 14
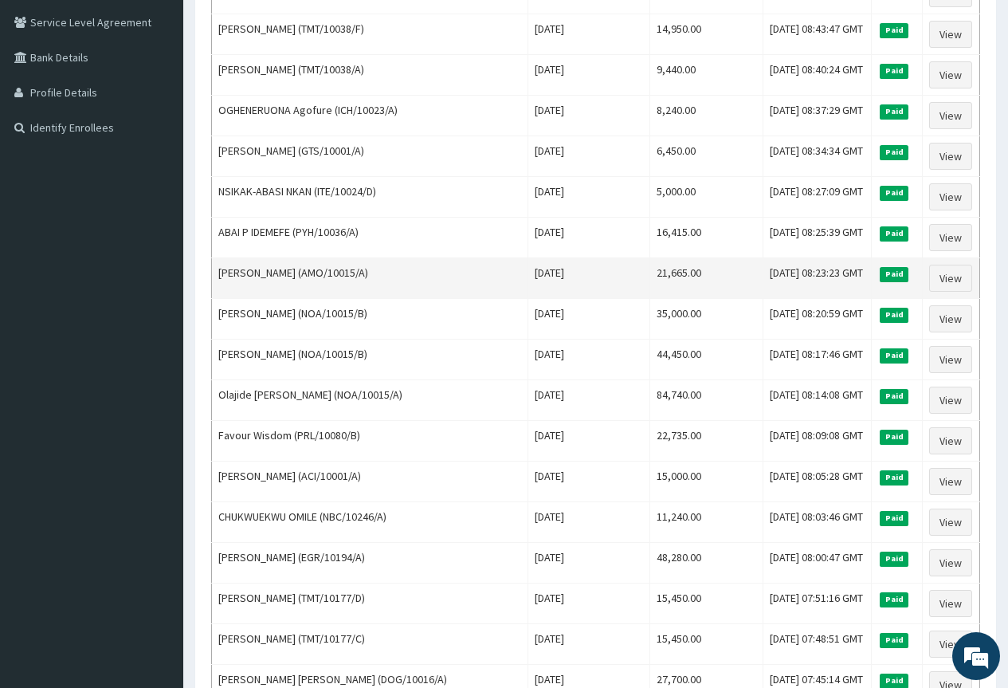
scroll to position [398, 0]
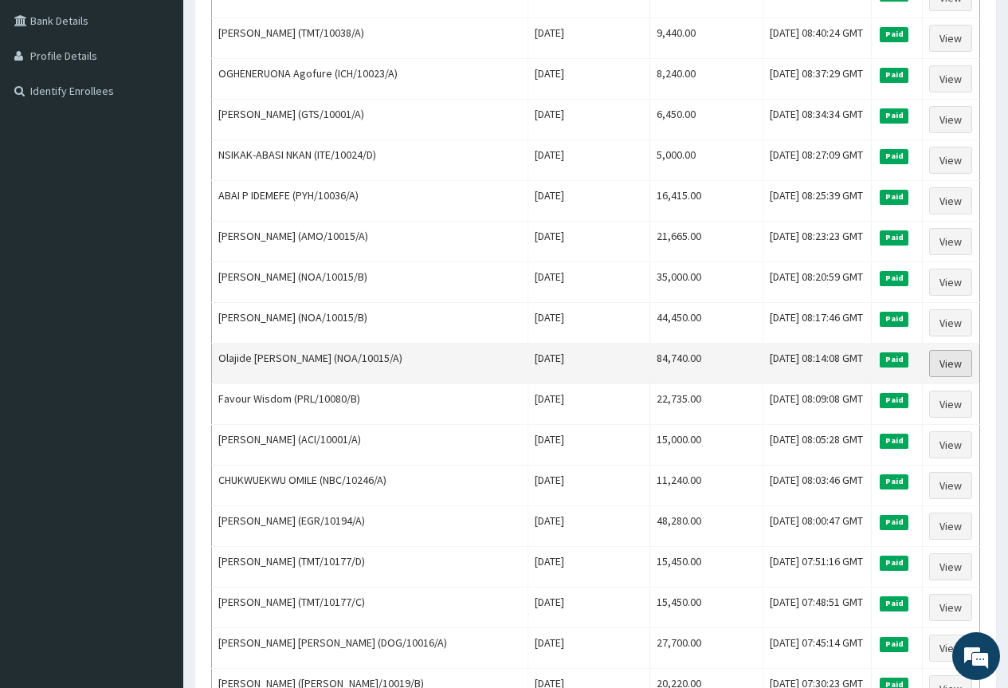
click at [953, 367] on link "View" at bounding box center [950, 363] width 43 height 27
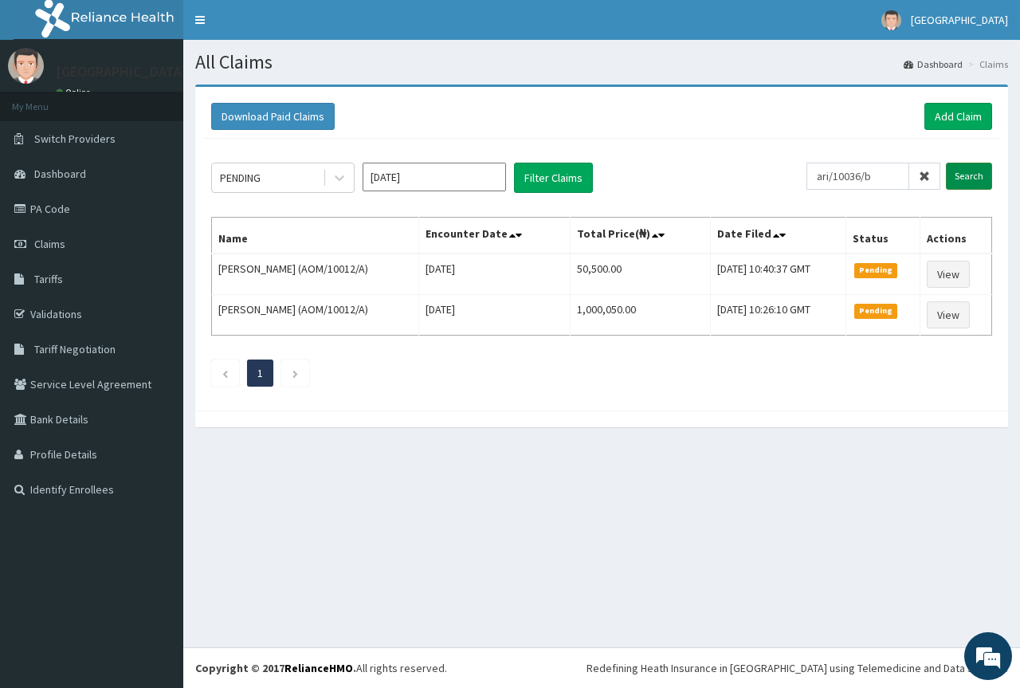
type input "ari/10036/b"
click at [970, 175] on input "Search" at bounding box center [969, 176] width 46 height 27
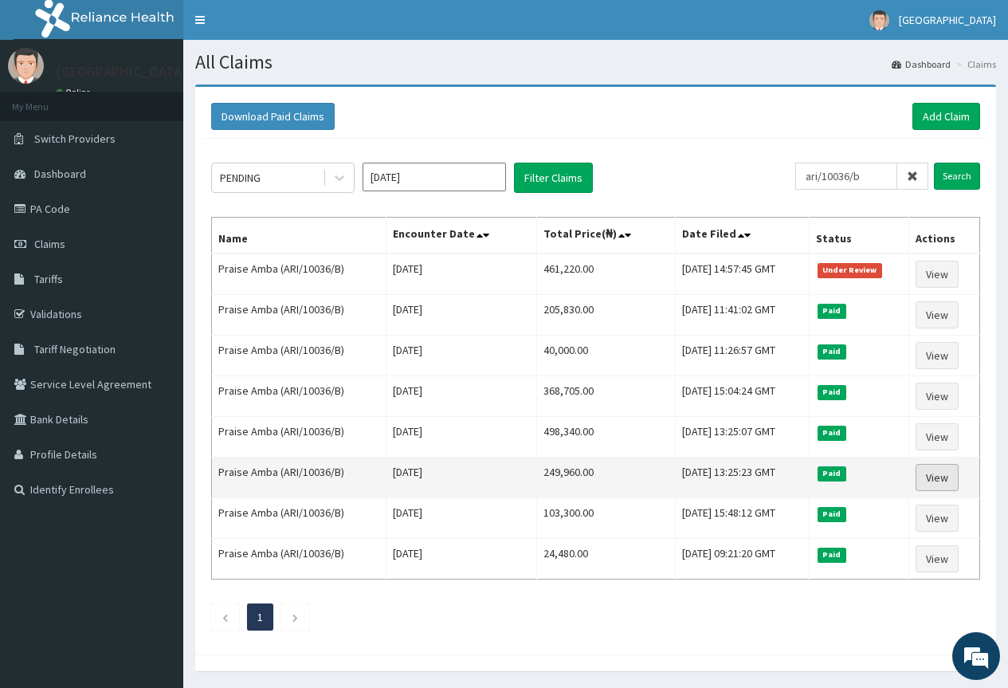
click at [949, 477] on link "View" at bounding box center [937, 477] width 43 height 27
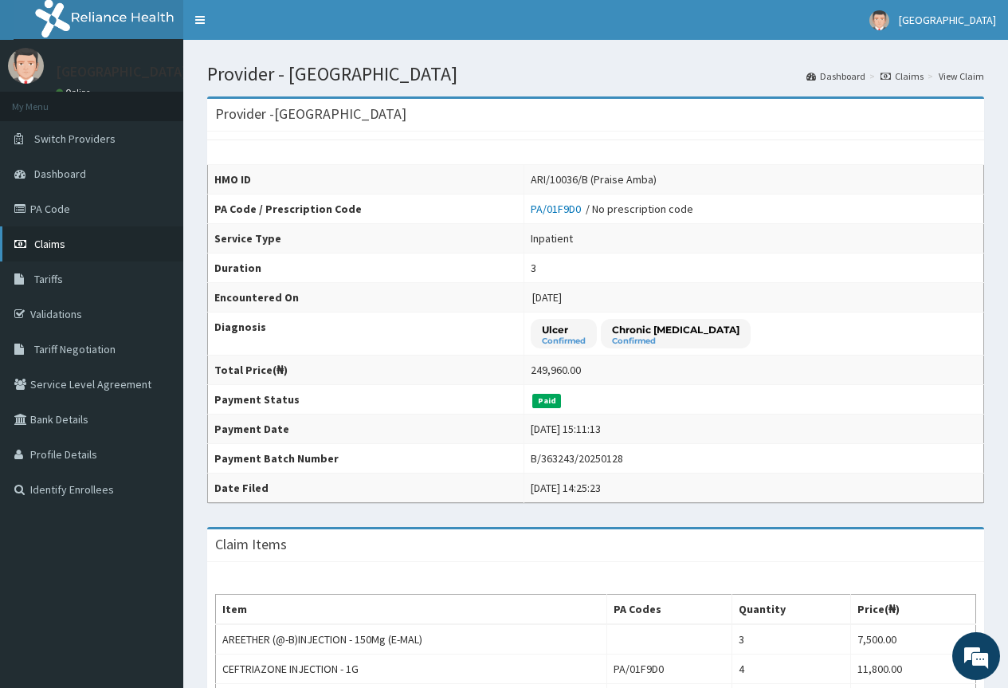
click at [59, 243] on span "Claims" at bounding box center [49, 244] width 31 height 14
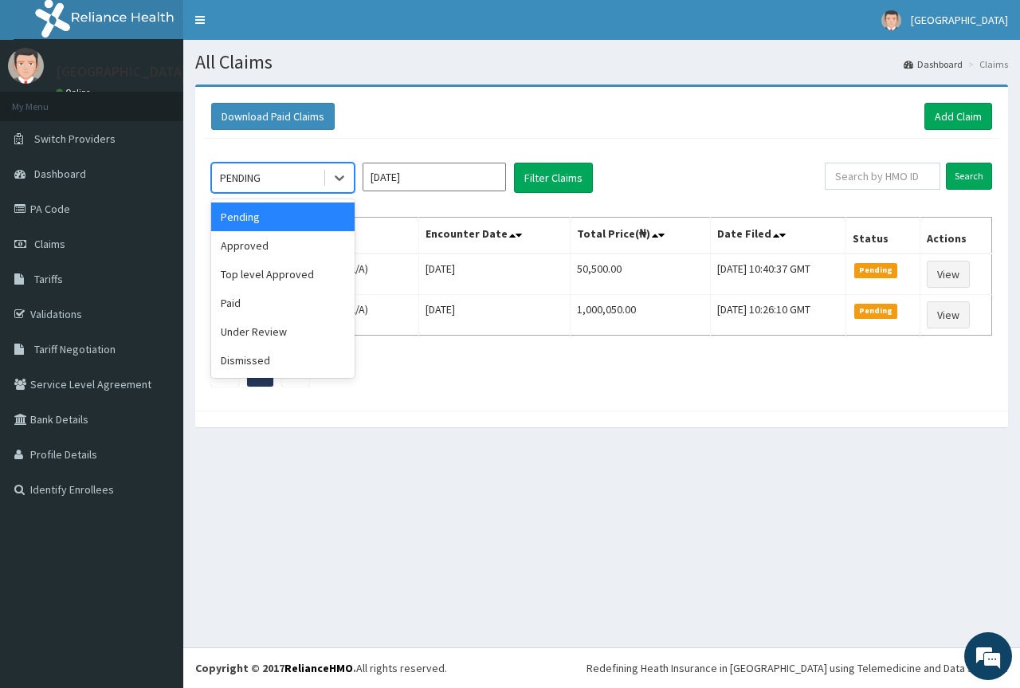
click at [291, 176] on div "PENDING" at bounding box center [267, 177] width 111 height 25
click at [249, 219] on div "Pending" at bounding box center [282, 216] width 143 height 29
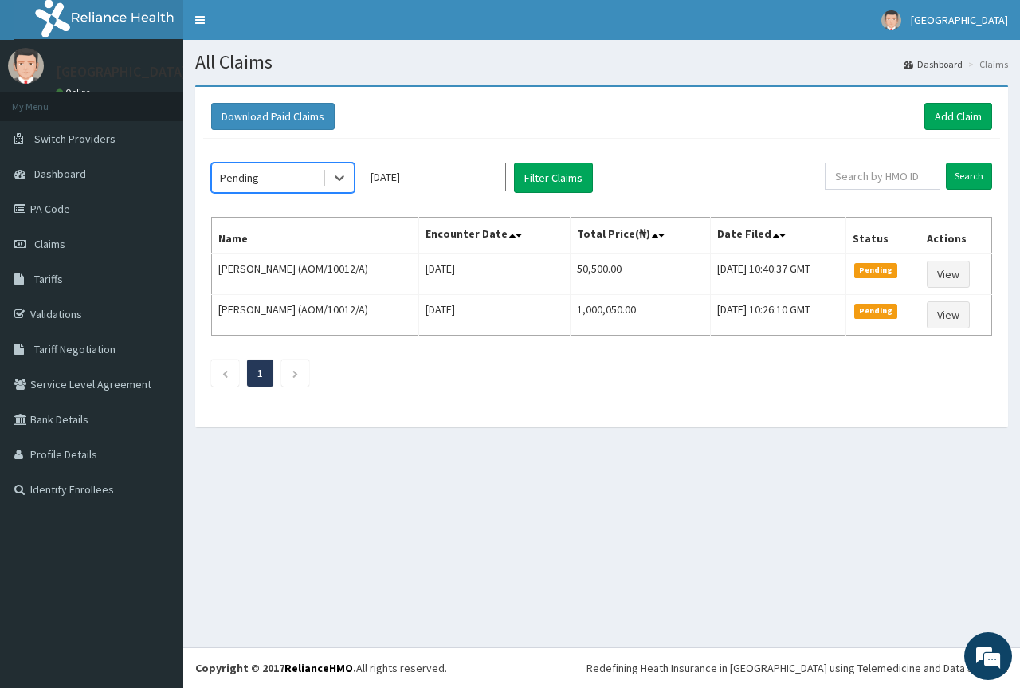
click at [477, 178] on input "Oct 2025" at bounding box center [434, 177] width 143 height 29
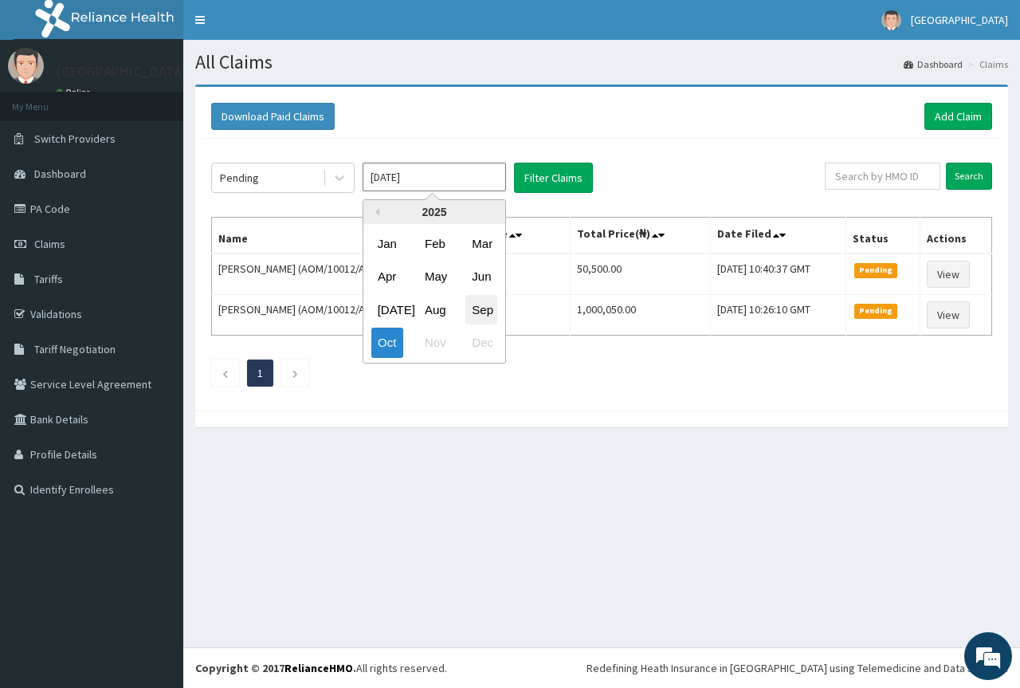
click at [482, 315] on div "Sep" at bounding box center [481, 309] width 32 height 29
type input "Sep 2025"
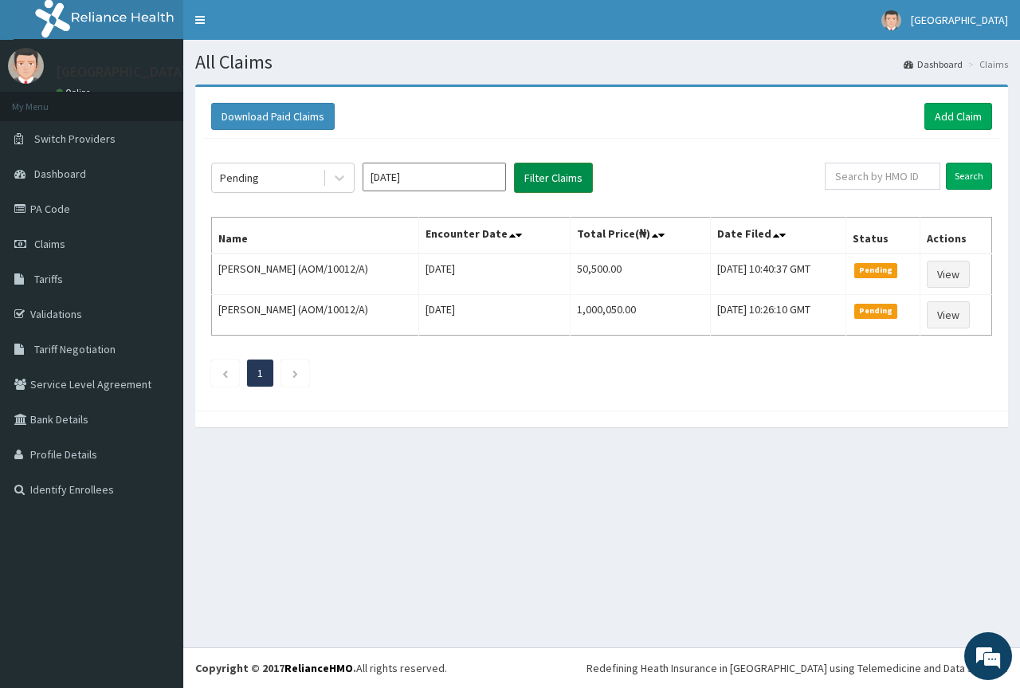
click at [555, 182] on button "Filter Claims" at bounding box center [553, 178] width 79 height 30
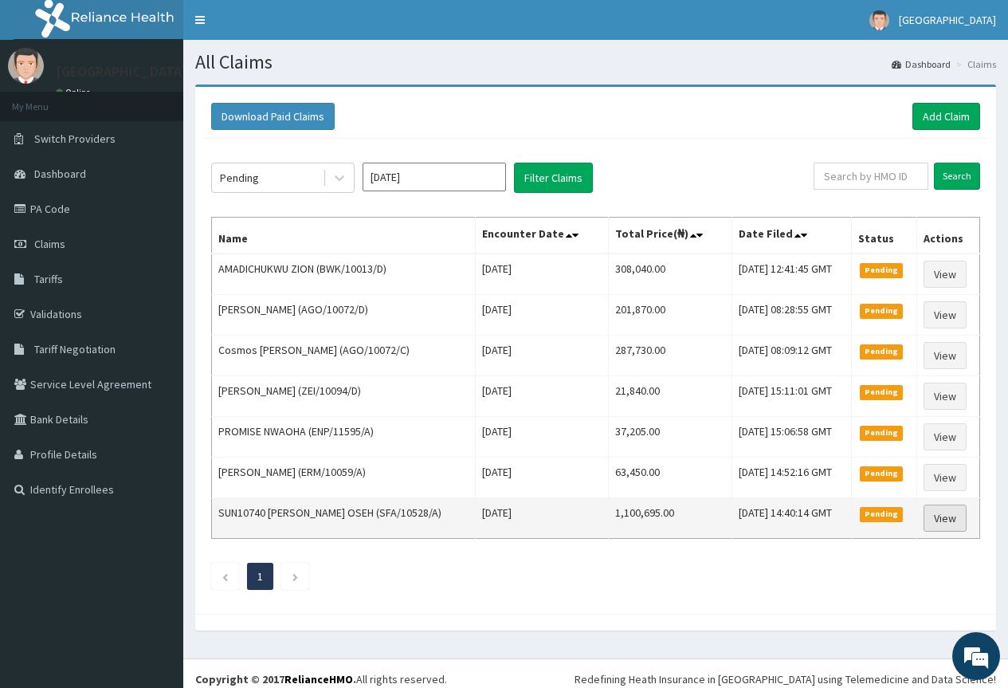
click at [952, 522] on link "View" at bounding box center [944, 517] width 43 height 27
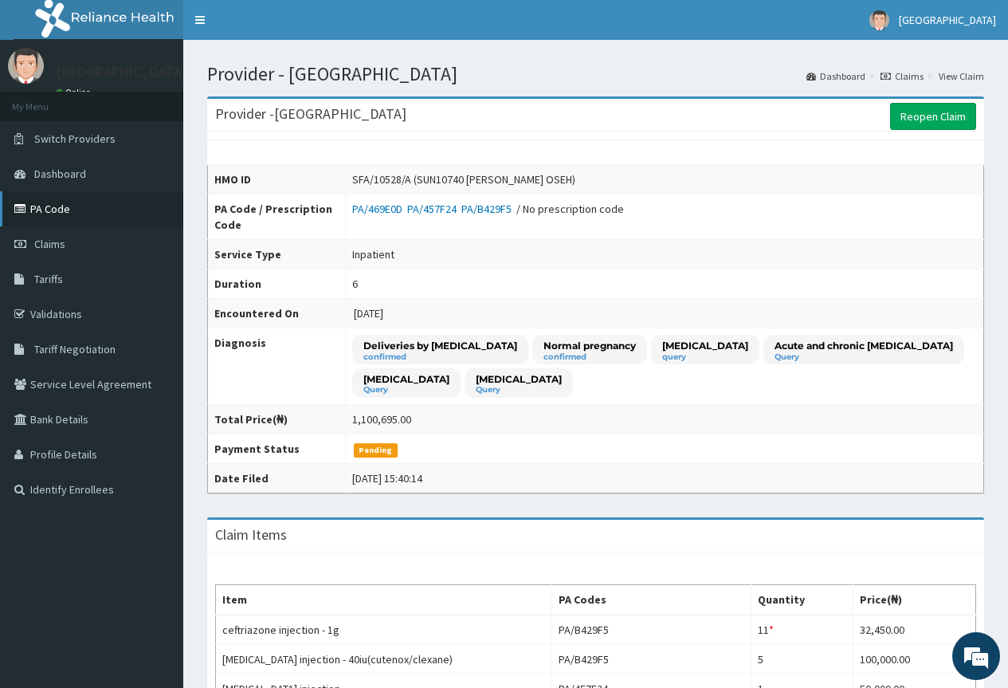
click at [69, 209] on link "PA Code" at bounding box center [91, 208] width 183 height 35
